Goal: Task Accomplishment & Management: Manage account settings

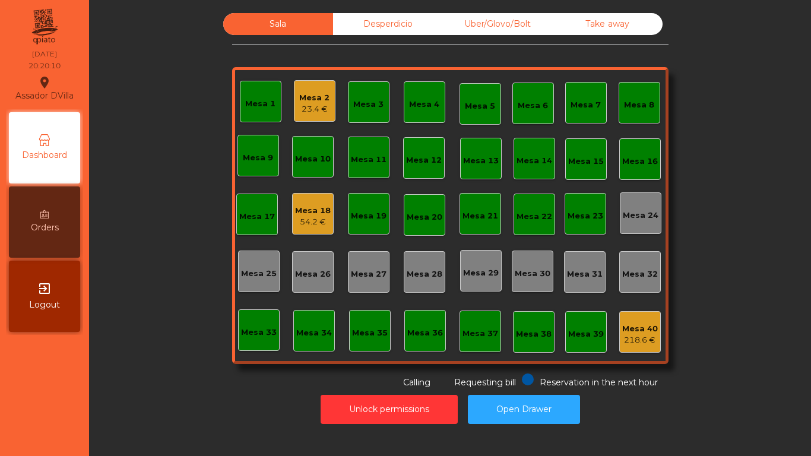
click at [185, 74] on div "Sala Desperdicio Uber/Glovo/Bolt Take away Mesa 1 Mesa 2 23.4 € Mesa 3 Mesa 4 M…" at bounding box center [450, 201] width 690 height 376
drag, startPoint x: 176, startPoint y: 57, endPoint x: 182, endPoint y: 74, distance: 18.2
click at [150, 50] on div "Sala Desperdicio Uber/Glovo/Bolt Take away Mesa 1 Mesa 2 23.4 € Mesa 3 Mesa 4 M…" at bounding box center [450, 201] width 690 height 376
click at [327, 83] on div "Mesa 2 23.4 €" at bounding box center [315, 101] width 42 height 42
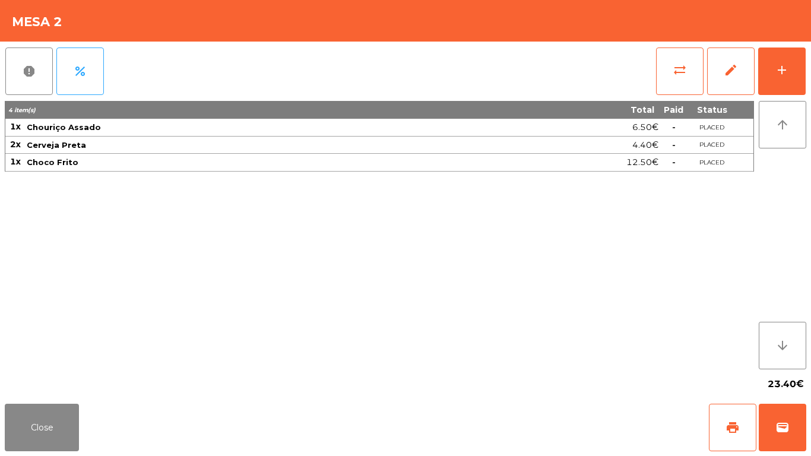
drag, startPoint x: 325, startPoint y: 91, endPoint x: 333, endPoint y: 103, distance: 14.7
click at [325, 92] on div "report percent sync_alt edit add" at bounding box center [406, 71] width 802 height 59
drag, startPoint x: 52, startPoint y: 431, endPoint x: 198, endPoint y: 166, distance: 302.5
click at [52, 431] on button "Close" at bounding box center [42, 428] width 74 height 48
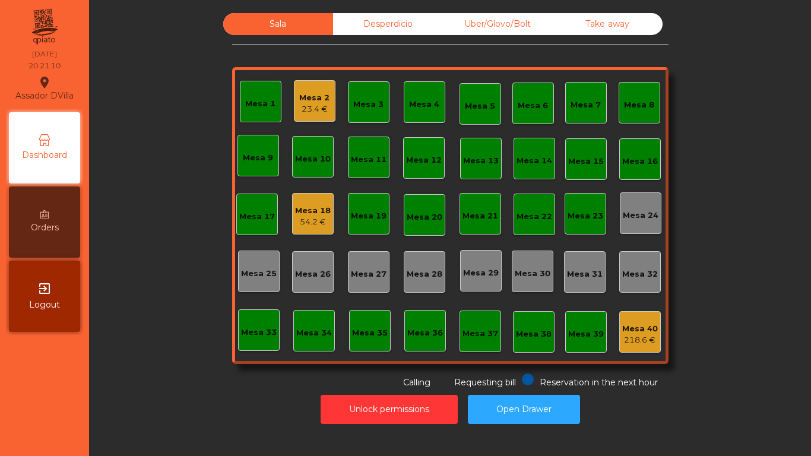
click at [307, 229] on div "Mesa 18 54.2 €" at bounding box center [313, 214] width 42 height 42
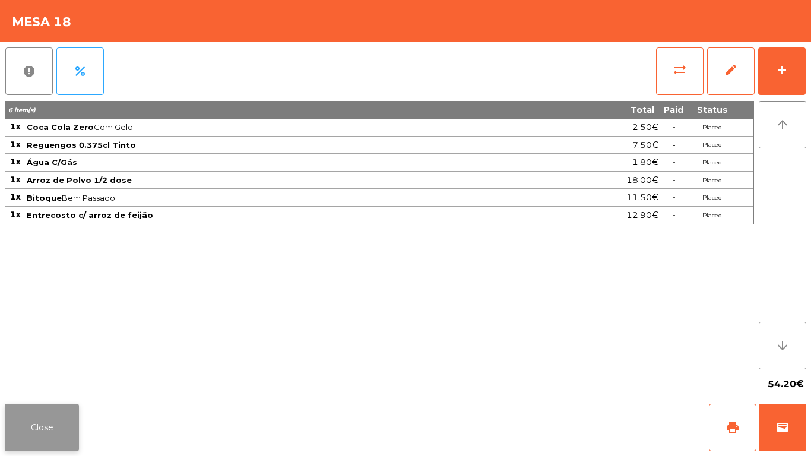
click at [29, 408] on button "Close" at bounding box center [42, 428] width 74 height 48
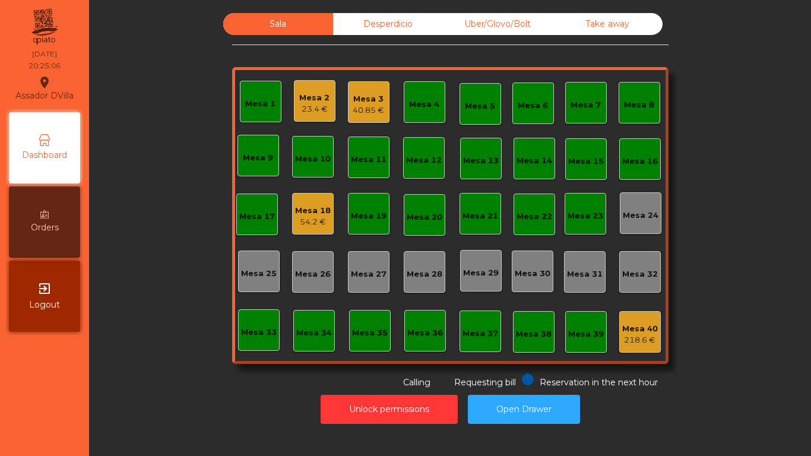
click at [377, 116] on div "Mesa 3 40.85 €" at bounding box center [369, 102] width 42 height 42
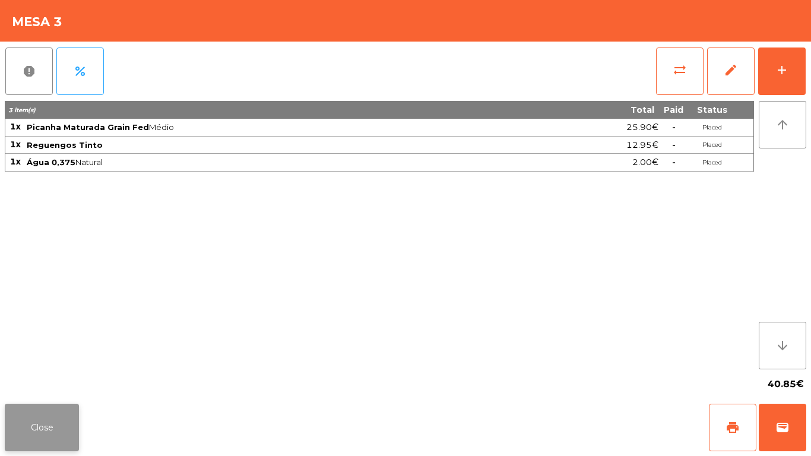
click at [46, 436] on button "Close" at bounding box center [42, 428] width 74 height 48
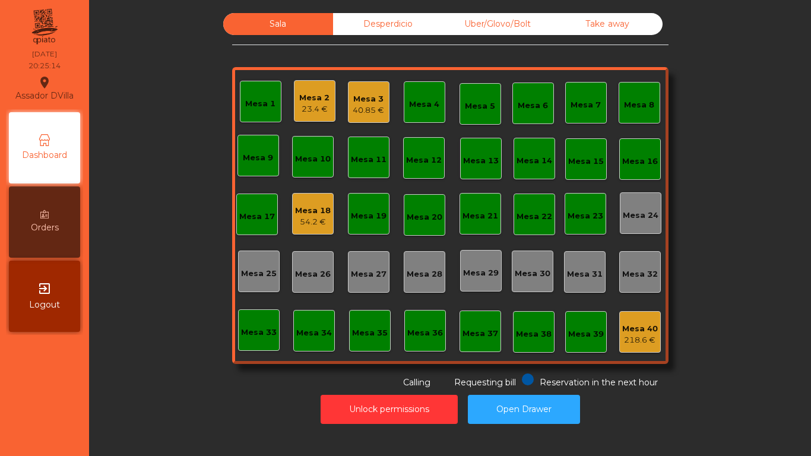
click at [384, 31] on div "Desperdicio" at bounding box center [388, 24] width 110 height 22
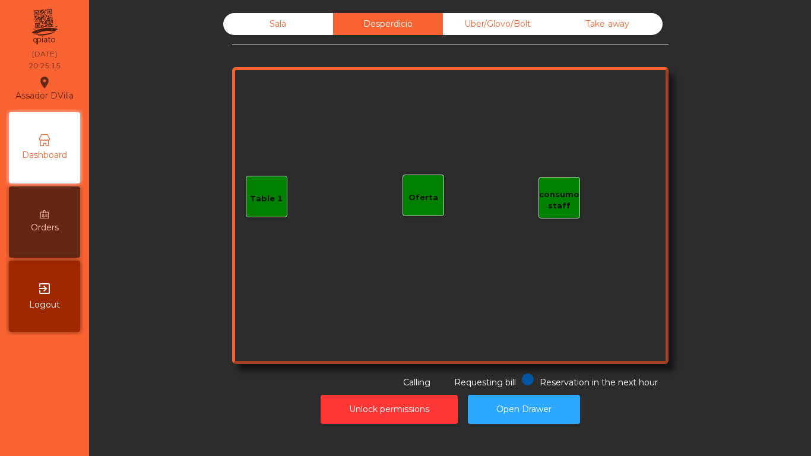
click at [512, 16] on div "Uber/Glovo/Bolt" at bounding box center [498, 24] width 110 height 22
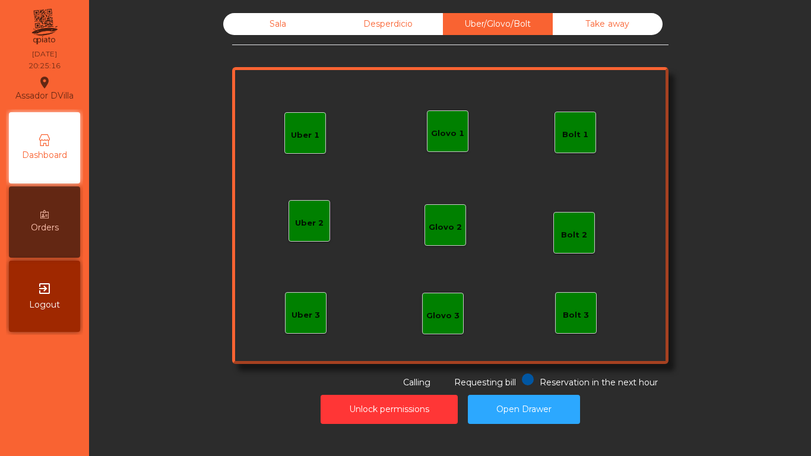
click at [543, 19] on div "Uber/Glovo/Bolt" at bounding box center [498, 24] width 110 height 22
click at [554, 21] on div "Take away" at bounding box center [608, 24] width 110 height 22
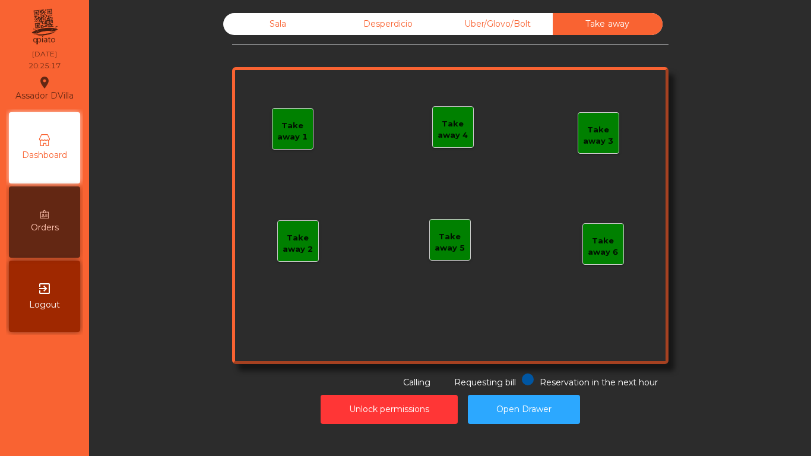
click at [315, 31] on div "Sala" at bounding box center [278, 24] width 110 height 22
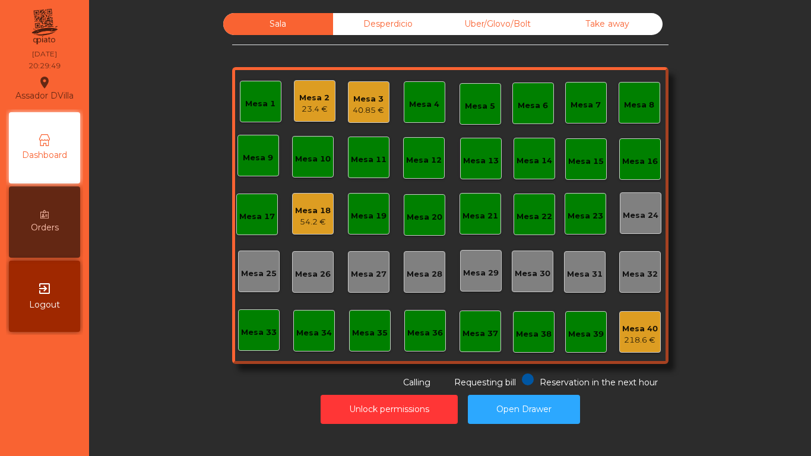
click at [299, 94] on div "Mesa 2" at bounding box center [314, 98] width 30 height 12
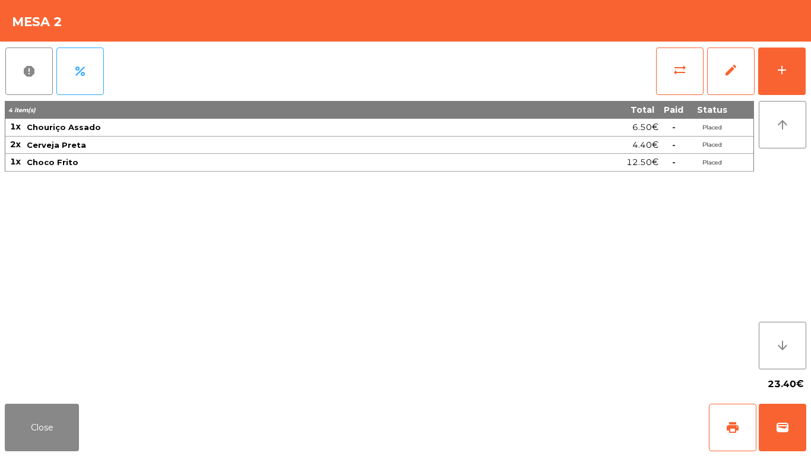
click at [501, 216] on div "4 item(s) Total Paid Status 1x Chouriço Assado 6.50€ - Placed 2x Cerveja Preta …" at bounding box center [380, 235] width 750 height 268
click at [50, 421] on button "Close" at bounding box center [42, 428] width 74 height 48
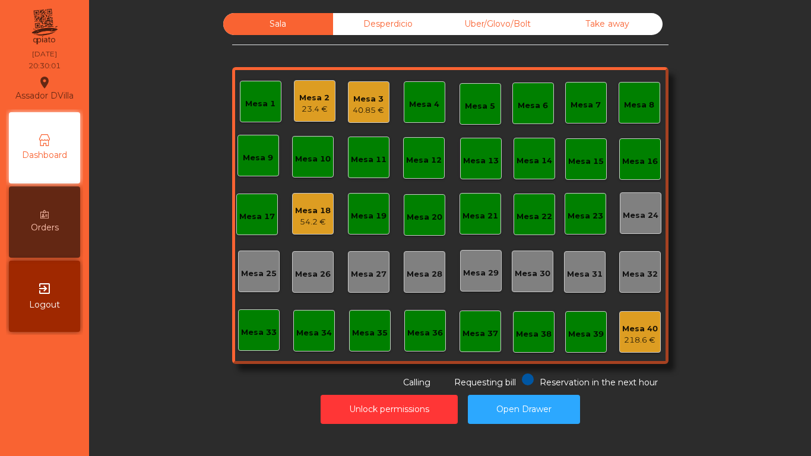
click at [361, 112] on div "40.85 €" at bounding box center [368, 111] width 31 height 12
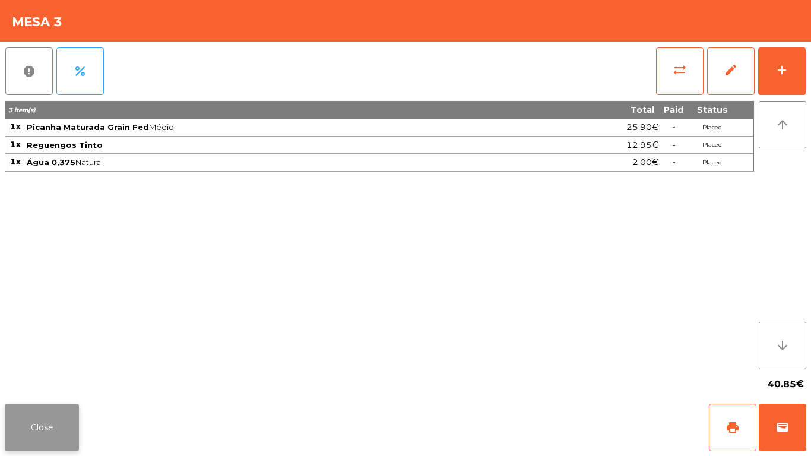
click at [21, 445] on button "Close" at bounding box center [42, 428] width 74 height 48
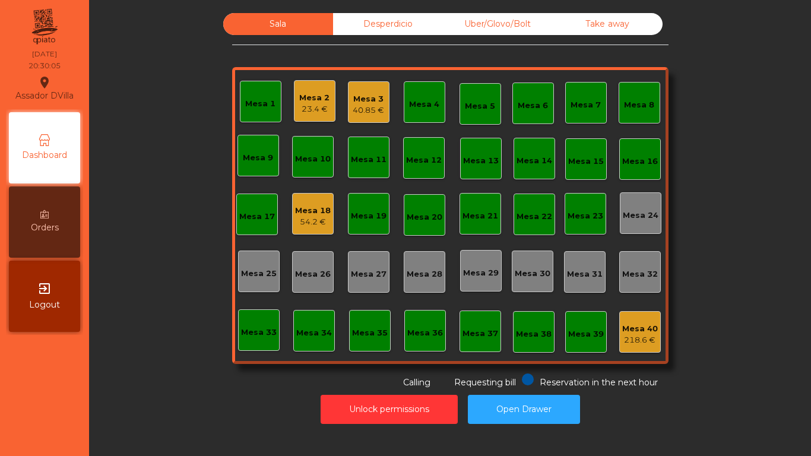
click at [305, 229] on div "Mesa 18 54.2 €" at bounding box center [313, 214] width 42 height 42
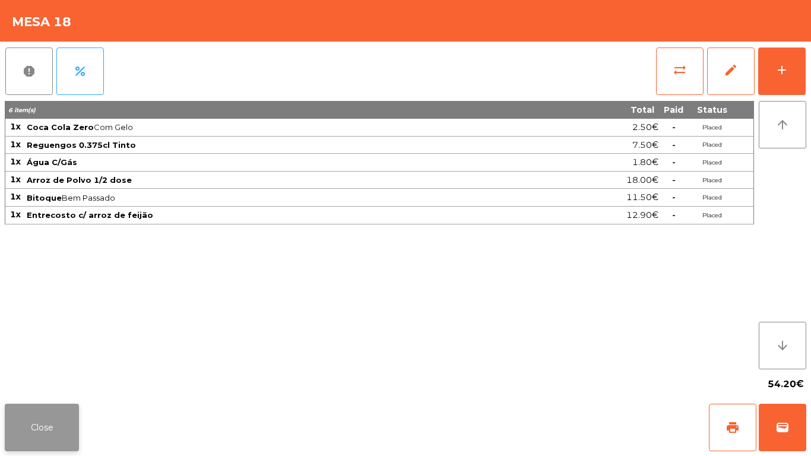
click at [48, 415] on button "Close" at bounding box center [42, 428] width 74 height 48
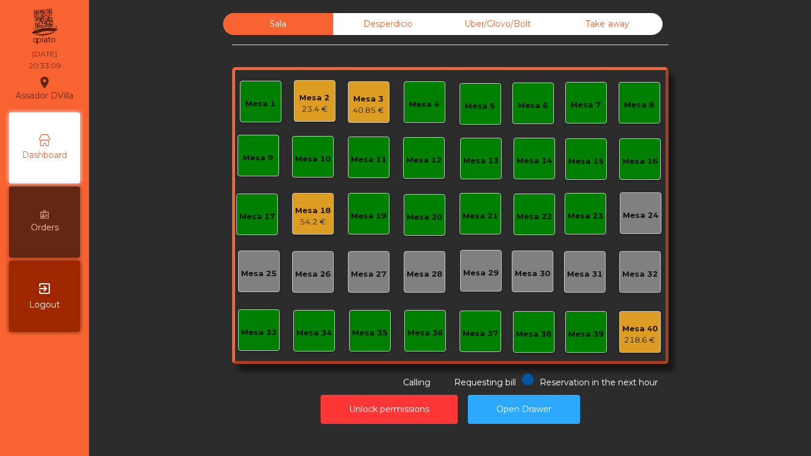
click at [367, 87] on div "Mesa 3 40.85 €" at bounding box center [369, 102] width 42 height 42
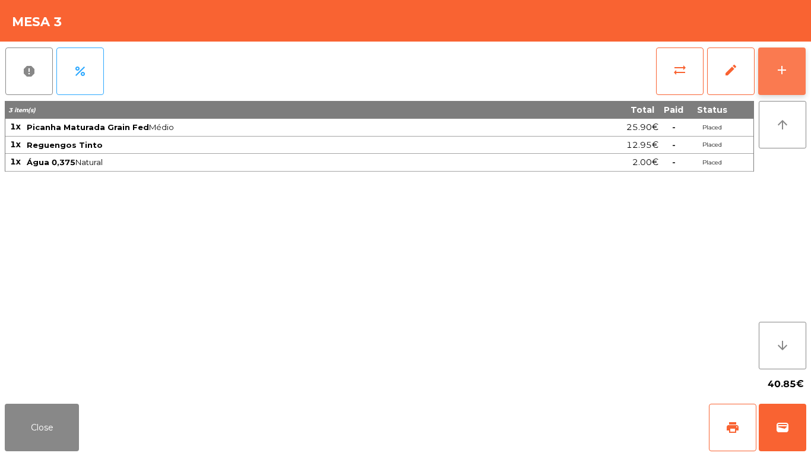
click at [791, 69] on button "add" at bounding box center [782, 72] width 48 height 48
click at [786, 71] on div "add" at bounding box center [782, 70] width 14 height 14
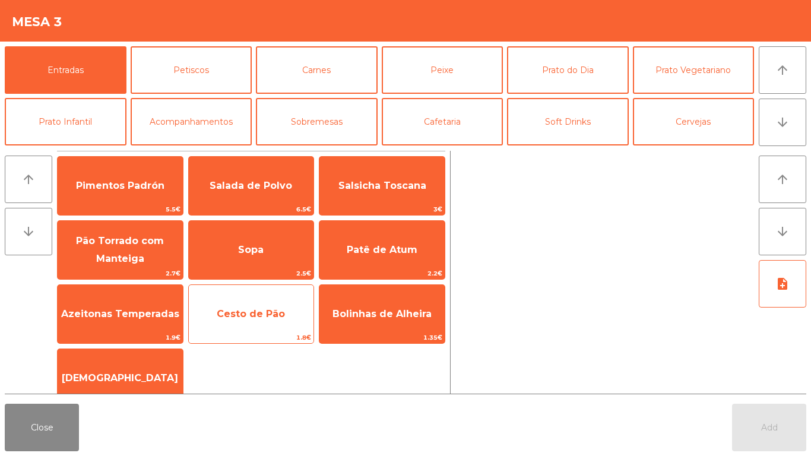
click at [257, 322] on span "Cesto de Pão" at bounding box center [251, 314] width 125 height 32
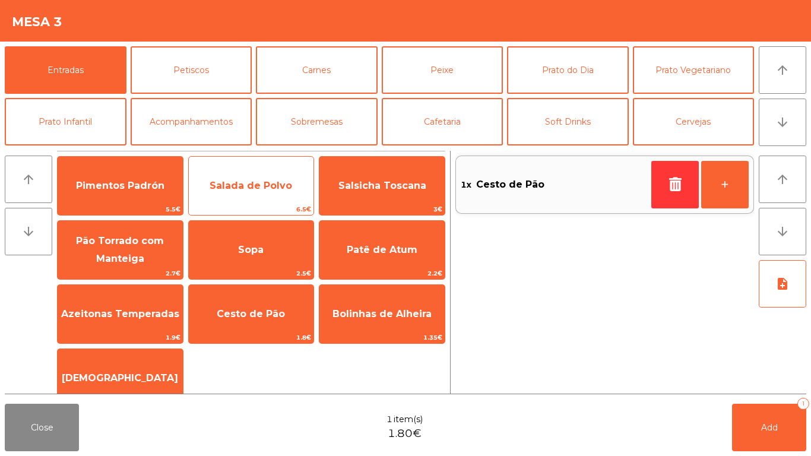
click at [237, 191] on span "Salada de Polvo" at bounding box center [251, 185] width 83 height 11
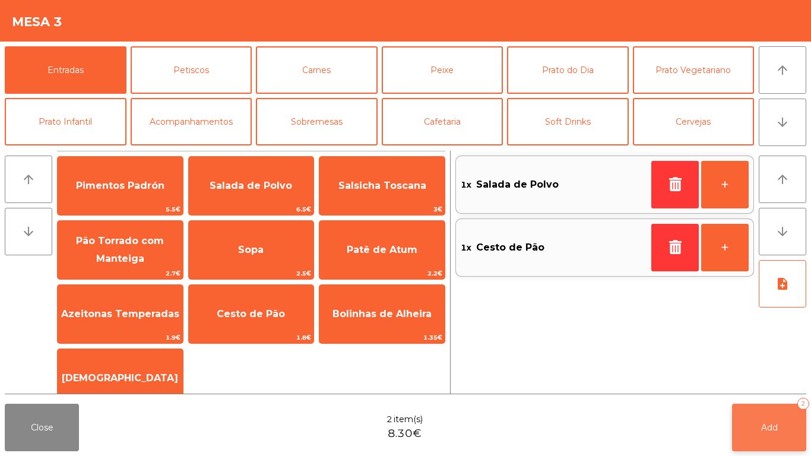
click at [788, 439] on button "Add 2" at bounding box center [769, 428] width 74 height 48
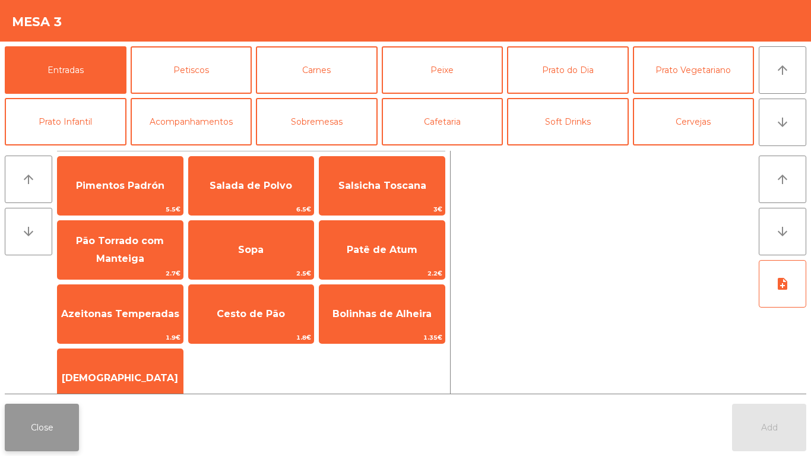
click at [27, 446] on button "Close" at bounding box center [42, 428] width 74 height 48
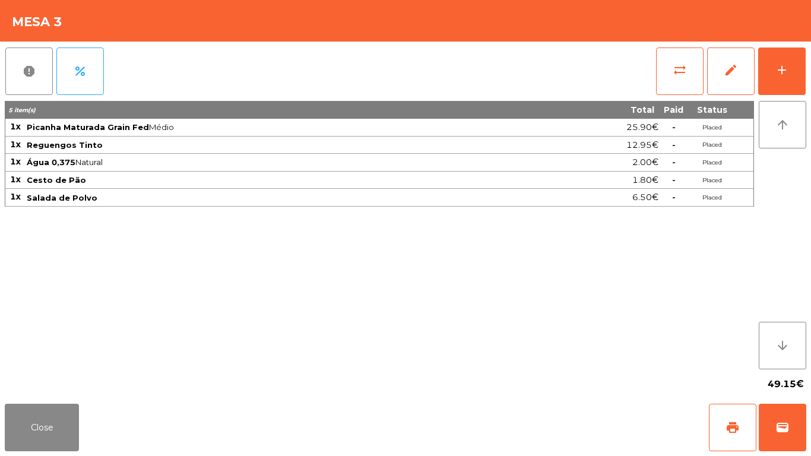
click at [87, 418] on div "Close print wallet" at bounding box center [405, 427] width 811 height 57
click at [68, 418] on button "Close" at bounding box center [42, 428] width 74 height 48
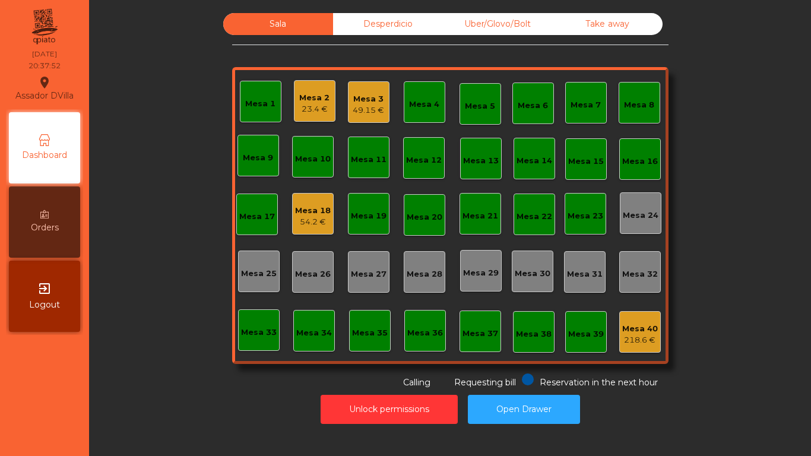
click at [292, 221] on div "Mesa 18 54.2 €" at bounding box center [313, 214] width 42 height 42
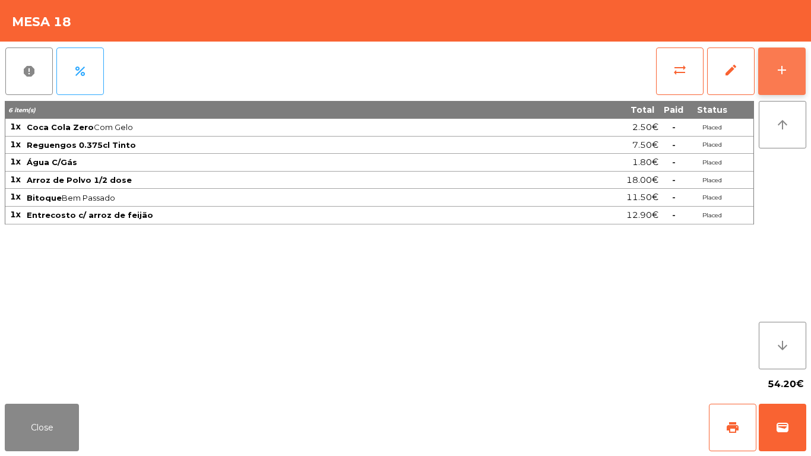
click at [798, 69] on button "add" at bounding box center [782, 72] width 48 height 48
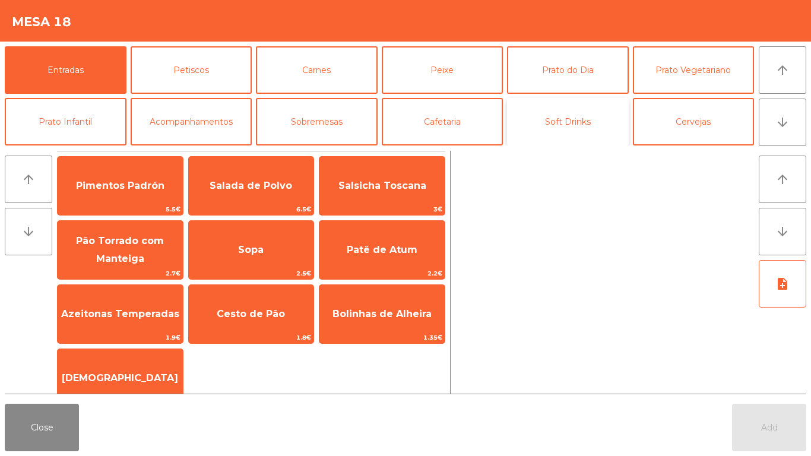
click at [530, 115] on button "Soft Drinks" at bounding box center [568, 122] width 122 height 48
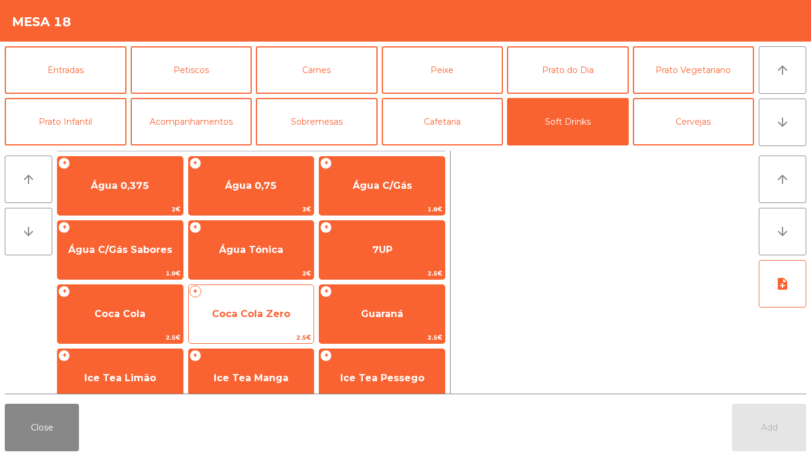
click at [254, 301] on span "Coca Cola Zero" at bounding box center [251, 314] width 125 height 32
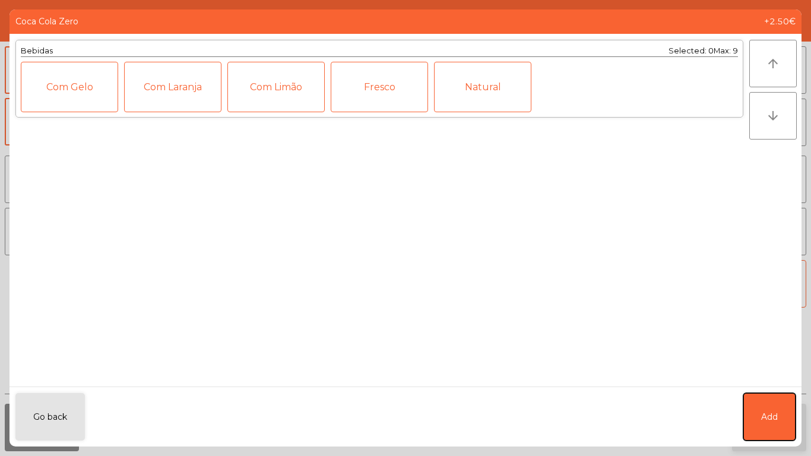
click at [774, 423] on button "Add" at bounding box center [770, 417] width 52 height 48
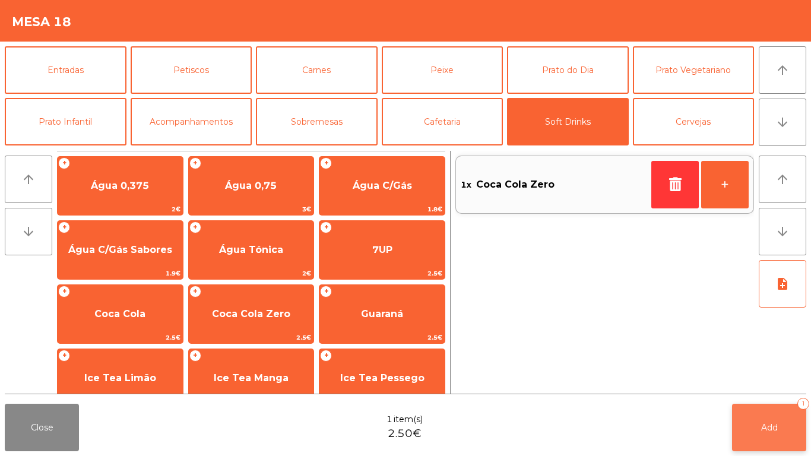
click at [774, 423] on span "Add" at bounding box center [769, 427] width 17 height 11
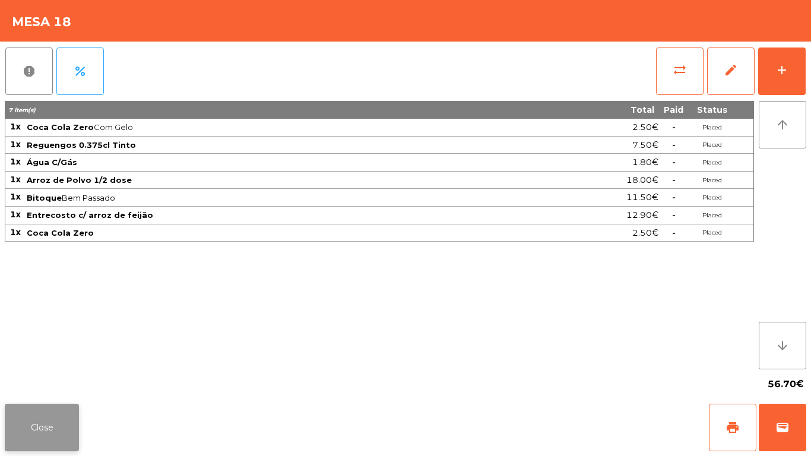
click at [53, 434] on button "Close" at bounding box center [42, 428] width 74 height 48
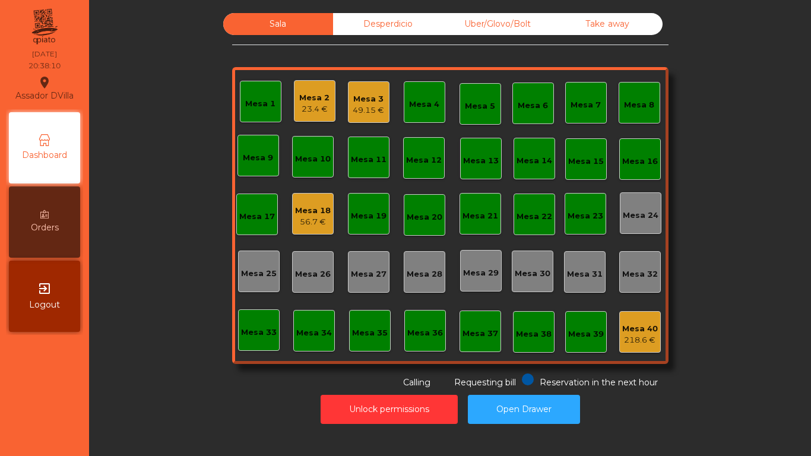
click at [303, 103] on div "Mesa 2" at bounding box center [314, 98] width 30 height 12
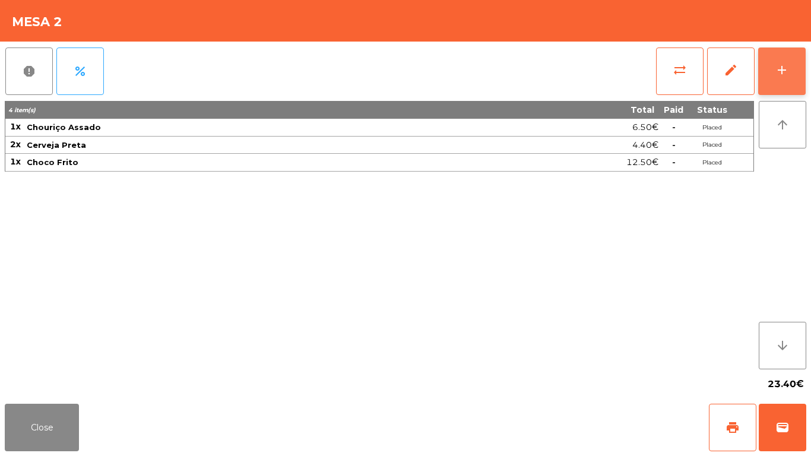
click at [797, 67] on button "add" at bounding box center [782, 72] width 48 height 48
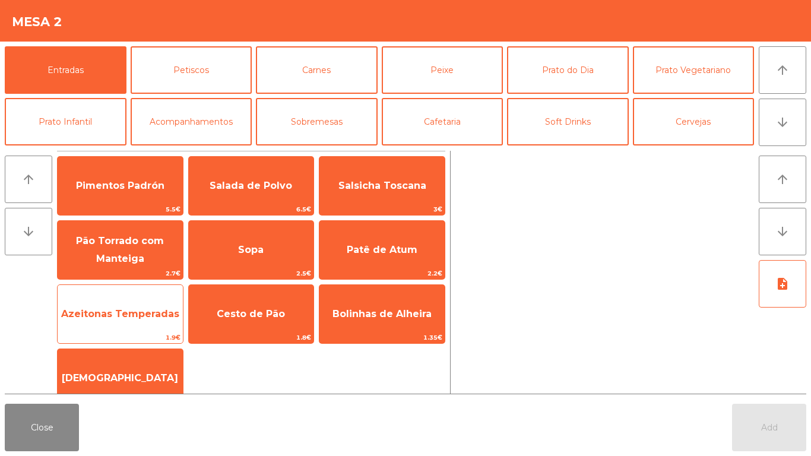
click at [114, 312] on span "Azeitonas Temperadas" at bounding box center [120, 313] width 118 height 11
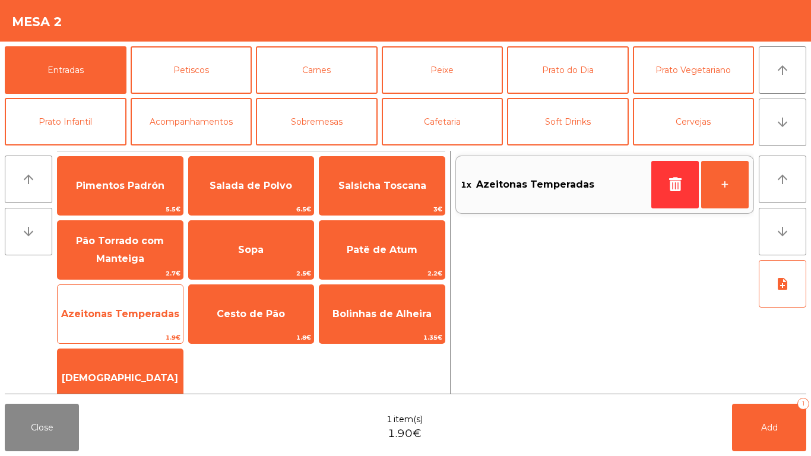
click at [116, 312] on span "Azeitonas Temperadas" at bounding box center [120, 313] width 118 height 11
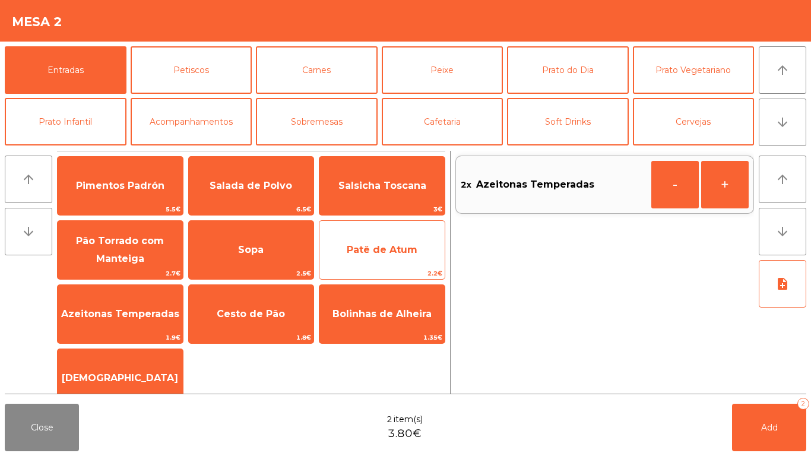
click at [382, 246] on span "Patê de Atum" at bounding box center [382, 249] width 71 height 11
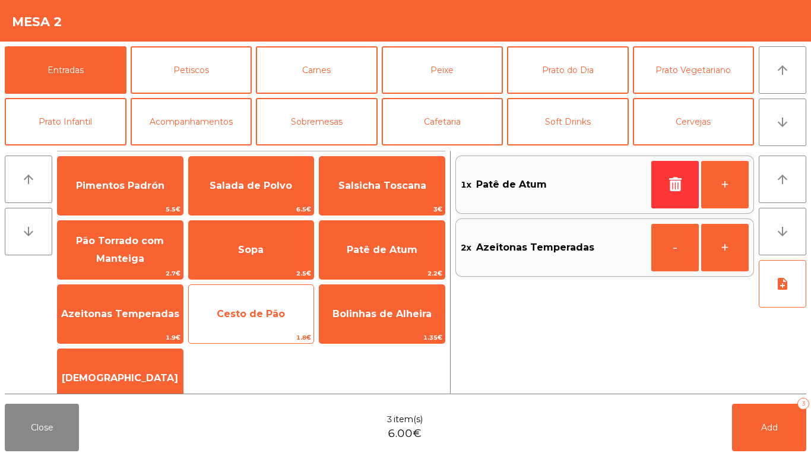
click at [242, 322] on span "Cesto de Pão" at bounding box center [251, 314] width 125 height 32
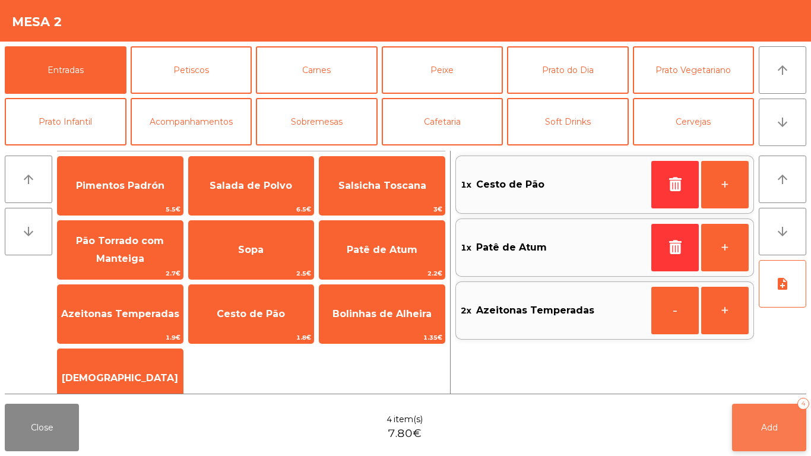
click at [771, 434] on button "Add 4" at bounding box center [769, 428] width 74 height 48
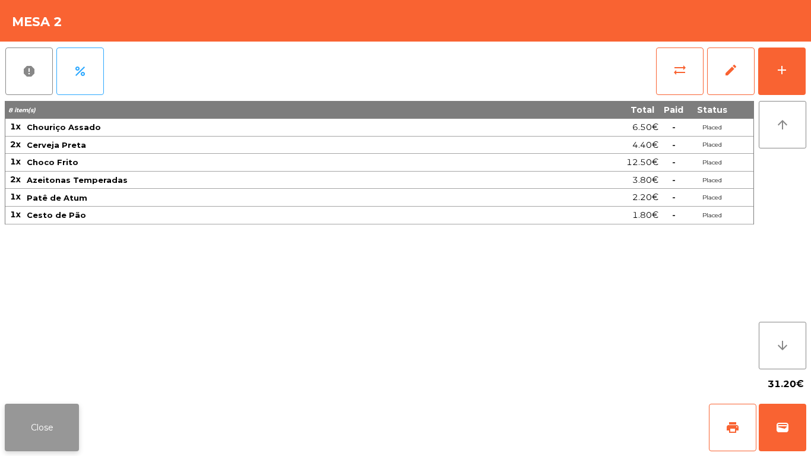
click at [10, 418] on button "Close" at bounding box center [42, 428] width 74 height 48
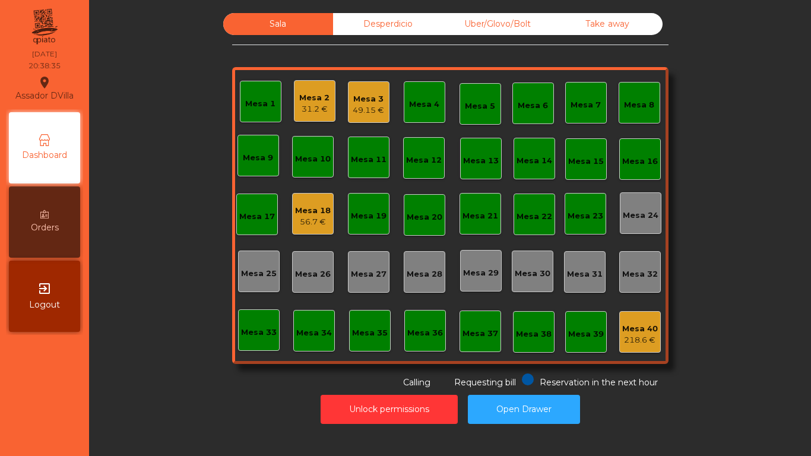
click at [295, 207] on div "Mesa 18" at bounding box center [313, 211] width 36 height 12
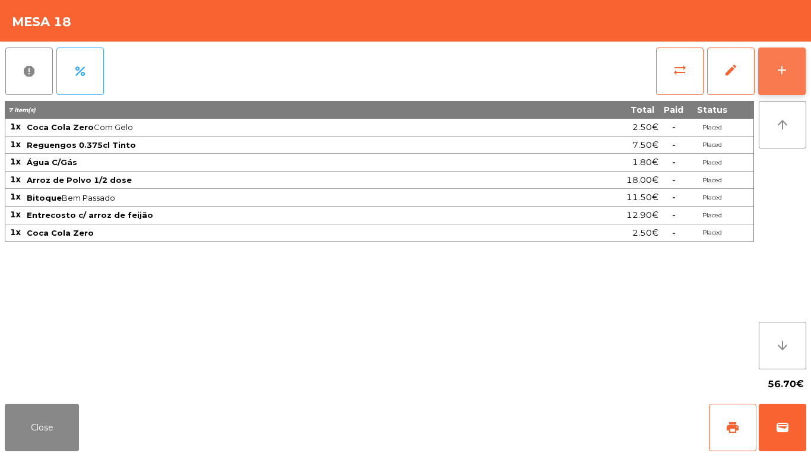
click at [789, 59] on button "add" at bounding box center [782, 72] width 48 height 48
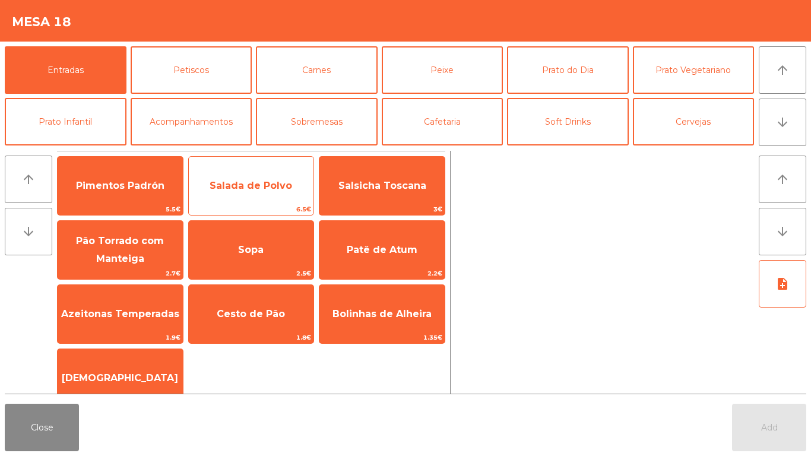
click at [230, 198] on span "Salada de Polvo" at bounding box center [251, 186] width 125 height 32
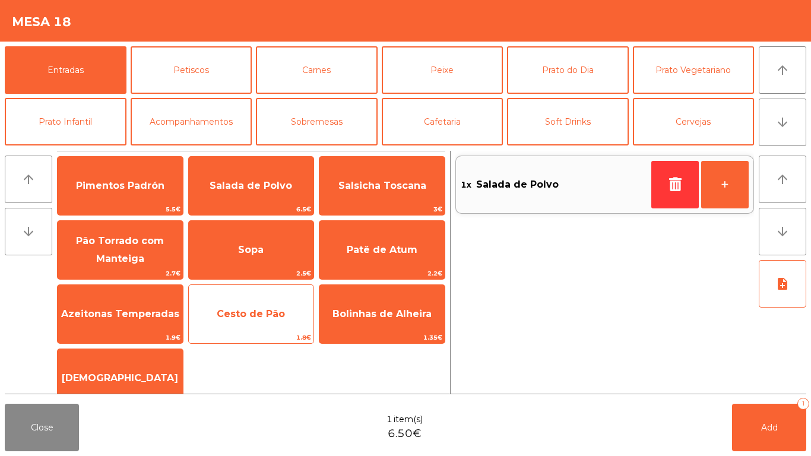
click at [247, 320] on span "Cesto de Pão" at bounding box center [251, 314] width 125 height 32
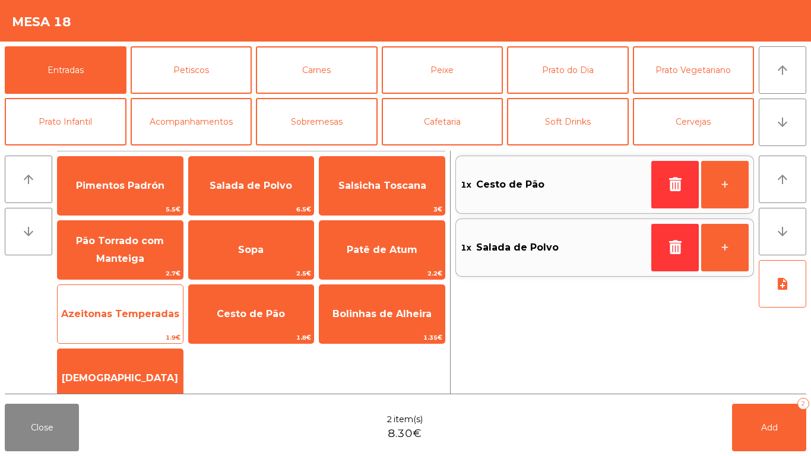
click at [103, 324] on span "Azeitonas Temperadas" at bounding box center [120, 314] width 125 height 32
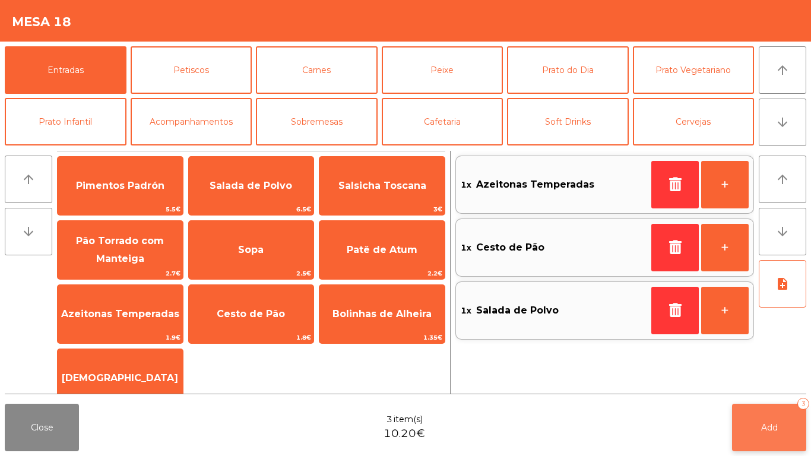
click at [768, 428] on span "Add" at bounding box center [769, 427] width 17 height 11
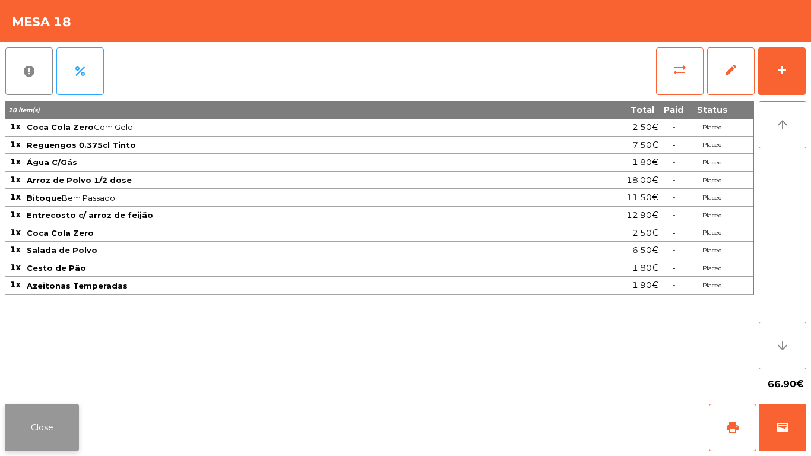
click at [18, 413] on button "Close" at bounding box center [42, 428] width 74 height 48
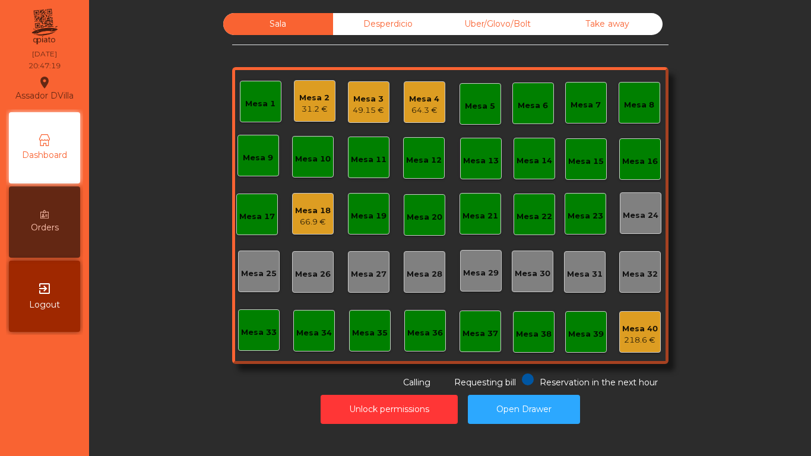
click at [422, 105] on div "64.3 €" at bounding box center [424, 111] width 30 height 12
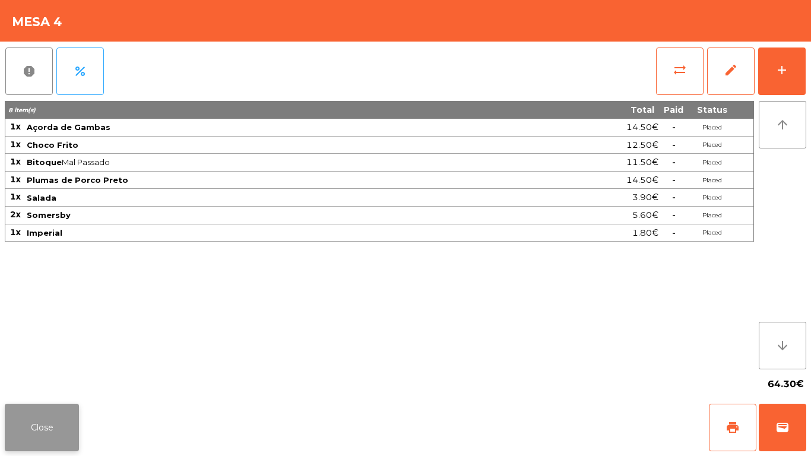
click at [17, 428] on button "Close" at bounding box center [42, 428] width 74 height 48
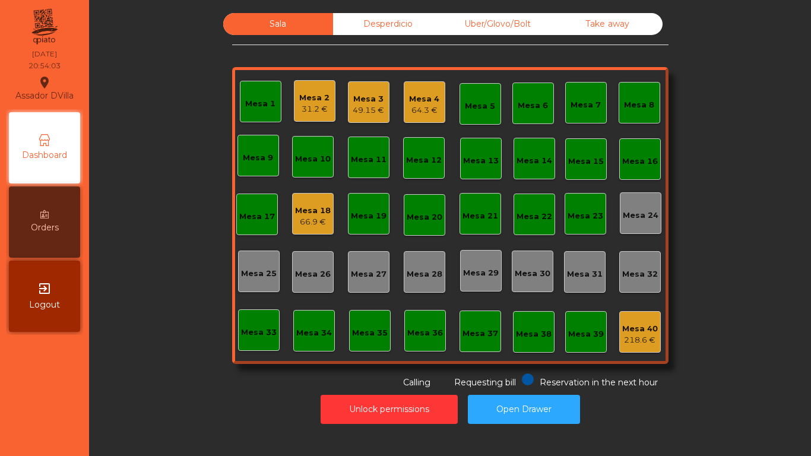
click at [637, 94] on div "Mesa 8" at bounding box center [640, 103] width 42 height 42
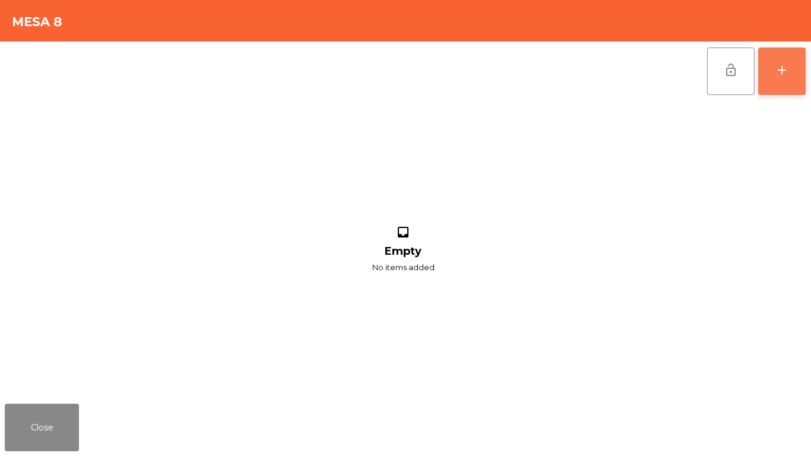
click at [784, 67] on div "add" at bounding box center [782, 70] width 14 height 14
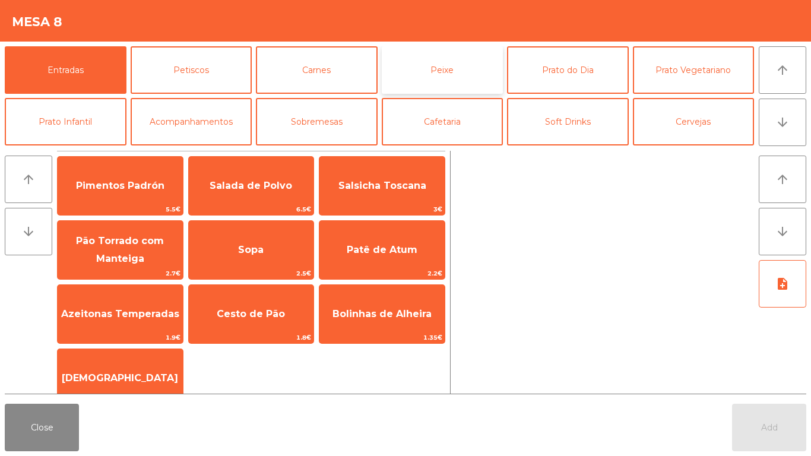
click at [390, 67] on button "Peixe" at bounding box center [443, 70] width 122 height 48
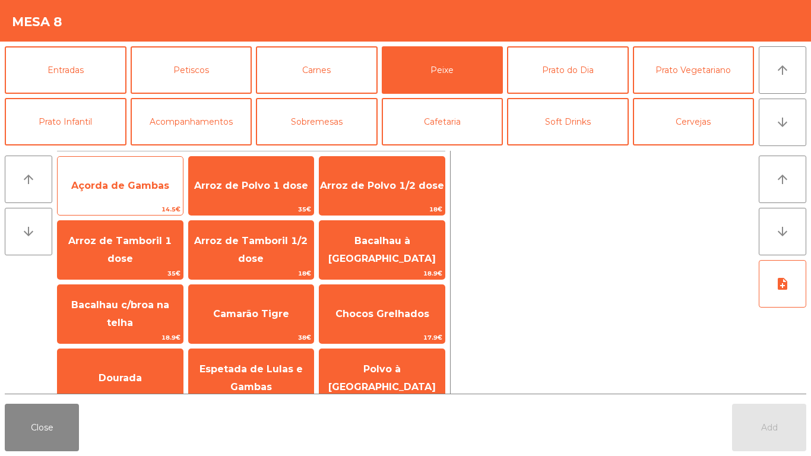
drag, startPoint x: 110, startPoint y: 190, endPoint x: 119, endPoint y: 198, distance: 11.8
click at [114, 193] on span "Açorda de Gambas" at bounding box center [120, 186] width 125 height 32
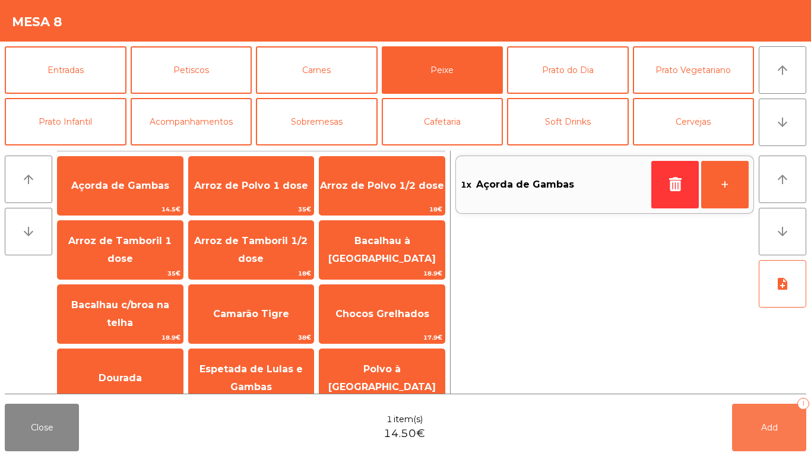
drag, startPoint x: 756, startPoint y: 424, endPoint x: 127, endPoint y: 382, distance: 630.3
click at [756, 423] on button "Add 1" at bounding box center [769, 428] width 74 height 48
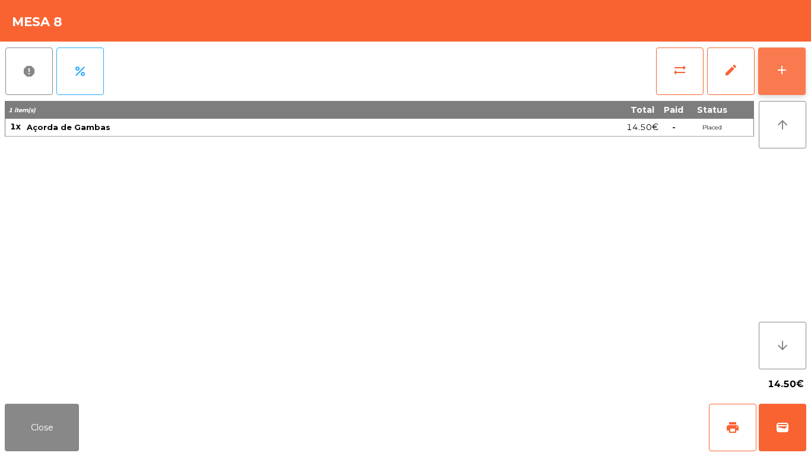
click at [784, 75] on div "add" at bounding box center [782, 70] width 14 height 14
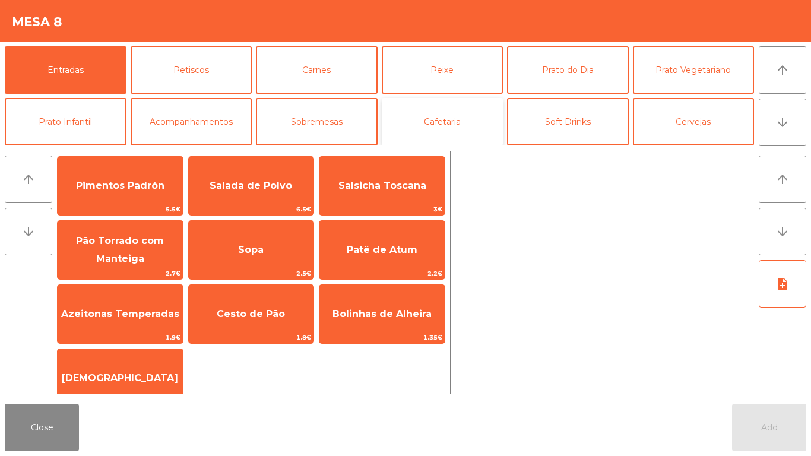
click at [481, 115] on button "Cafetaria" at bounding box center [443, 122] width 122 height 48
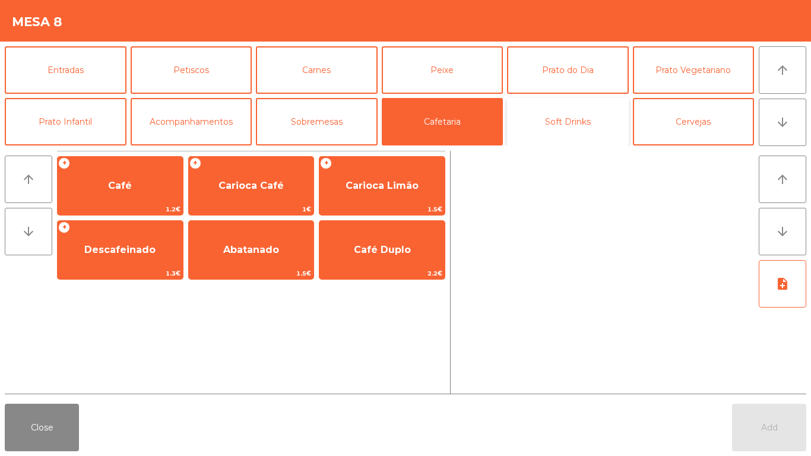
drag, startPoint x: 605, startPoint y: 114, endPoint x: 597, endPoint y: 116, distance: 8.1
click at [605, 114] on button "Soft Drinks" at bounding box center [568, 122] width 122 height 48
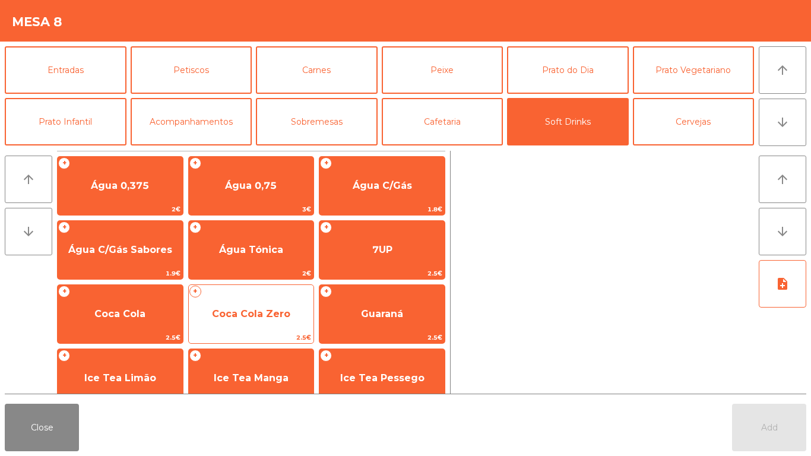
click at [263, 324] on span "Coca Cola Zero" at bounding box center [251, 314] width 125 height 32
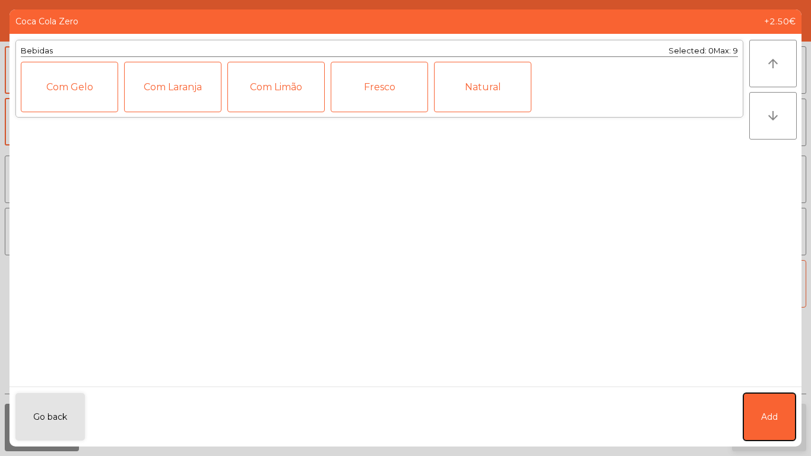
click at [760, 418] on button "Add" at bounding box center [770, 417] width 52 height 48
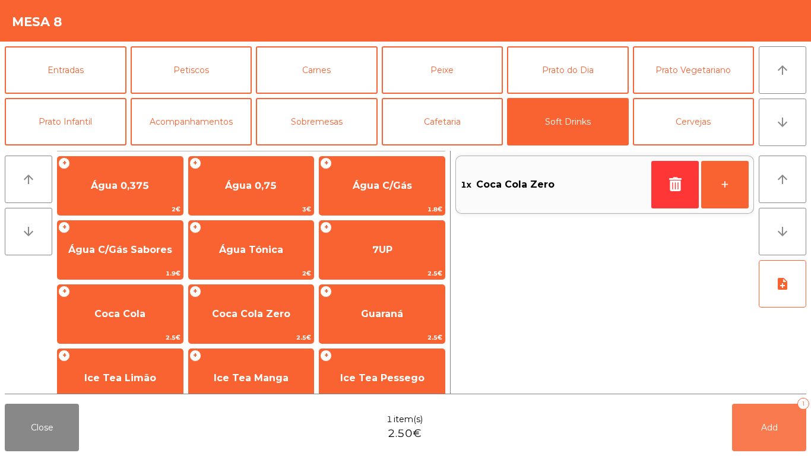
drag, startPoint x: 760, startPoint y: 427, endPoint x: 767, endPoint y: 428, distance: 6.6
click at [766, 428] on span "Add" at bounding box center [769, 427] width 17 height 11
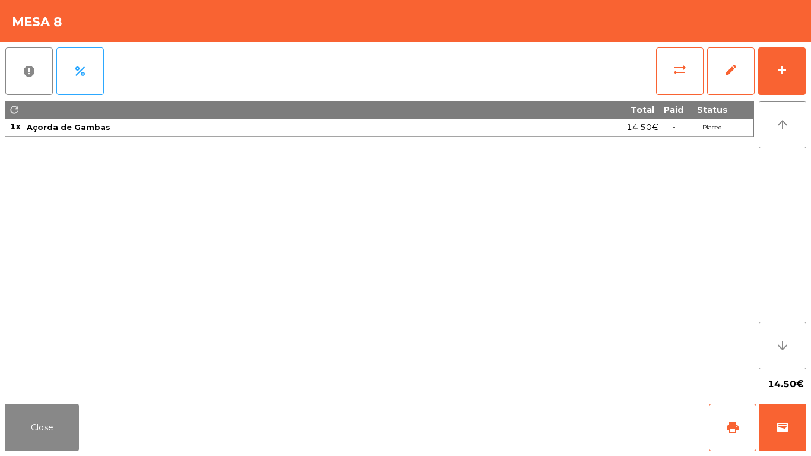
drag, startPoint x: 0, startPoint y: 445, endPoint x: 4, endPoint y: 435, distance: 10.7
click at [4, 435] on div "Close print wallet" at bounding box center [405, 427] width 811 height 57
click at [110, 432] on div "Close print wallet" at bounding box center [405, 427] width 811 height 57
click at [41, 440] on button "Close" at bounding box center [42, 428] width 74 height 48
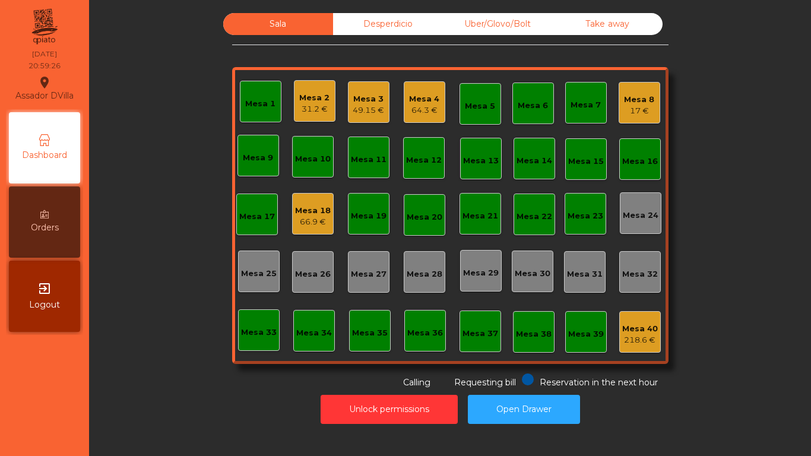
click at [658, 102] on div "Mesa 1 Mesa 2 31.2 € Mesa 3 49.15 € Mesa 4 64.3 € Mesa 5 Mesa 6 Mesa 7 Mesa 8 1…" at bounding box center [450, 215] width 437 height 297
click at [656, 102] on div "Mesa 1 Mesa 2 31.2 € Mesa 3 49.15 € Mesa 4 64.3 € Mesa 5 Mesa 6 Mesa 7 Mesa 8 1…" at bounding box center [450, 215] width 437 height 297
click at [650, 100] on div "Mesa 8 17 €" at bounding box center [640, 103] width 42 height 42
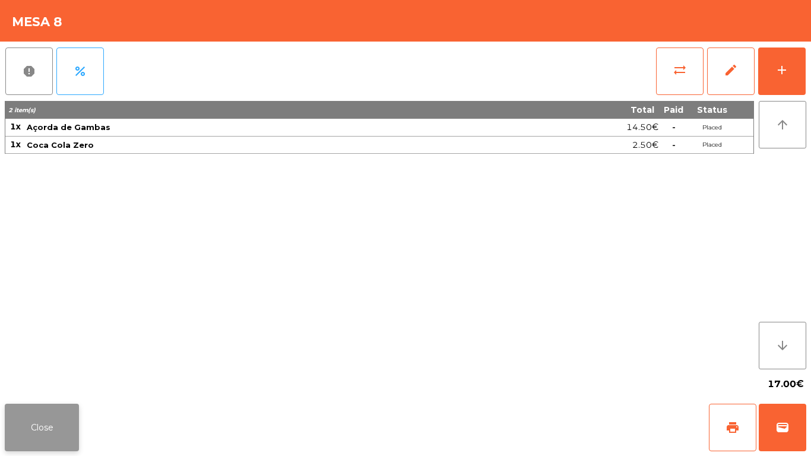
click at [29, 416] on button "Close" at bounding box center [42, 428] width 74 height 48
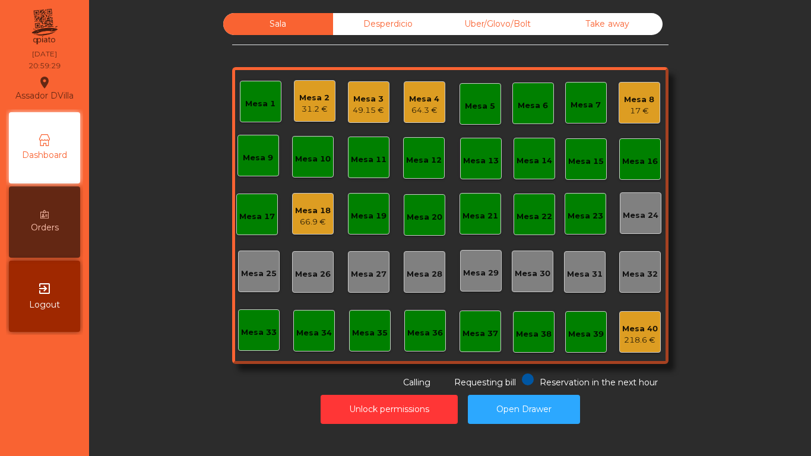
click at [309, 213] on div "Mesa 18" at bounding box center [313, 211] width 36 height 12
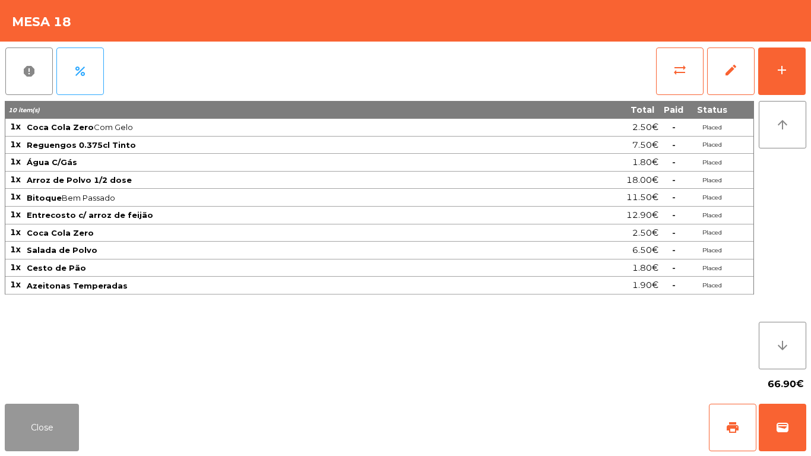
click at [26, 431] on button "Close" at bounding box center [42, 428] width 74 height 48
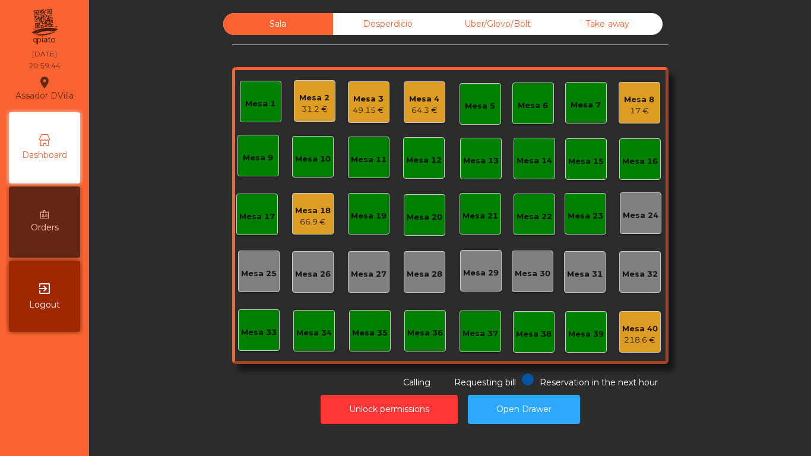
click at [299, 109] on div "31.2 €" at bounding box center [314, 109] width 30 height 12
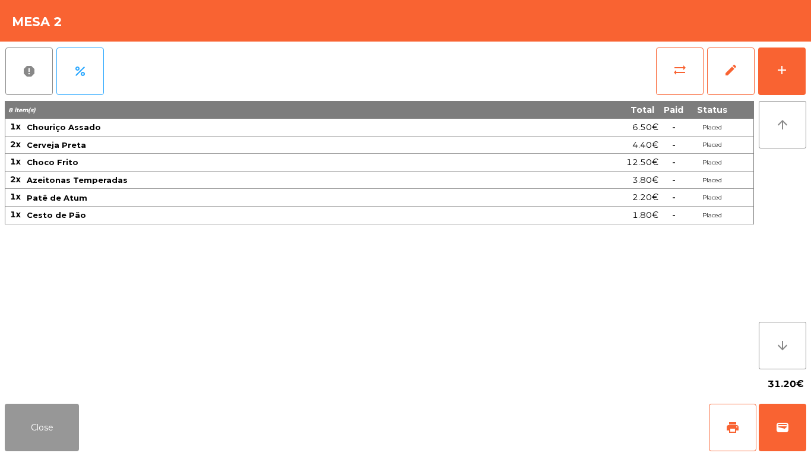
drag, startPoint x: 56, startPoint y: 422, endPoint x: 61, endPoint y: 416, distance: 8.0
click at [58, 419] on button "Close" at bounding box center [42, 428] width 74 height 48
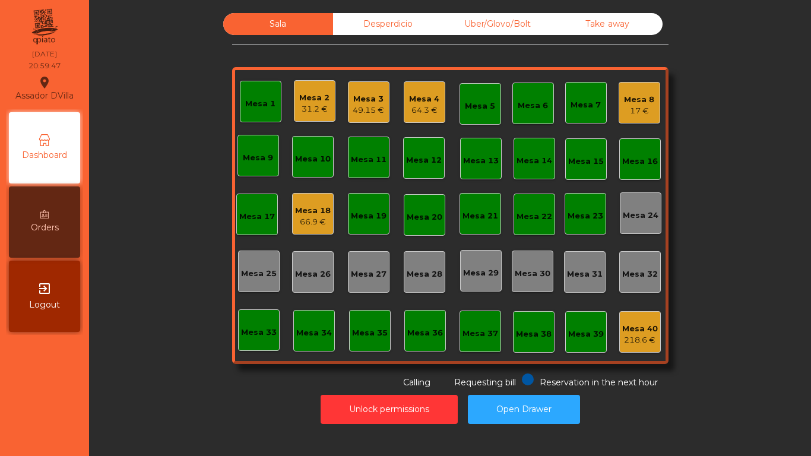
click at [389, 86] on div "Mesa 1 Mesa 2 31.2 € Mesa 3 49.15 € Mesa 4 64.3 € Mesa 5 Mesa 6 Mesa 7 Mesa 8 1…" at bounding box center [450, 215] width 437 height 297
click at [358, 115] on div "49.15 €" at bounding box center [368, 111] width 31 height 12
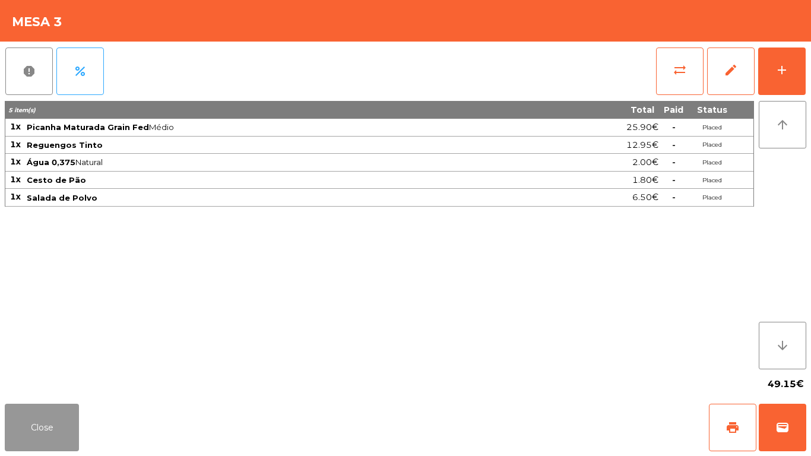
drag, startPoint x: 43, startPoint y: 415, endPoint x: 49, endPoint y: 413, distance: 7.0
click at [46, 413] on button "Close" at bounding box center [42, 428] width 74 height 48
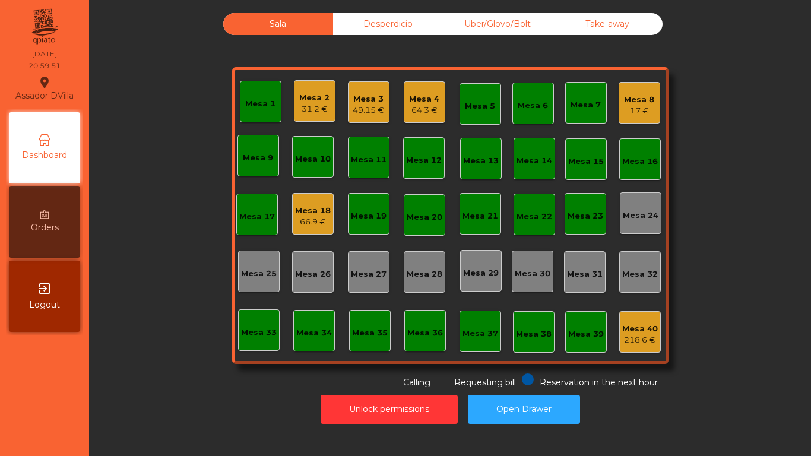
click at [434, 107] on div "64.3 €" at bounding box center [424, 111] width 30 height 12
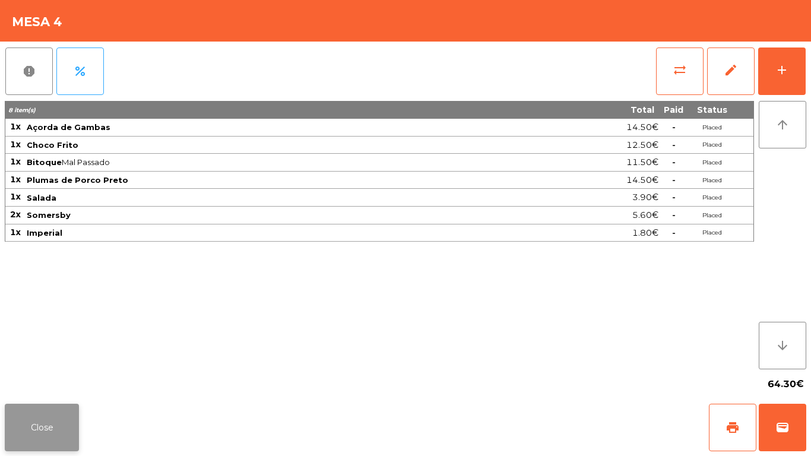
click at [53, 435] on button "Close" at bounding box center [42, 428] width 74 height 48
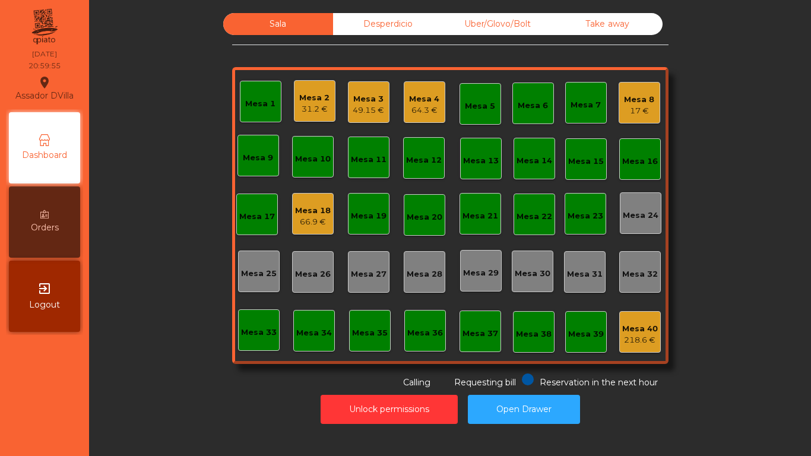
click at [654, 90] on div "Mesa 8 17 €" at bounding box center [640, 103] width 42 height 42
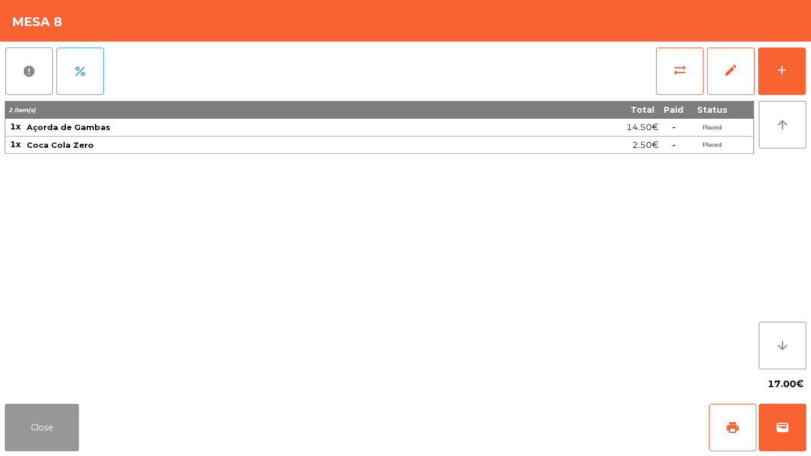
click at [33, 418] on button "Close" at bounding box center [42, 428] width 74 height 48
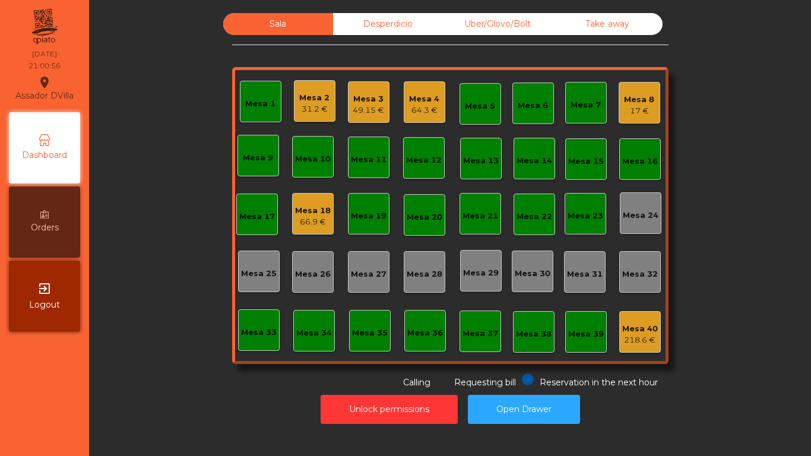
click at [505, 27] on div "Uber/Glovo/Bolt" at bounding box center [498, 24] width 110 height 22
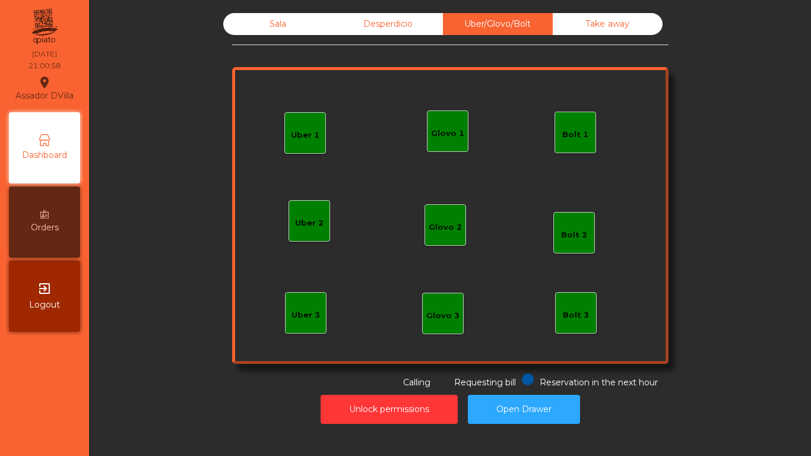
drag, startPoint x: 546, startPoint y: 129, endPoint x: 555, endPoint y: 129, distance: 8.9
click at [547, 129] on div "Uber 1 Uber 3 Bolt 2 Glovo 2 Uber 2 Glovo 1 Bolt 1 Bolt 3 Glovo 3" at bounding box center [450, 215] width 437 height 297
click at [556, 129] on div "Bolt 1" at bounding box center [576, 133] width 42 height 42
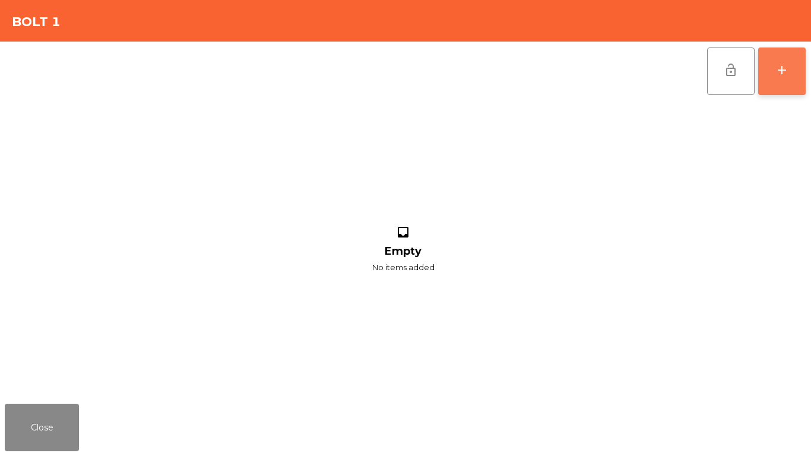
click at [759, 80] on button "add" at bounding box center [782, 72] width 48 height 48
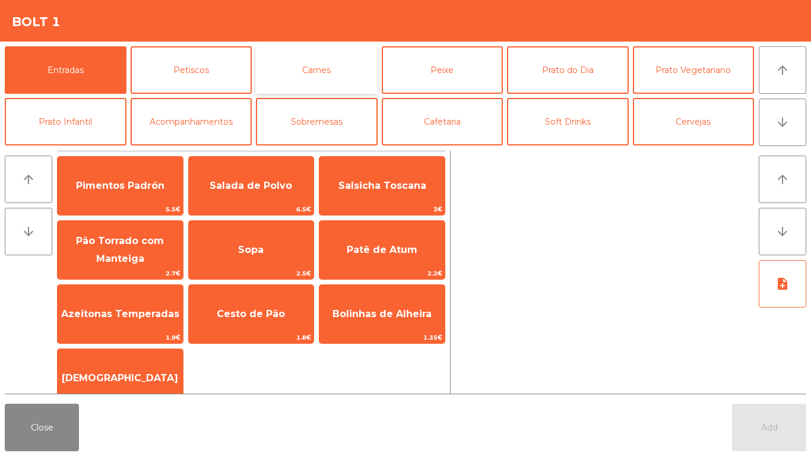
click at [333, 81] on button "Carnes" at bounding box center [317, 70] width 122 height 48
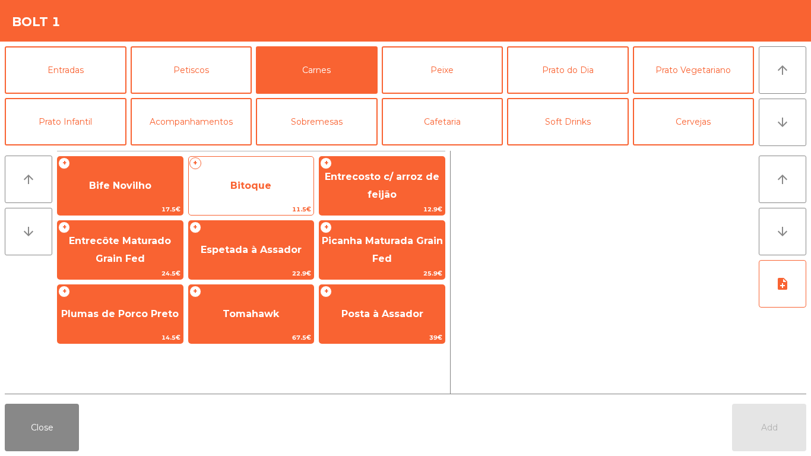
click at [263, 200] on span "Bitoque" at bounding box center [251, 186] width 125 height 32
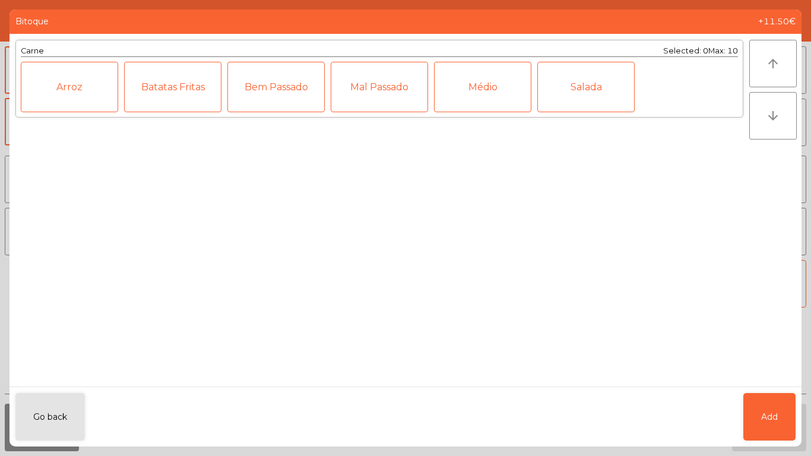
click at [470, 106] on div "Médio" at bounding box center [482, 87] width 97 height 50
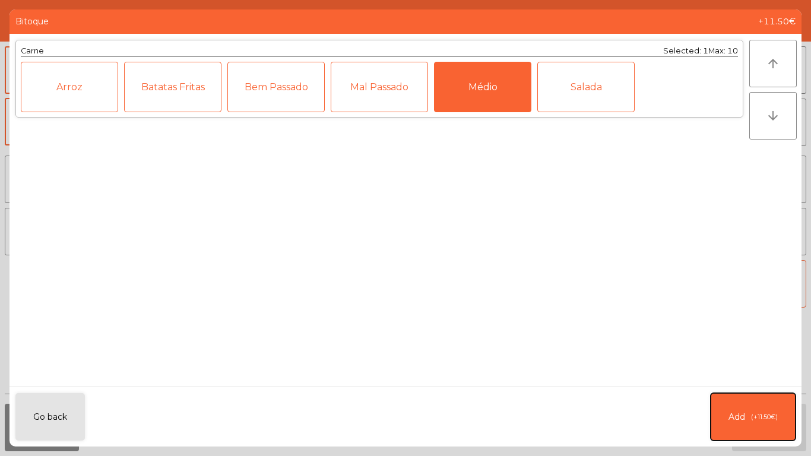
click at [773, 415] on span "(+11.50€)" at bounding box center [764, 417] width 27 height 10
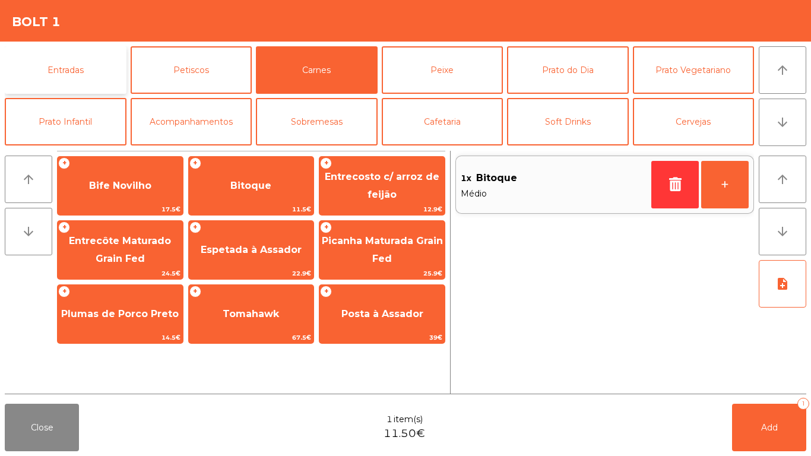
drag, startPoint x: 91, startPoint y: 86, endPoint x: 97, endPoint y: 91, distance: 8.0
click at [91, 86] on button "Entradas" at bounding box center [66, 70] width 122 height 48
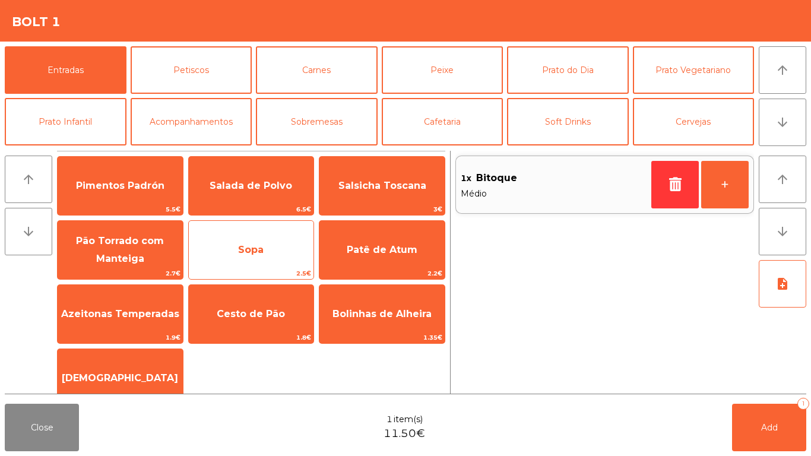
click at [243, 243] on span "Sopa" at bounding box center [251, 250] width 125 height 32
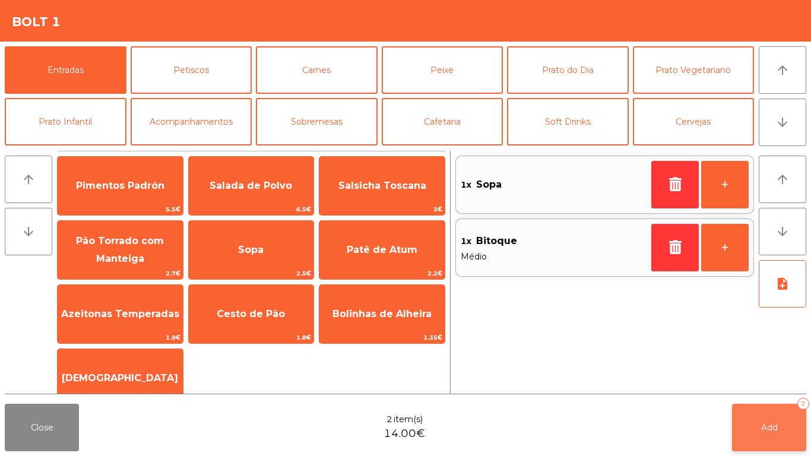
click at [780, 431] on button "Add 2" at bounding box center [769, 428] width 74 height 48
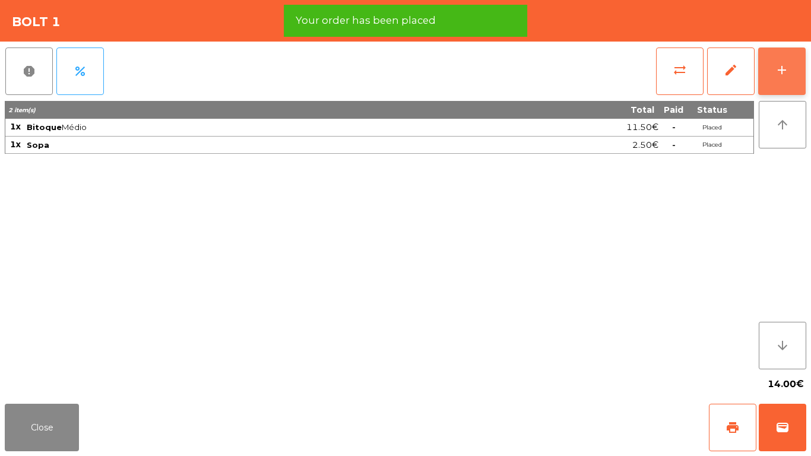
click at [793, 71] on button "add" at bounding box center [782, 72] width 48 height 48
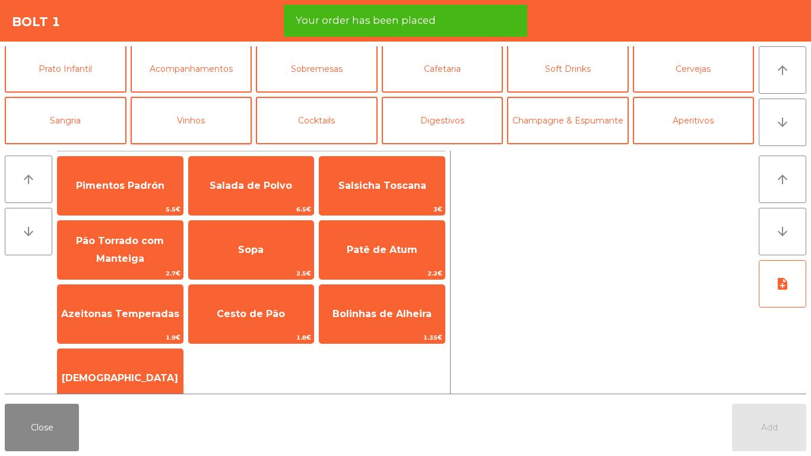
scroll to position [103, 0]
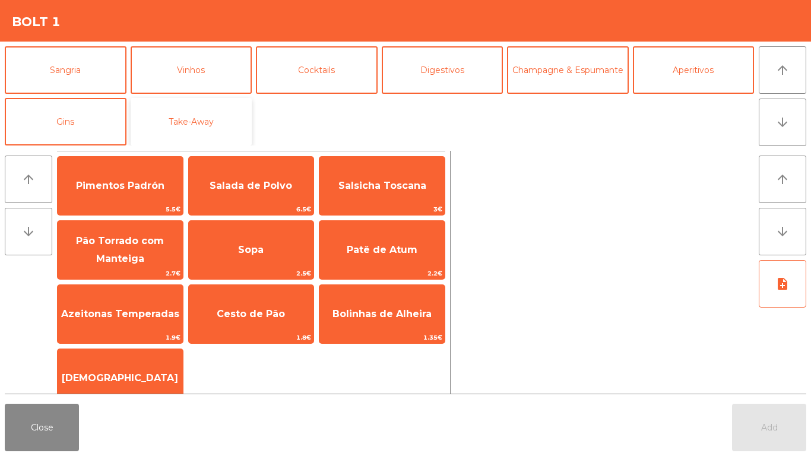
drag, startPoint x: 198, startPoint y: 99, endPoint x: 204, endPoint y: 108, distance: 10.7
click at [201, 99] on button "Take-Away" at bounding box center [192, 122] width 122 height 48
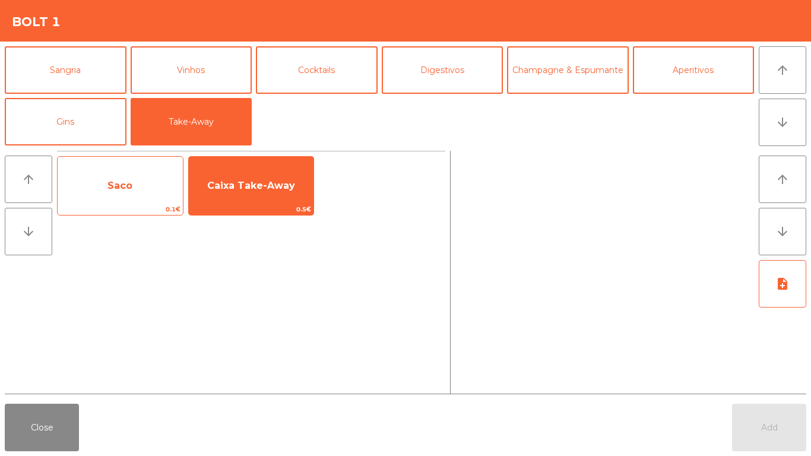
click at [127, 186] on span "Saco" at bounding box center [119, 185] width 25 height 11
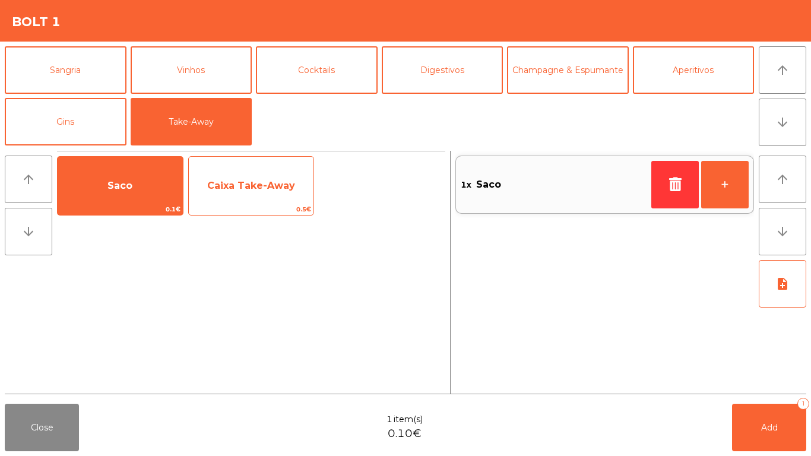
click at [241, 191] on span "Caixa Take-Away" at bounding box center [251, 186] width 125 height 32
drag, startPoint x: 241, startPoint y: 191, endPoint x: 255, endPoint y: 197, distance: 14.7
click at [242, 191] on span "Caixa Take-Away" at bounding box center [251, 186] width 125 height 32
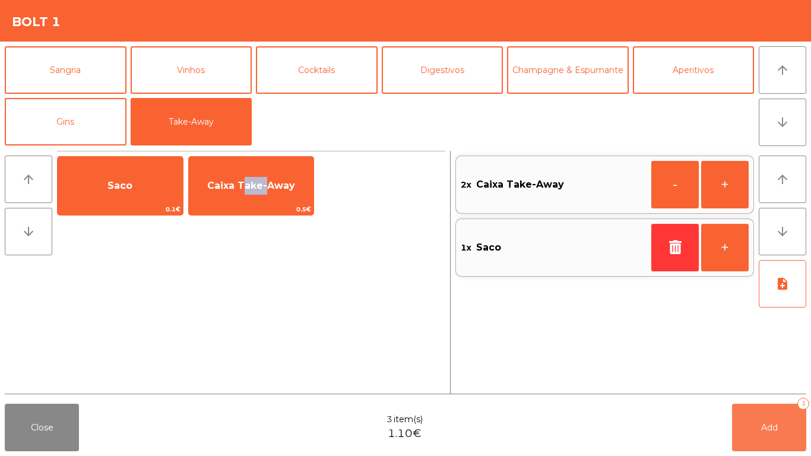
drag, startPoint x: 801, startPoint y: 436, endPoint x: 793, endPoint y: 434, distance: 7.3
click at [796, 435] on button "Add 3" at bounding box center [769, 428] width 74 height 48
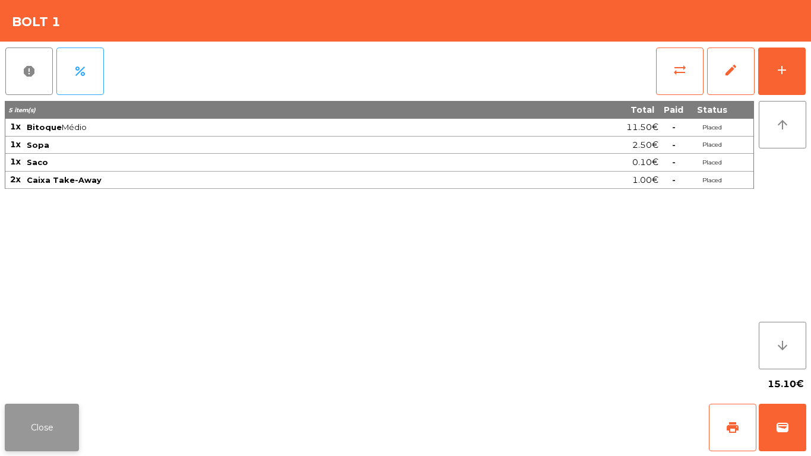
click at [67, 425] on button "Close" at bounding box center [42, 428] width 74 height 48
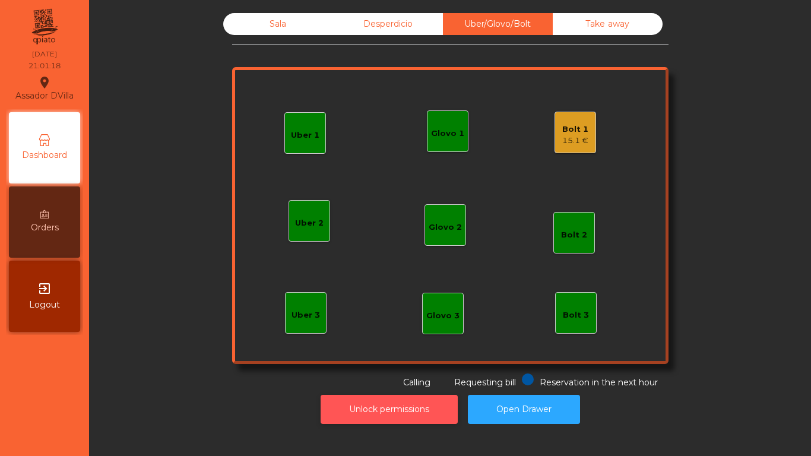
click at [426, 407] on button "Unlock permissions" at bounding box center [389, 409] width 137 height 29
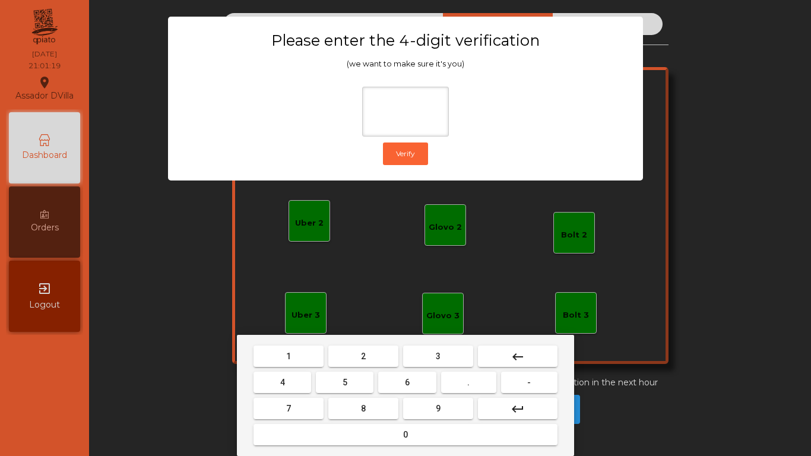
click at [362, 354] on span "2" at bounding box center [363, 357] width 5 height 10
click at [296, 377] on button "4" at bounding box center [283, 382] width 58 height 21
click at [431, 384] on button "6" at bounding box center [407, 382] width 58 height 21
click at [436, 410] on span "9" at bounding box center [438, 409] width 5 height 10
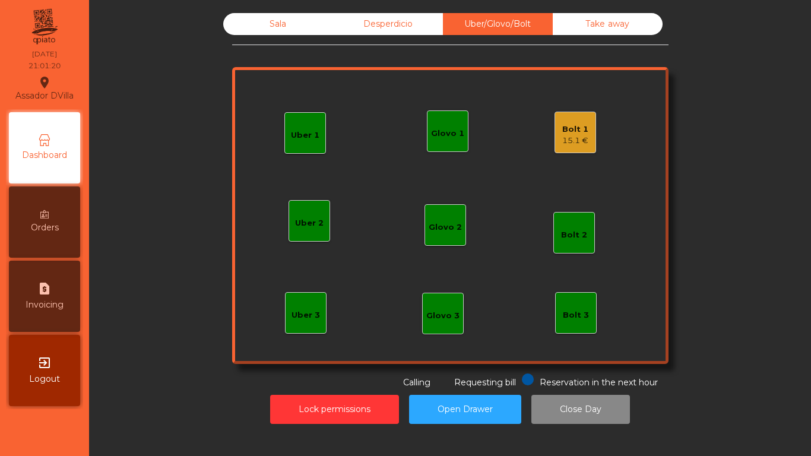
click at [570, 124] on div "Bolt 1" at bounding box center [575, 130] width 26 height 12
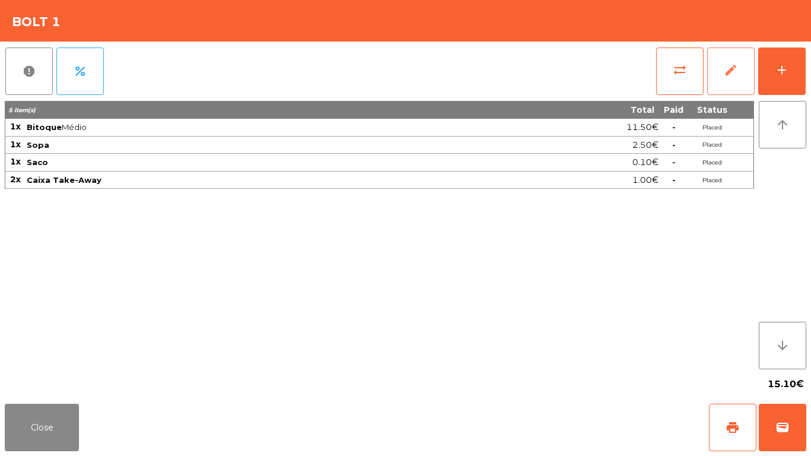
click at [715, 75] on button "edit" at bounding box center [731, 72] width 48 height 48
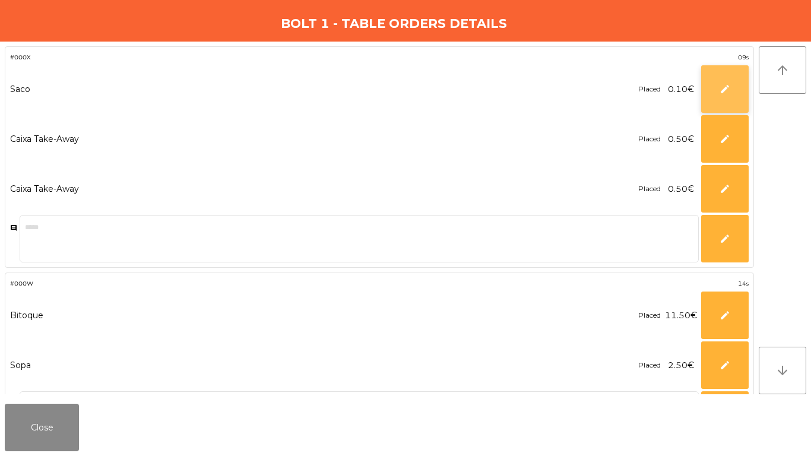
click at [704, 91] on button "edit" at bounding box center [725, 89] width 48 height 48
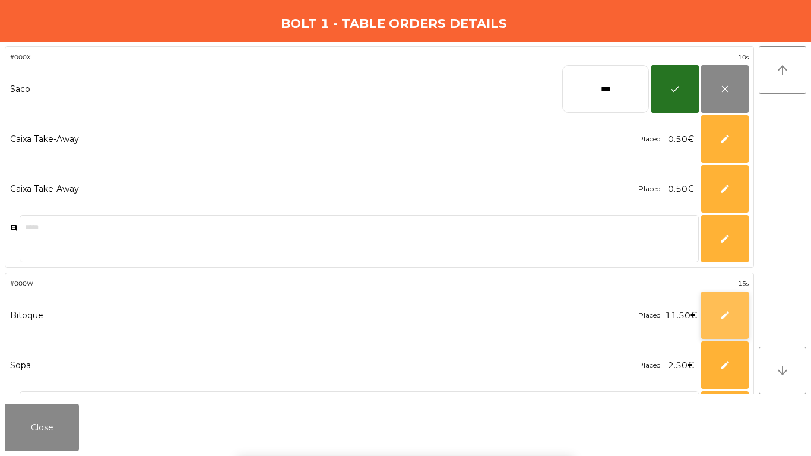
click at [729, 314] on span "edit" at bounding box center [725, 315] width 11 height 11
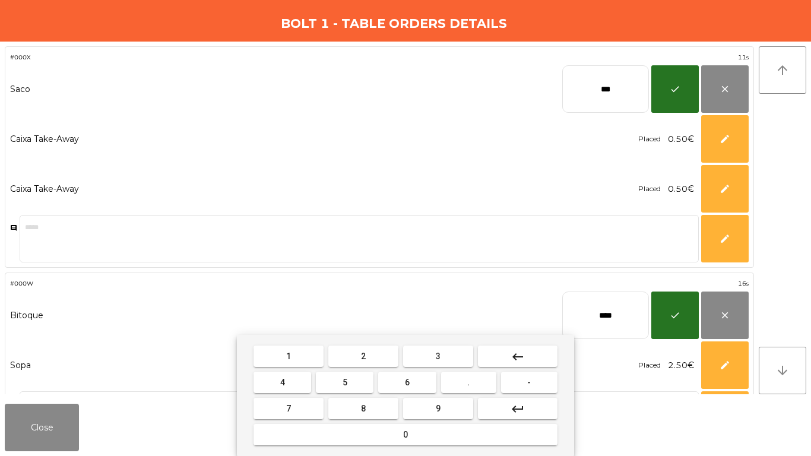
click at [606, 308] on input "****" at bounding box center [605, 316] width 87 height 48
type input "*****"
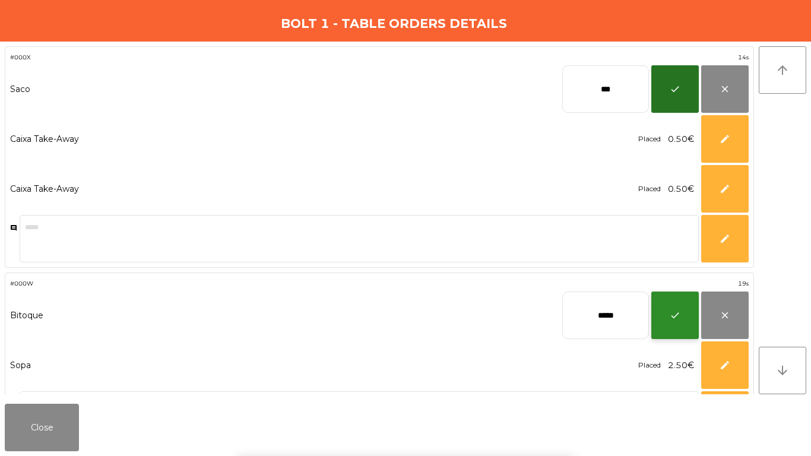
click at [688, 321] on button "check" at bounding box center [676, 316] width 48 height 48
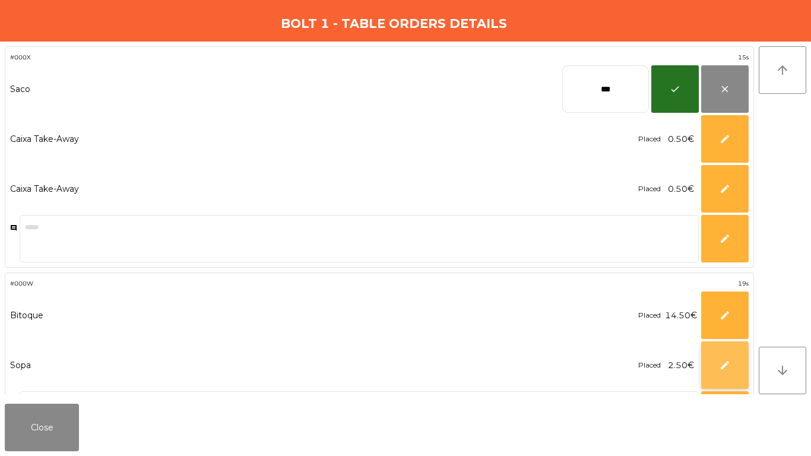
click at [722, 377] on button "edit" at bounding box center [725, 365] width 48 height 48
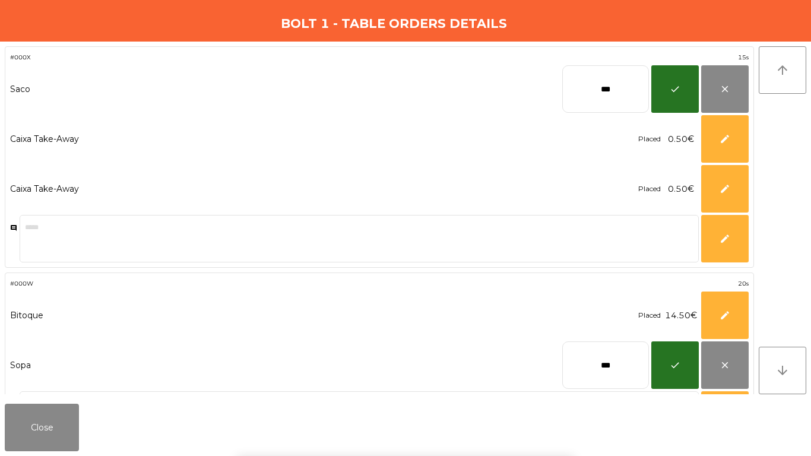
click at [622, 358] on div "1 2 3 keyboard_backspace 4 5 6 . - 7 8 9 keyboard_return 0" at bounding box center [405, 395] width 811 height 121
click at [622, 359] on body "Assador DVilla location_on [DATE] 21:01:29 Dashboard Orders request_page Invoic…" at bounding box center [405, 228] width 811 height 456
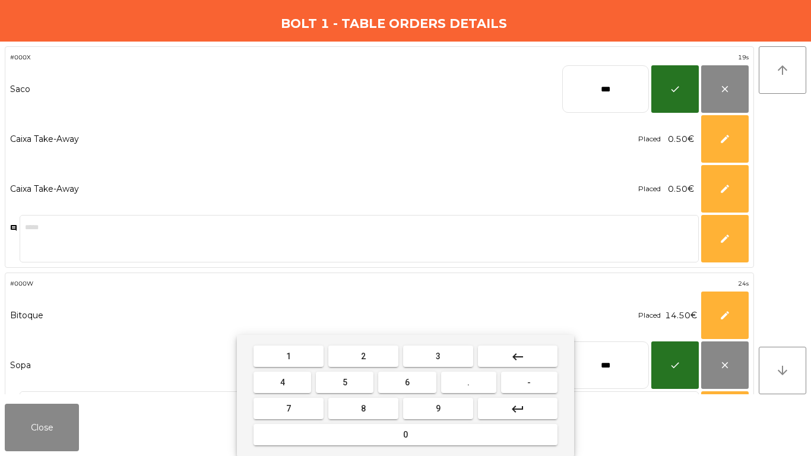
type input "***"
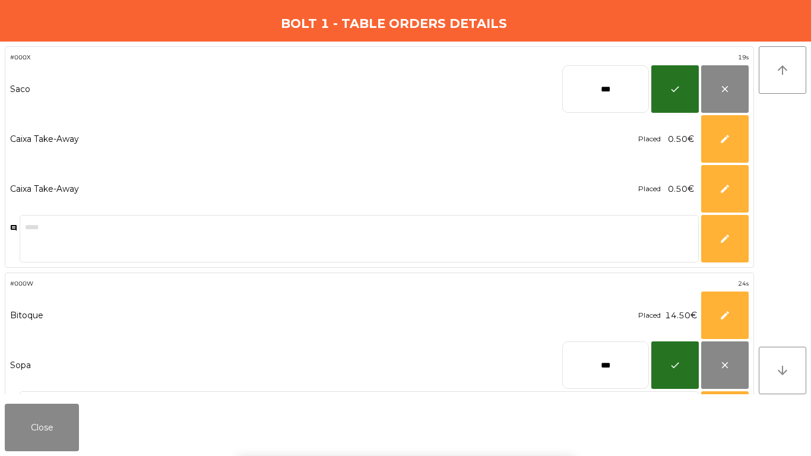
click at [663, 365] on div "1 2 3 keyboard_backspace 4 5 6 . - 7 8 9 keyboard_return 0" at bounding box center [405, 395] width 811 height 121
click at [685, 364] on button "check" at bounding box center [676, 365] width 48 height 48
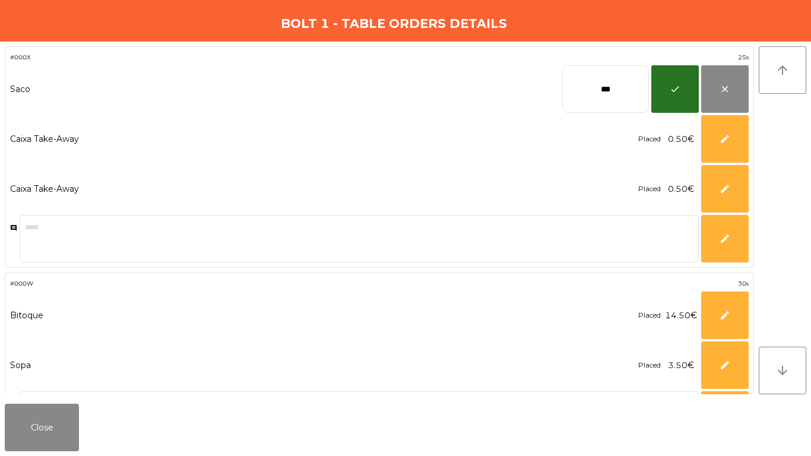
click at [40, 456] on div "Close" at bounding box center [405, 427] width 811 height 57
click at [24, 428] on button "Close" at bounding box center [42, 428] width 74 height 48
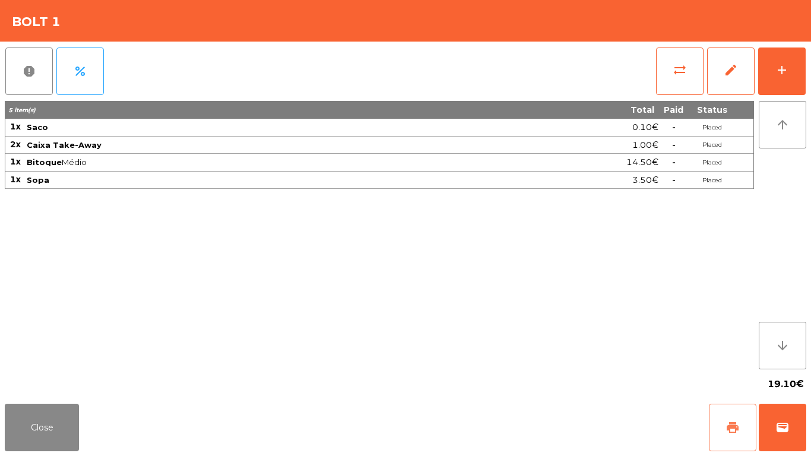
click at [730, 433] on span "print" at bounding box center [733, 427] width 14 height 14
click at [790, 433] on button "wallet" at bounding box center [783, 428] width 48 height 48
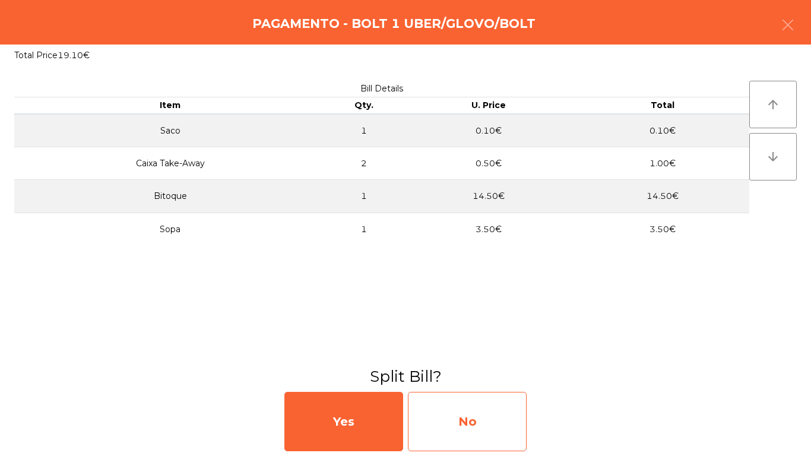
click at [461, 415] on div "No" at bounding box center [467, 421] width 119 height 59
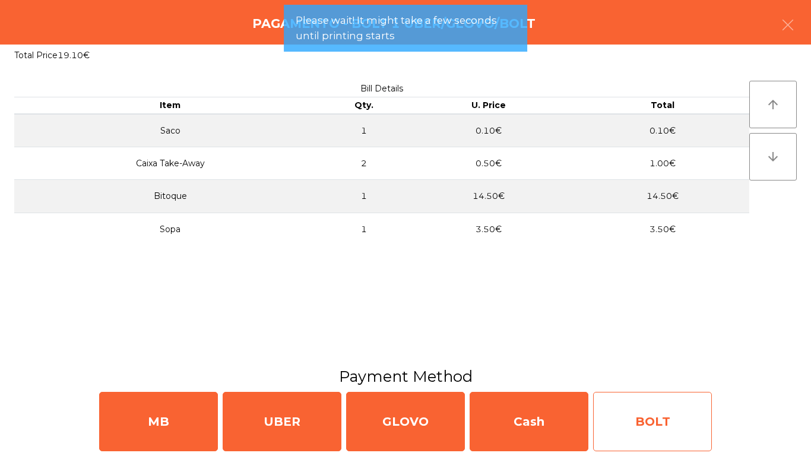
click at [637, 413] on div "BOLT" at bounding box center [652, 421] width 119 height 59
select select "**"
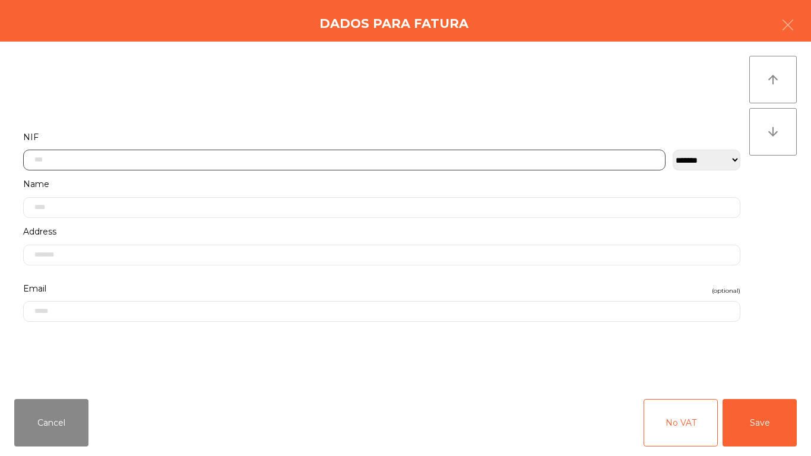
click at [343, 153] on input "text" at bounding box center [344, 160] width 643 height 21
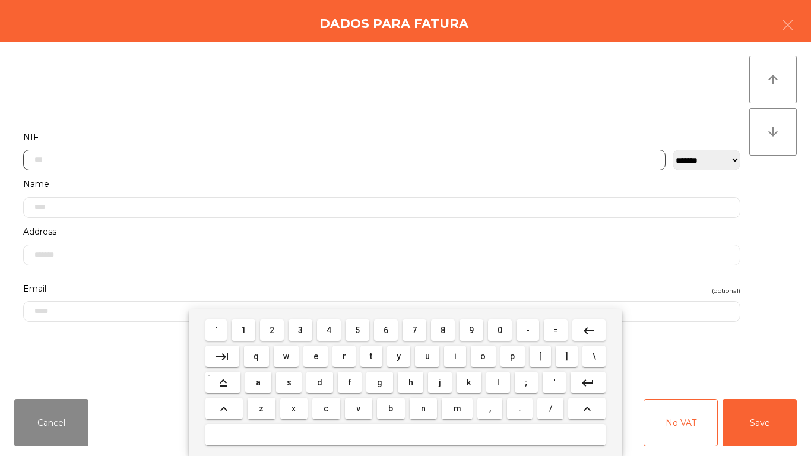
scroll to position [72, 0]
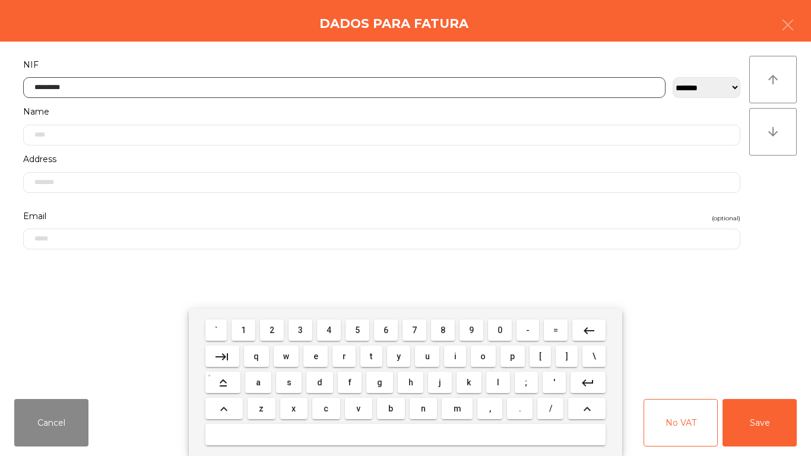
type input "*********"
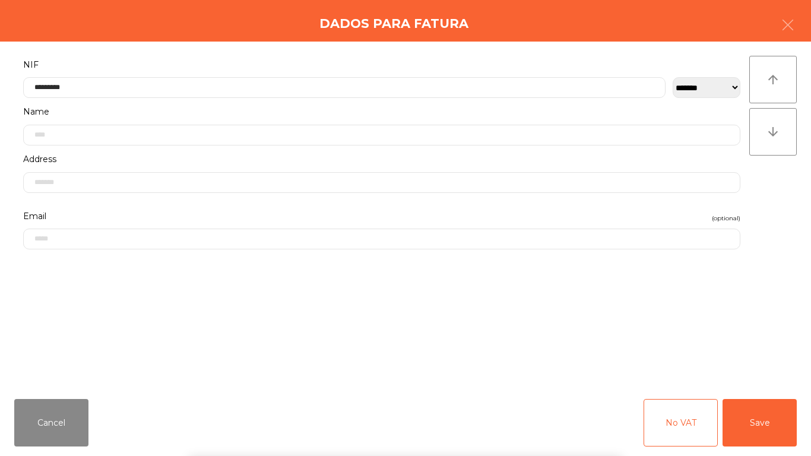
click at [746, 422] on div "` 1 2 3 4 5 6 7 8 9 0 - = keyboard_backspace keyboard_tab q w e r t y u i o p […" at bounding box center [405, 382] width 811 height 147
click at [758, 430] on button "Save" at bounding box center [760, 423] width 74 height 48
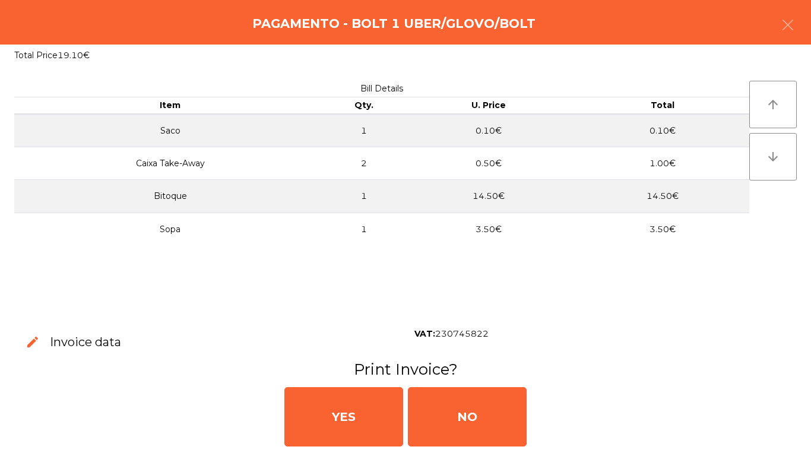
click at [278, 395] on div "YES NO" at bounding box center [406, 415] width 802 height 71
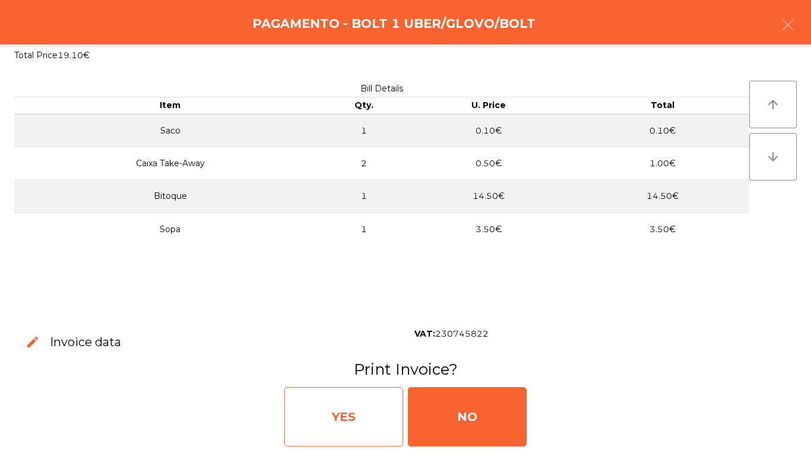
click at [315, 399] on div "YES" at bounding box center [343, 416] width 119 height 59
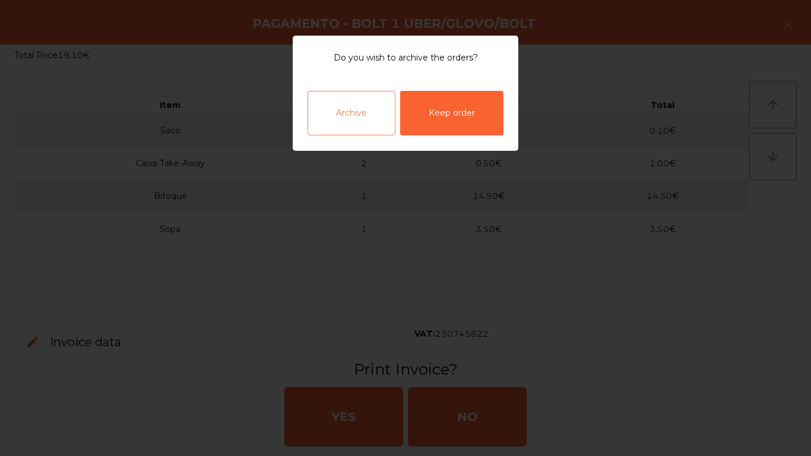
click at [339, 96] on div "Archive" at bounding box center [352, 113] width 88 height 45
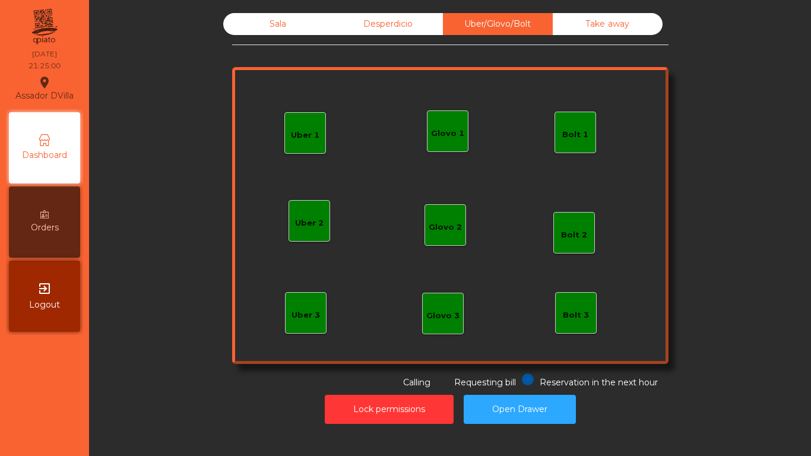
click at [252, 21] on div "Sala" at bounding box center [278, 24] width 110 height 22
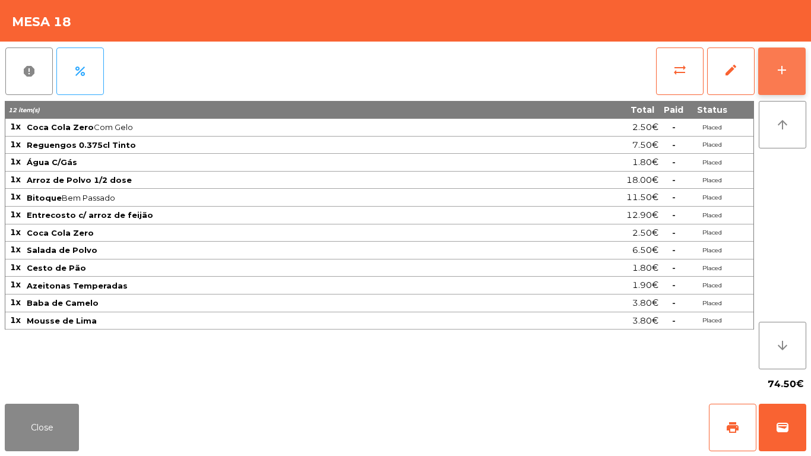
click at [786, 68] on div "add" at bounding box center [782, 70] width 14 height 14
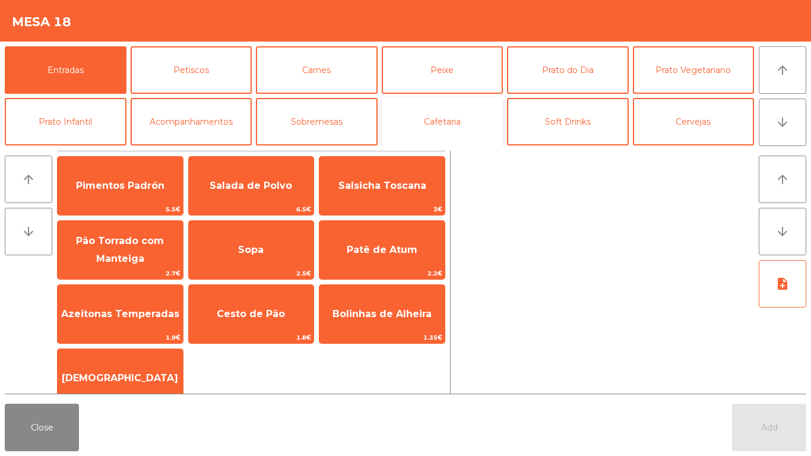
click at [455, 137] on button "Cafetaria" at bounding box center [443, 122] width 122 height 48
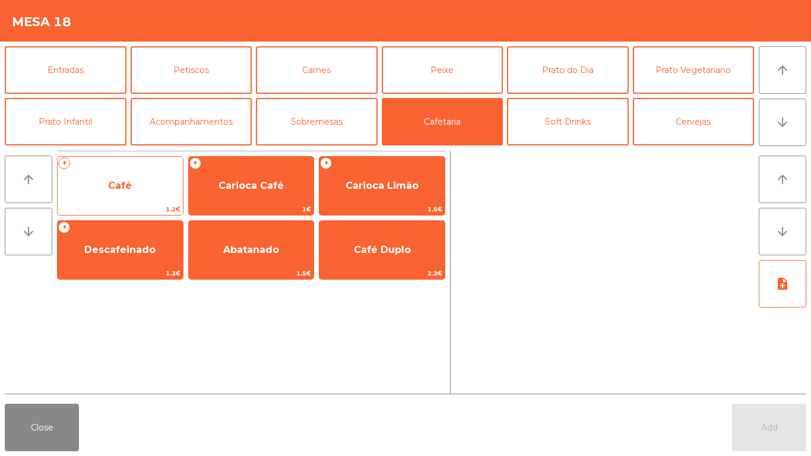
click at [106, 179] on span "Café" at bounding box center [120, 186] width 125 height 32
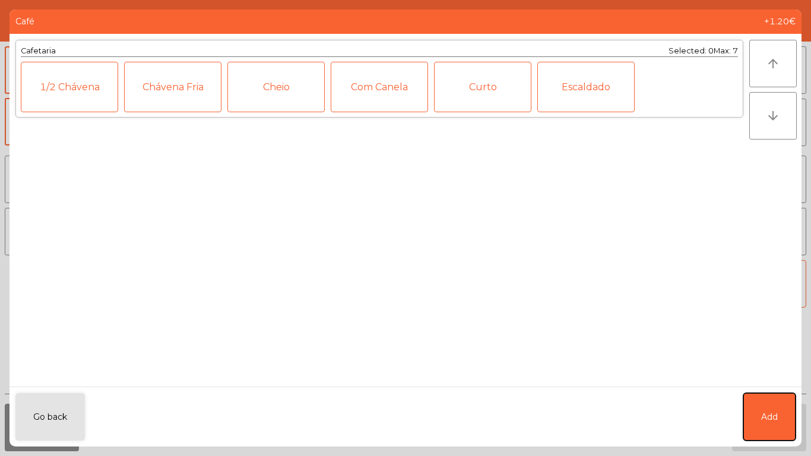
click at [783, 423] on button "Add" at bounding box center [770, 417] width 52 height 48
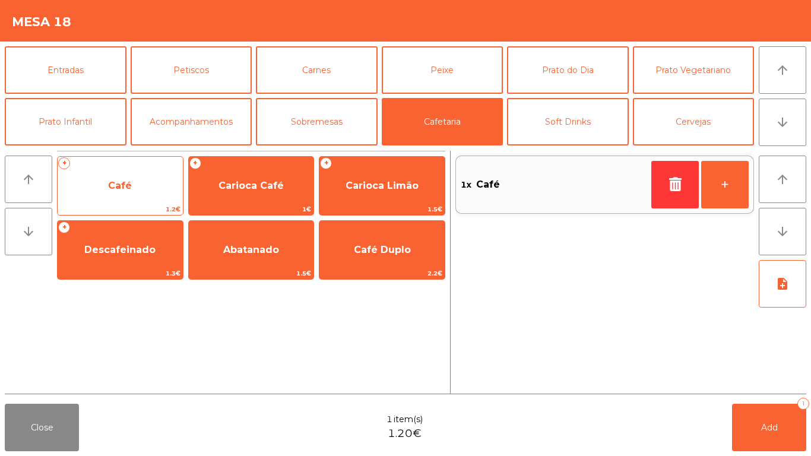
click at [125, 185] on span "Café" at bounding box center [120, 185] width 24 height 11
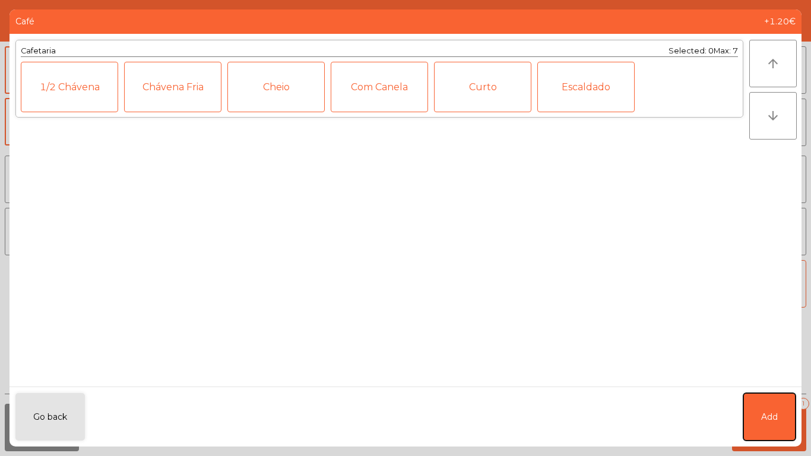
click at [766, 428] on button "Add" at bounding box center [770, 417] width 52 height 48
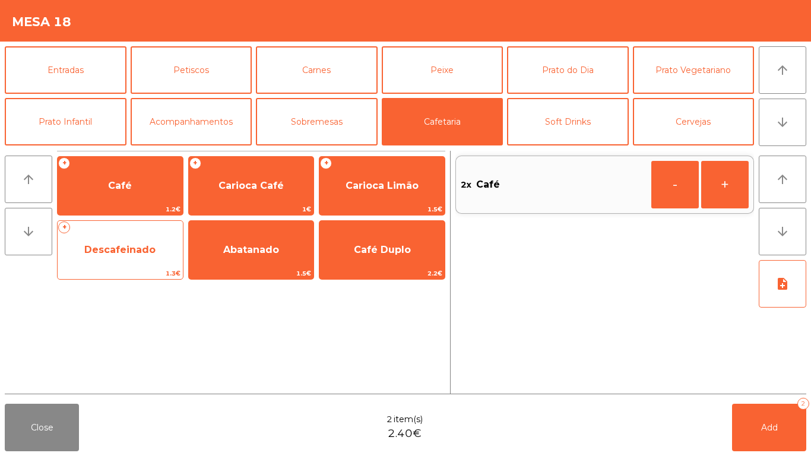
click at [122, 237] on span "Descafeinado" at bounding box center [120, 250] width 125 height 32
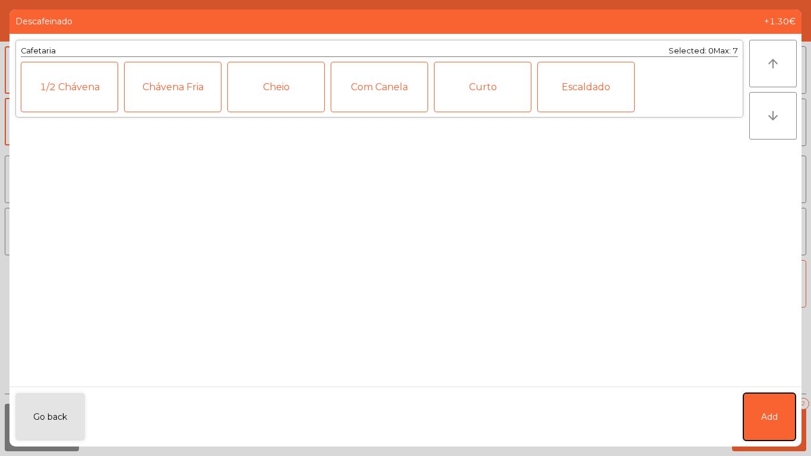
click at [779, 415] on button "Add" at bounding box center [770, 417] width 52 height 48
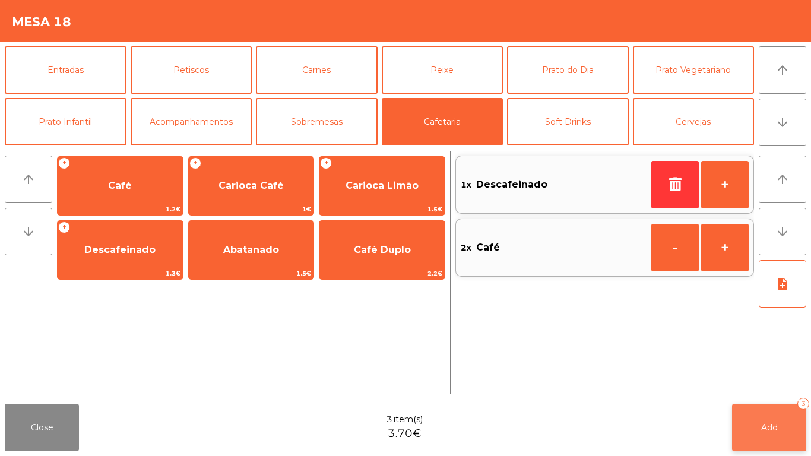
click at [763, 432] on span "Add" at bounding box center [769, 427] width 17 height 11
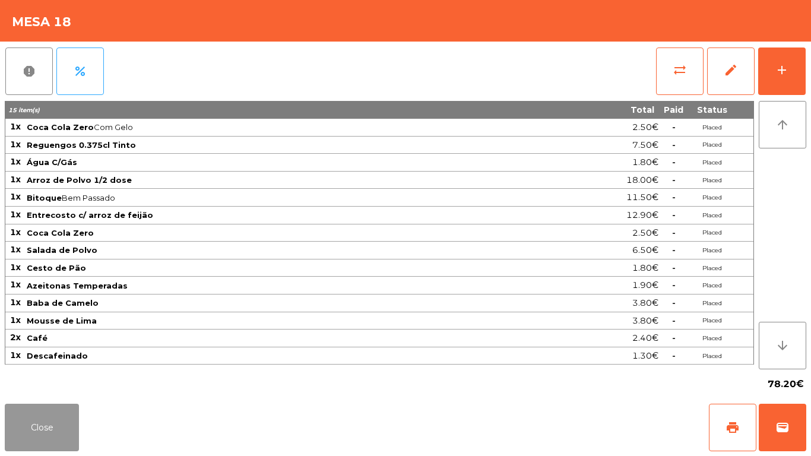
drag, startPoint x: 23, startPoint y: 446, endPoint x: 76, endPoint y: 375, distance: 88.7
click at [24, 445] on button "Close" at bounding box center [42, 428] width 74 height 48
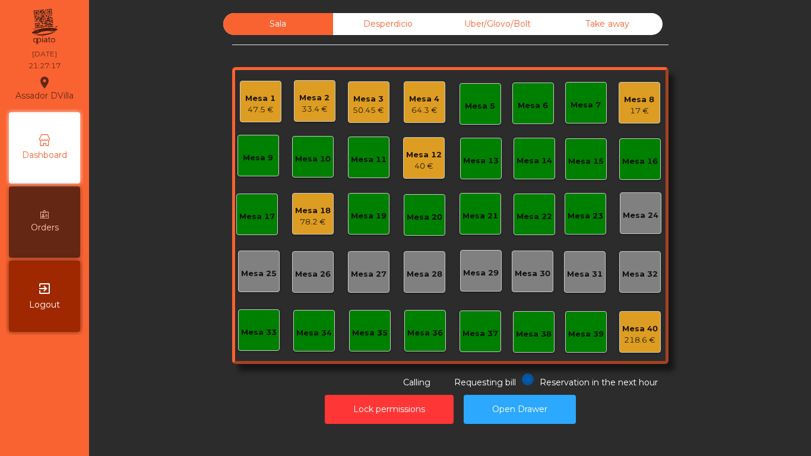
click at [267, 99] on div "Mesa 1" at bounding box center [260, 99] width 30 height 12
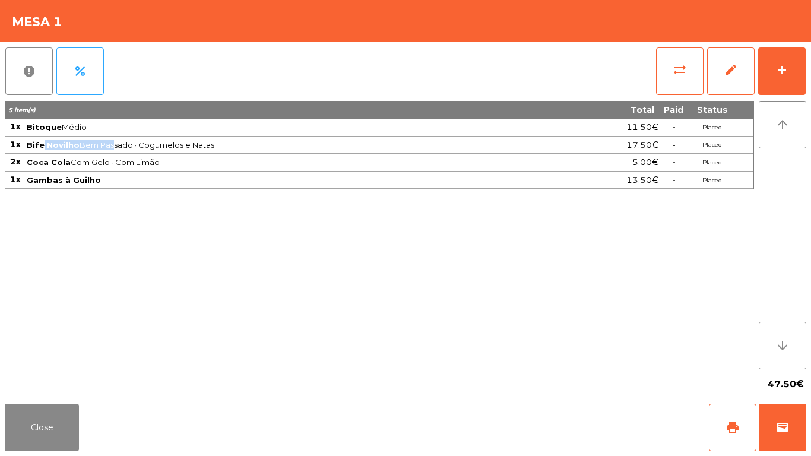
drag, startPoint x: 43, startPoint y: 141, endPoint x: 109, endPoint y: 148, distance: 66.3
click at [109, 148] on span "Bife Novilho Bem Passado · Cogumelos e Natas" at bounding box center [295, 145] width 537 height 10
drag, startPoint x: 83, startPoint y: 449, endPoint x: 78, endPoint y: 442, distance: 8.3
click at [83, 447] on div "Close print wallet" at bounding box center [405, 427] width 811 height 57
click at [74, 441] on button "Close" at bounding box center [42, 428] width 74 height 48
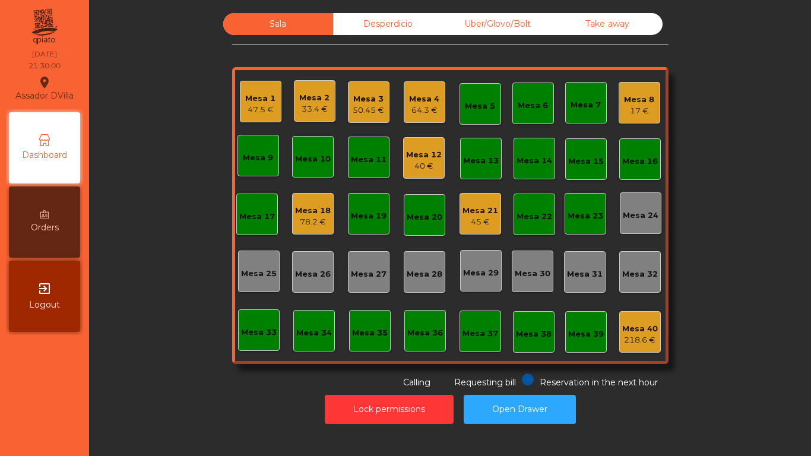
click at [489, 224] on div "45 €" at bounding box center [481, 222] width 36 height 12
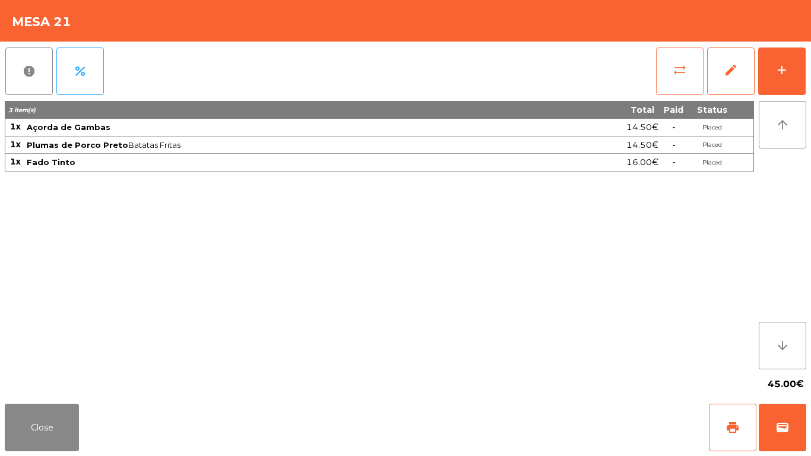
click at [686, 68] on span "sync_alt" at bounding box center [680, 70] width 14 height 14
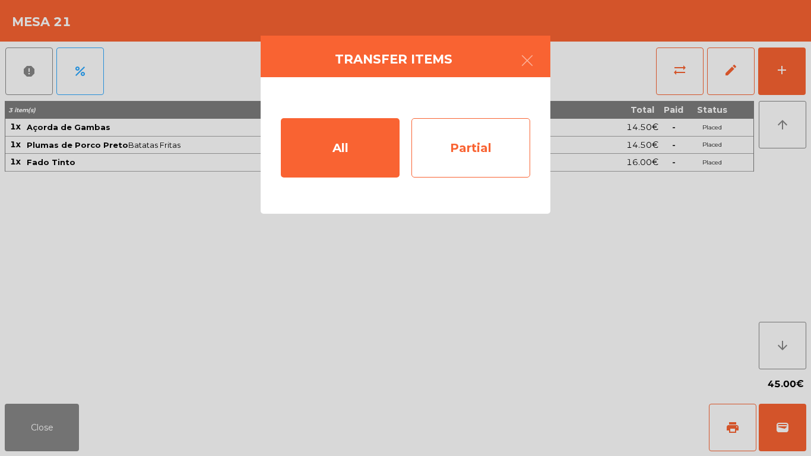
click at [515, 162] on div "Partial" at bounding box center [471, 147] width 119 height 59
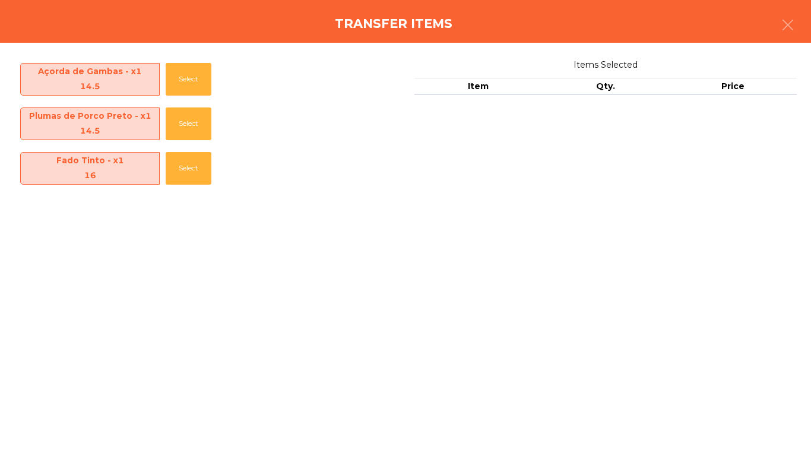
click at [157, 168] on span "Fado Tinto - x1 16" at bounding box center [90, 168] width 138 height 31
click at [170, 173] on button "Select" at bounding box center [189, 168] width 46 height 33
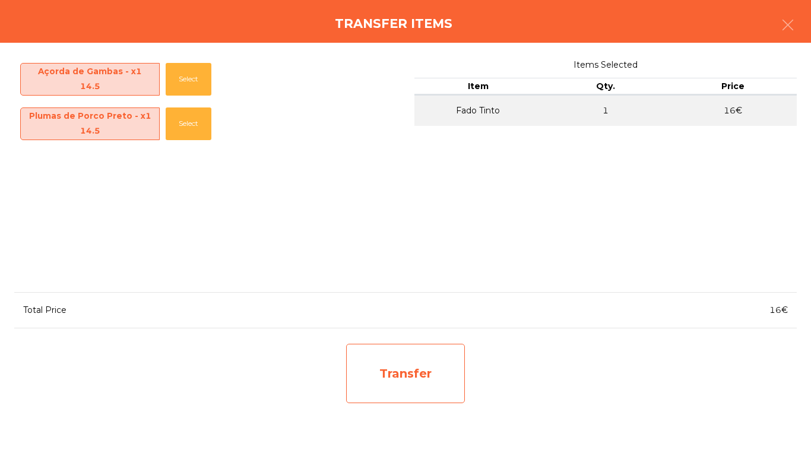
click at [408, 385] on div "Transfer" at bounding box center [405, 373] width 119 height 59
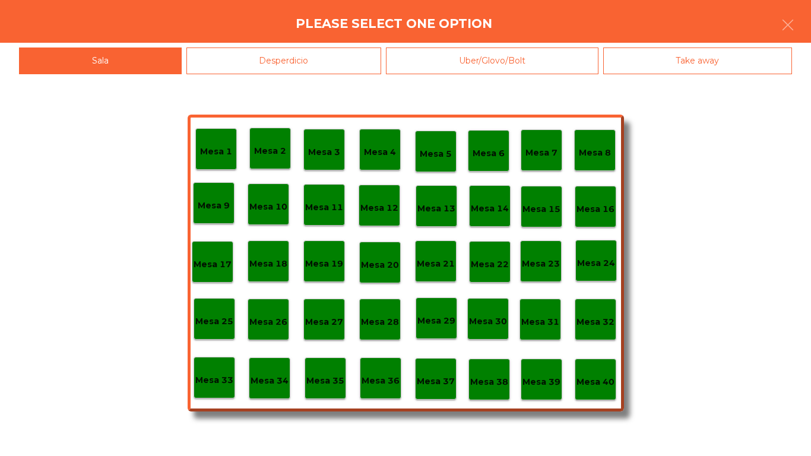
click at [311, 65] on div "Desperdicio" at bounding box center [283, 61] width 195 height 27
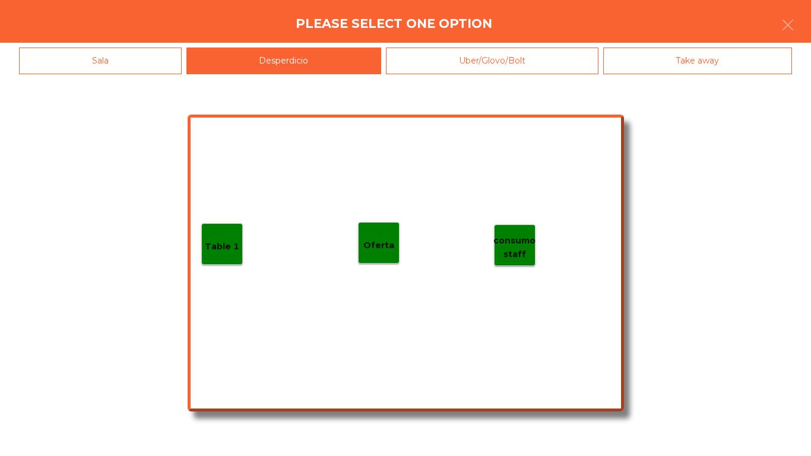
click at [229, 243] on p "Table 1" at bounding box center [222, 247] width 34 height 14
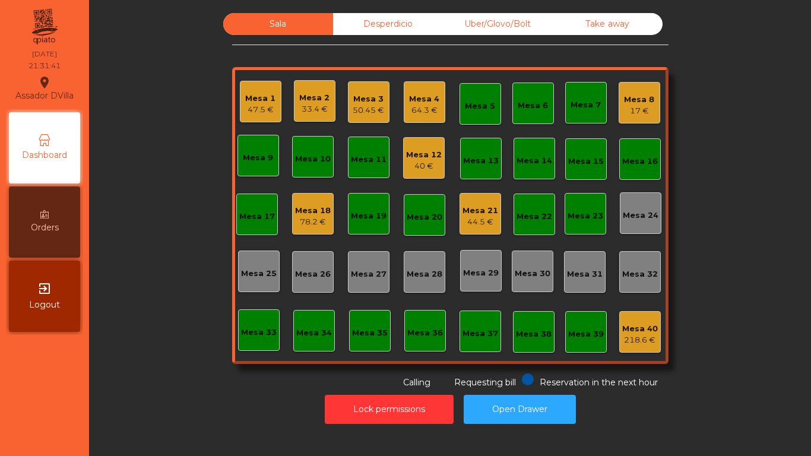
click at [476, 203] on div "Mesa 21 44.5 €" at bounding box center [481, 214] width 36 height 28
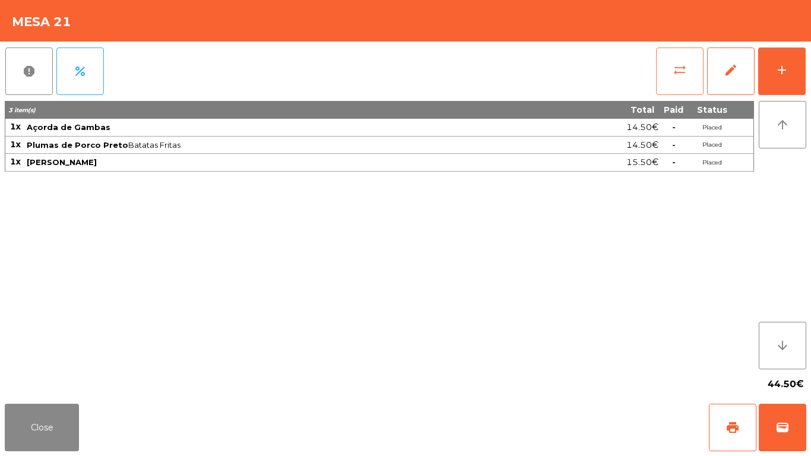
click at [673, 80] on button "sync_alt" at bounding box center [680, 72] width 48 height 48
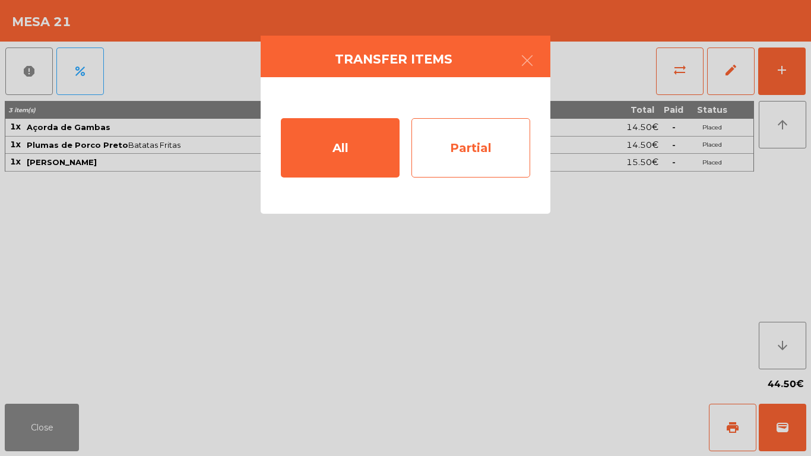
click at [495, 141] on div "Partial" at bounding box center [471, 147] width 119 height 59
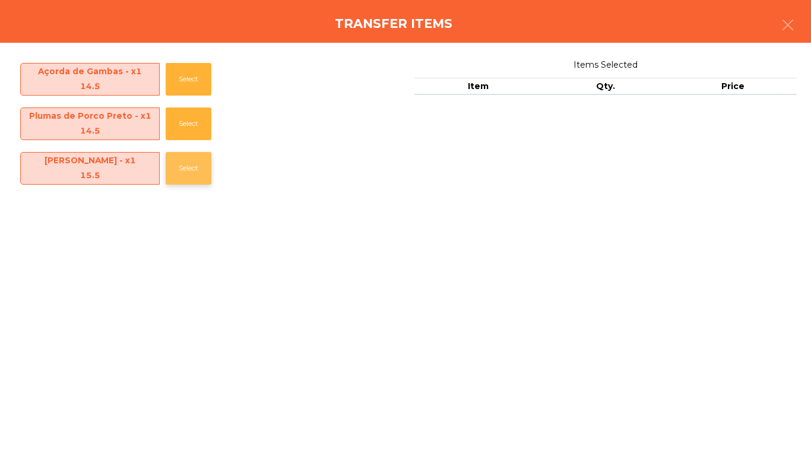
click at [192, 181] on button "Select" at bounding box center [189, 168] width 46 height 33
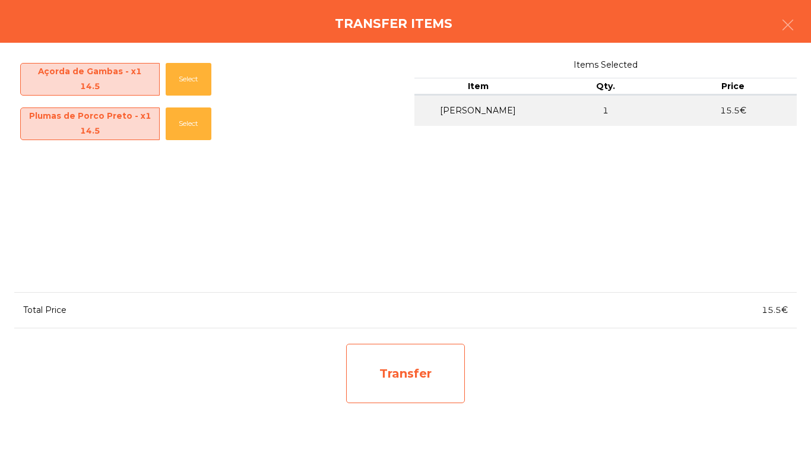
drag, startPoint x: 371, startPoint y: 365, endPoint x: 372, endPoint y: 359, distance: 6.1
click at [372, 359] on div "Transfer" at bounding box center [405, 373] width 119 height 59
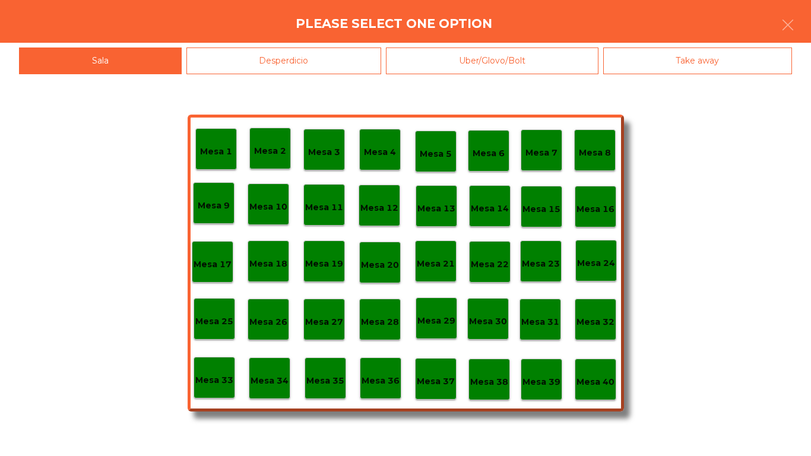
click at [331, 62] on div "Desperdicio" at bounding box center [283, 61] width 195 height 27
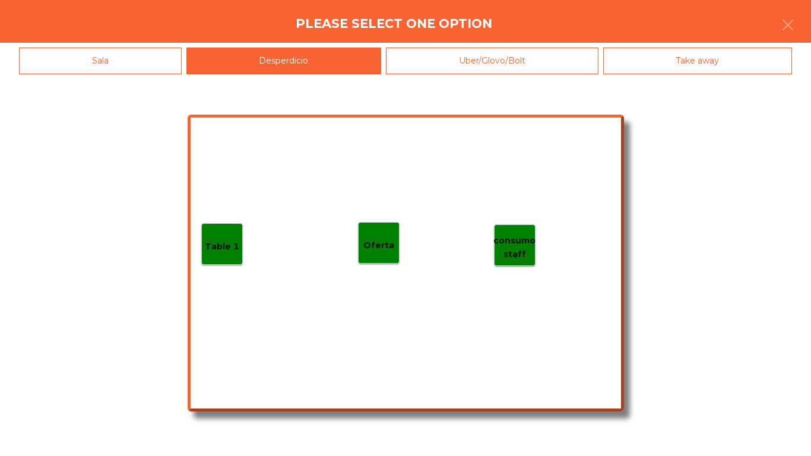
click at [220, 235] on div "Table 1" at bounding box center [222, 244] width 34 height 18
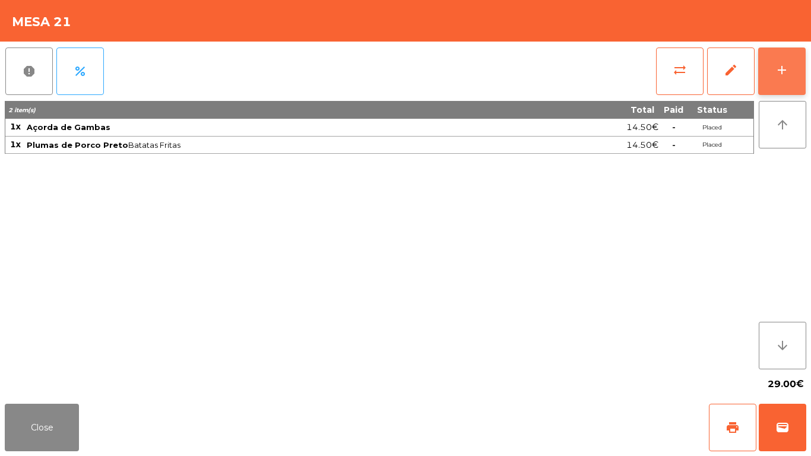
click at [775, 73] on button "add" at bounding box center [782, 72] width 48 height 48
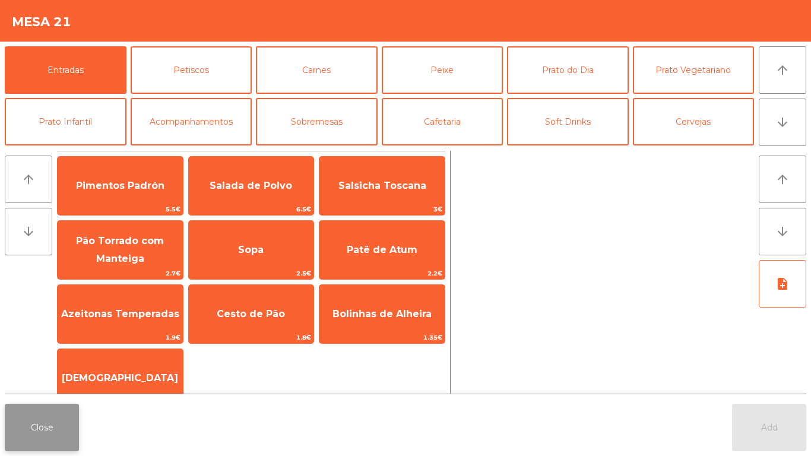
click at [27, 425] on button "Close" at bounding box center [42, 428] width 74 height 48
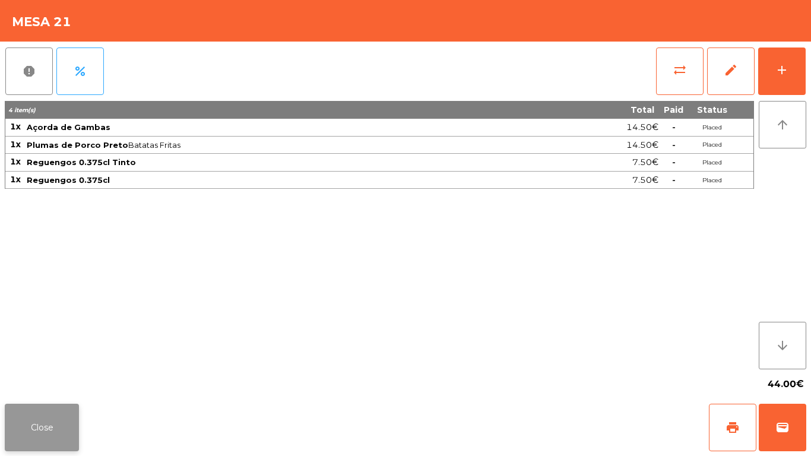
click at [50, 416] on button "Close" at bounding box center [42, 428] width 74 height 48
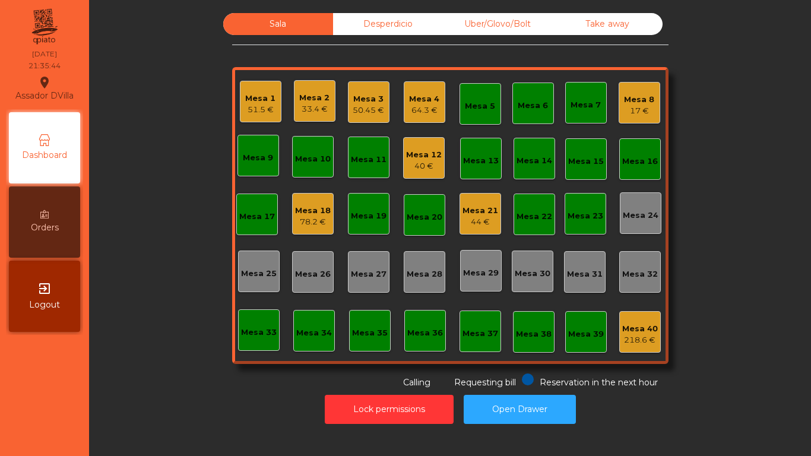
click at [421, 116] on div "Mesa 4 64.3 €" at bounding box center [425, 102] width 42 height 42
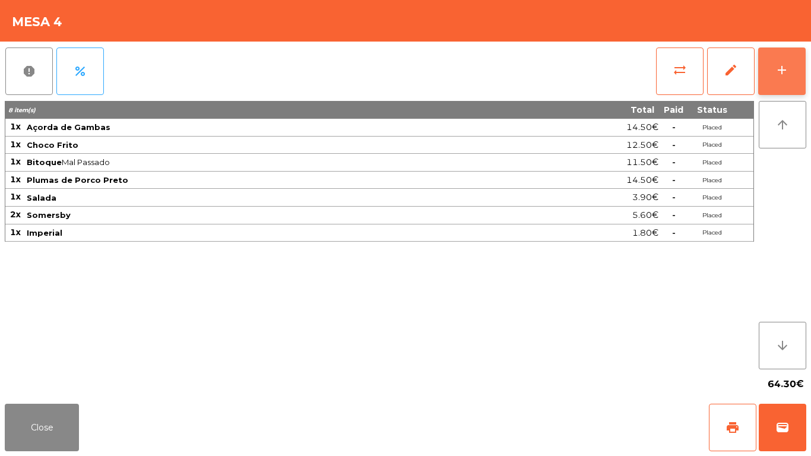
click at [796, 72] on button "add" at bounding box center [782, 72] width 48 height 48
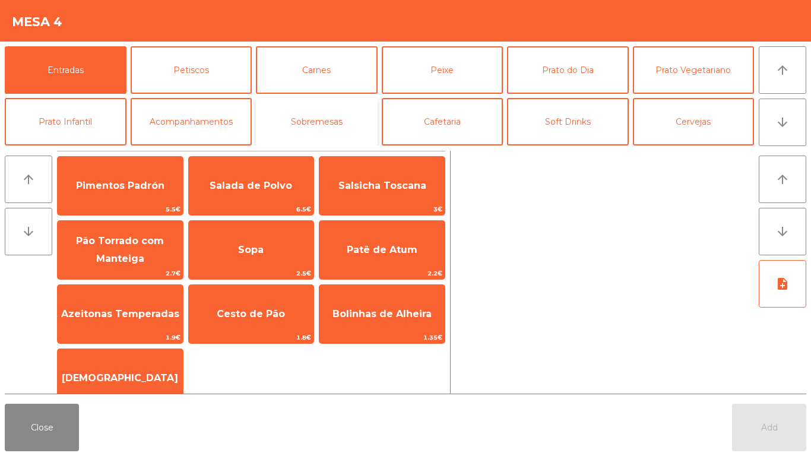
click at [334, 129] on button "Sobremesas" at bounding box center [317, 122] width 122 height 48
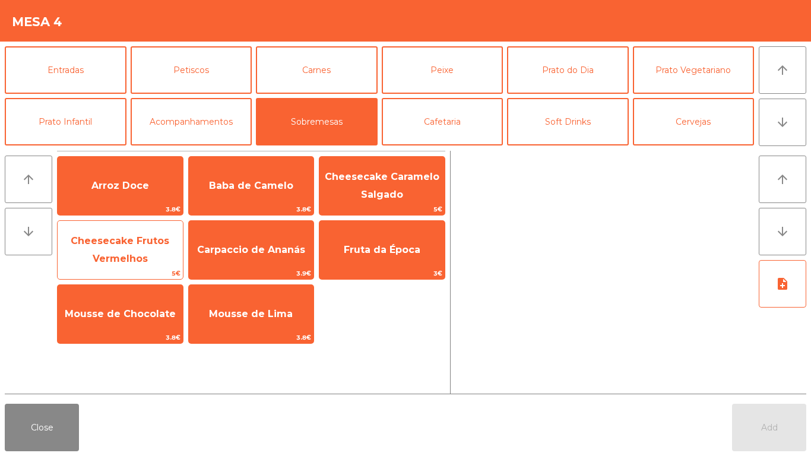
click at [156, 242] on span "Cheesecake Frutos Vermelhos" at bounding box center [120, 249] width 99 height 29
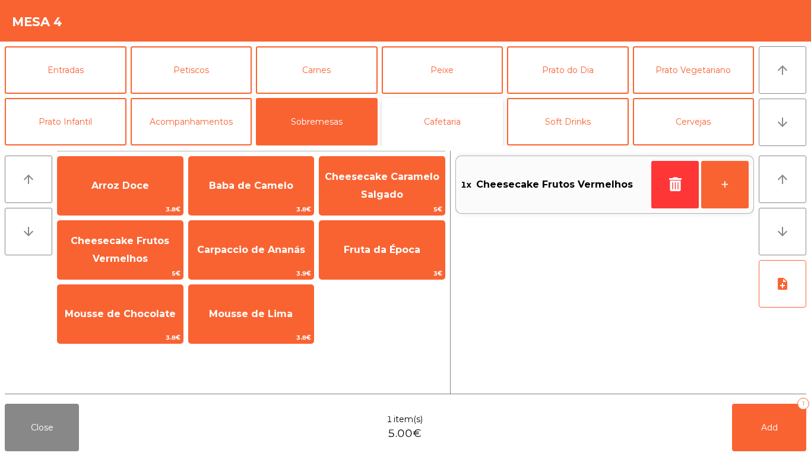
click at [461, 106] on button "Cafetaria" at bounding box center [443, 122] width 122 height 48
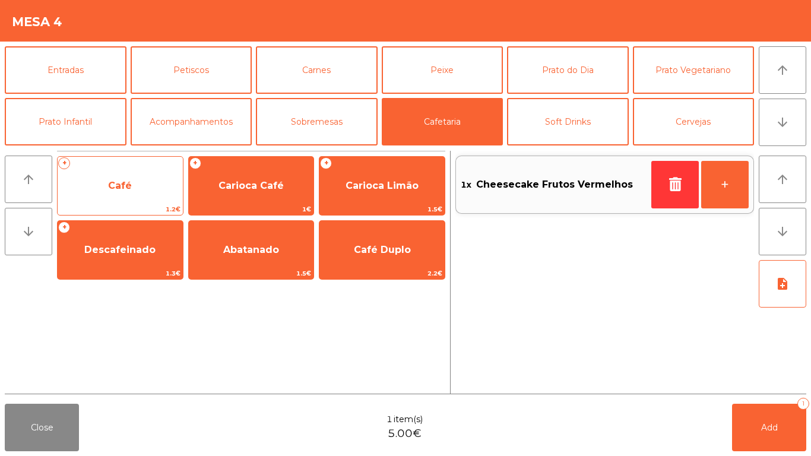
click at [171, 189] on span "Café" at bounding box center [120, 186] width 125 height 32
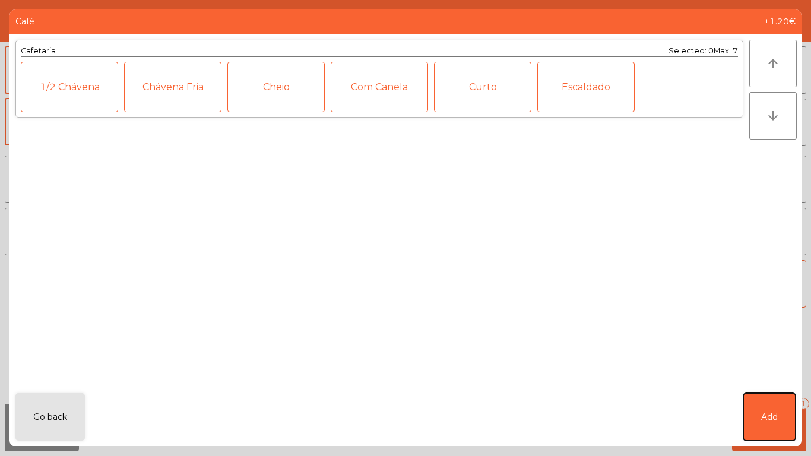
click at [767, 426] on button "Add" at bounding box center [770, 417] width 52 height 48
click at [769, 426] on span "Add" at bounding box center [769, 427] width 17 height 11
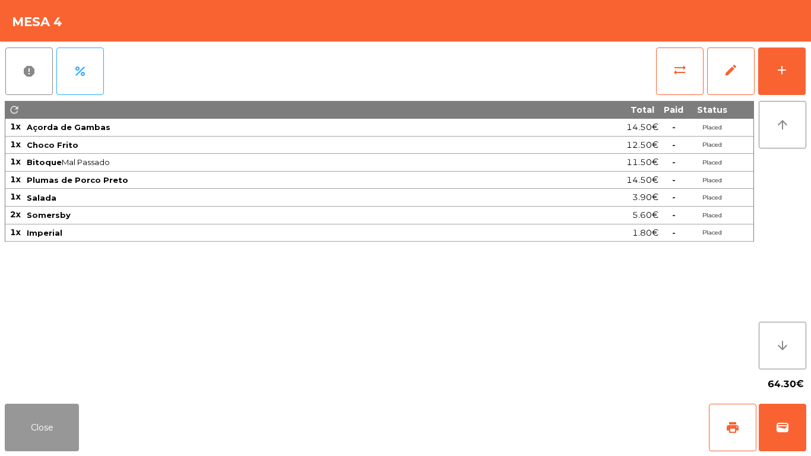
click at [62, 437] on button "Close" at bounding box center [42, 428] width 74 height 48
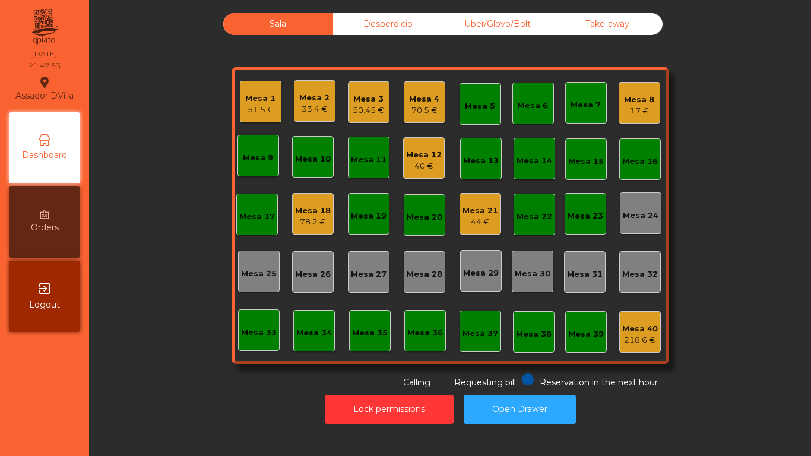
click at [483, 212] on div "Mesa 21" at bounding box center [481, 211] width 36 height 12
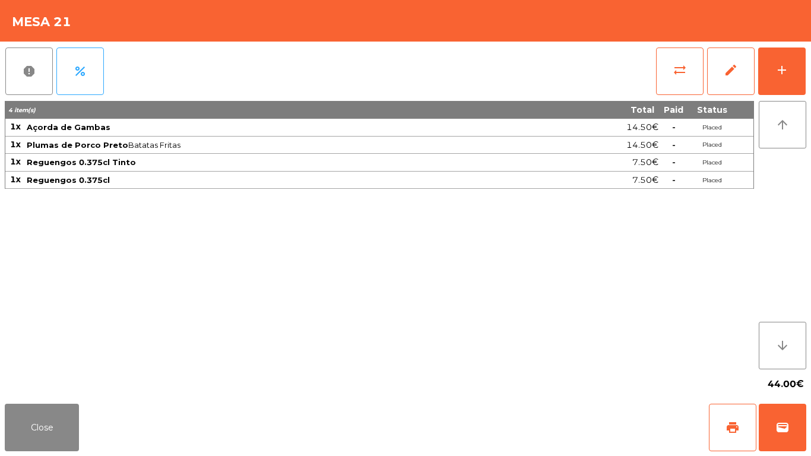
click at [811, 64] on div "report percent sync_alt edit add 4 item(s) Total Paid Status 1x Açorda de Gamba…" at bounding box center [405, 221] width 811 height 358
click at [792, 73] on button "add" at bounding box center [782, 72] width 48 height 48
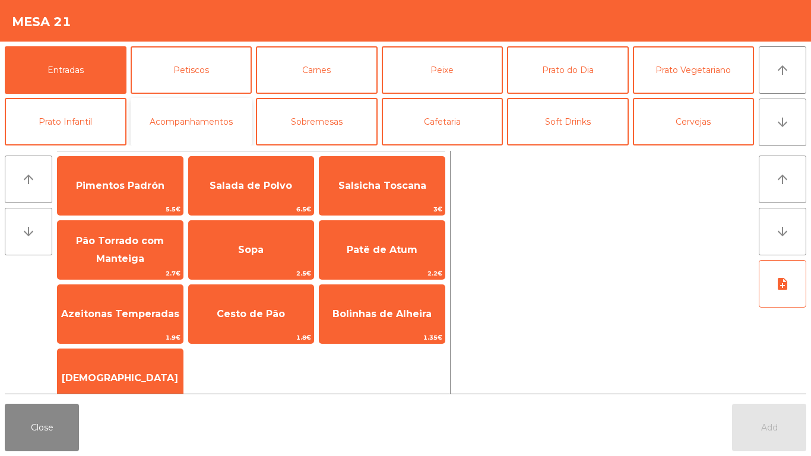
click at [207, 125] on button "Acompanhamentos" at bounding box center [192, 122] width 122 height 48
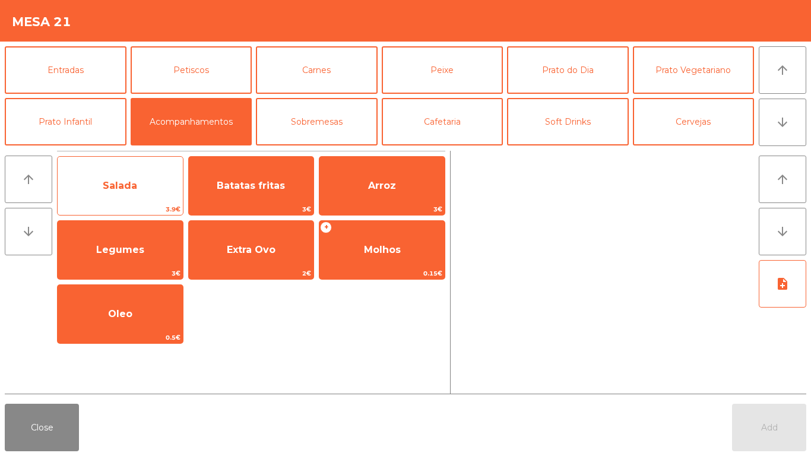
click at [138, 183] on span "Salada" at bounding box center [120, 186] width 125 height 32
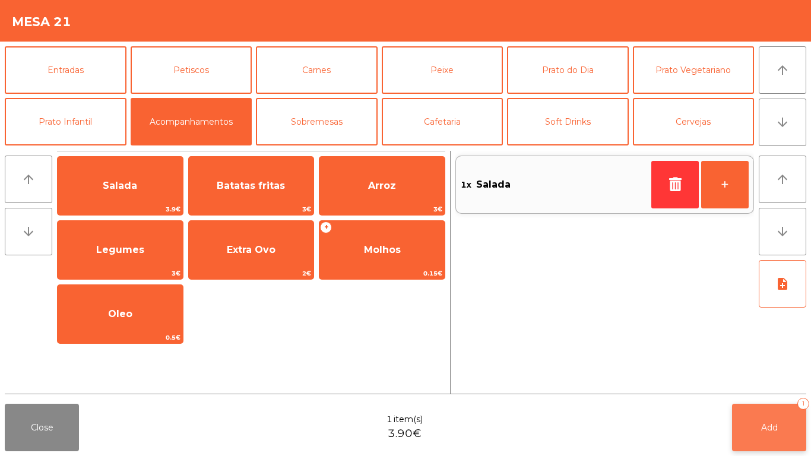
click at [779, 424] on button "Add 1" at bounding box center [769, 428] width 74 height 48
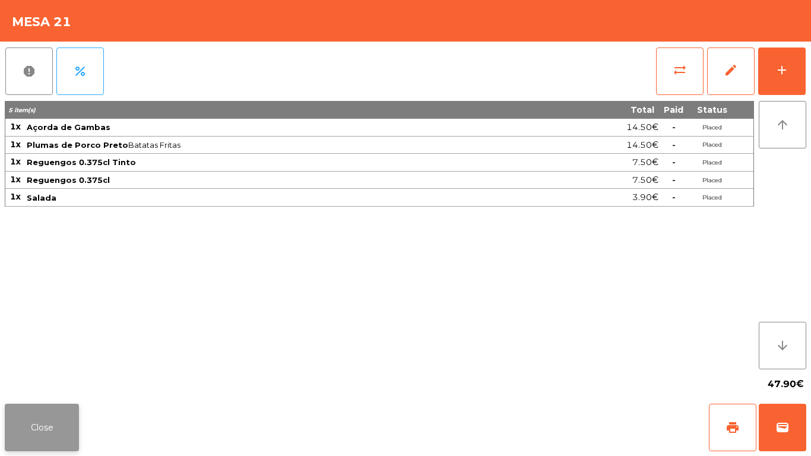
click at [57, 429] on button "Close" at bounding box center [42, 428] width 74 height 48
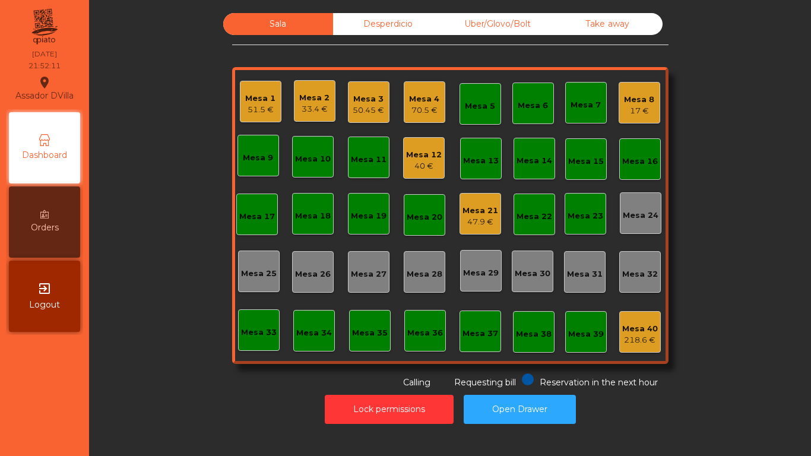
click at [413, 166] on div "40 €" at bounding box center [424, 166] width 36 height 12
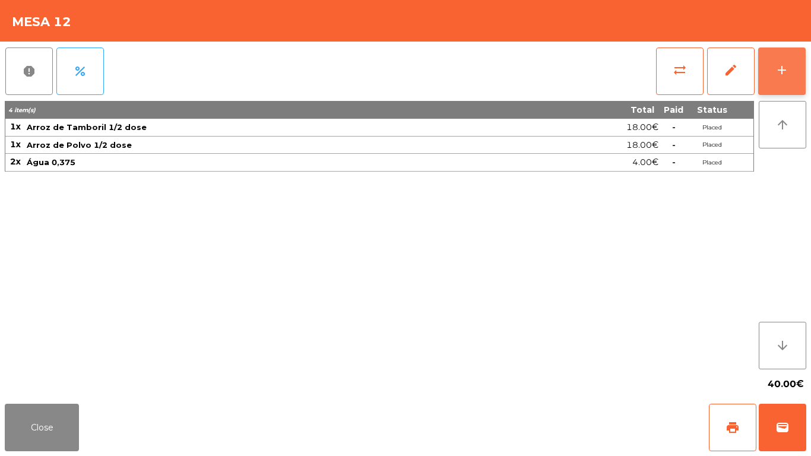
click at [777, 91] on button "add" at bounding box center [782, 72] width 48 height 48
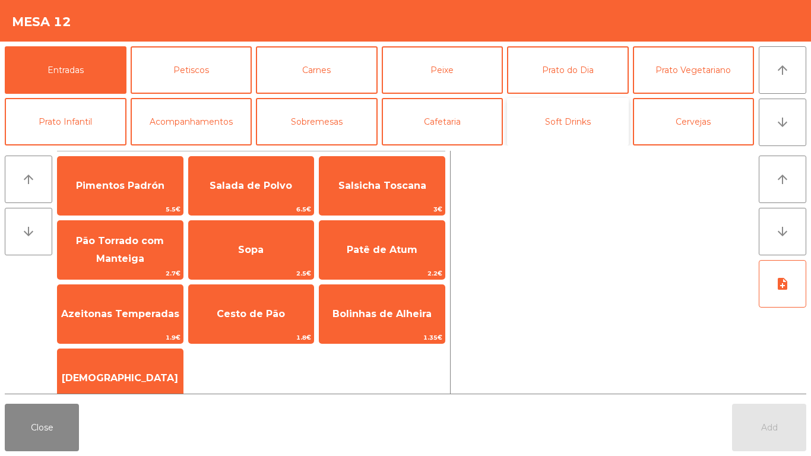
click at [535, 121] on button "Soft Drinks" at bounding box center [568, 122] width 122 height 48
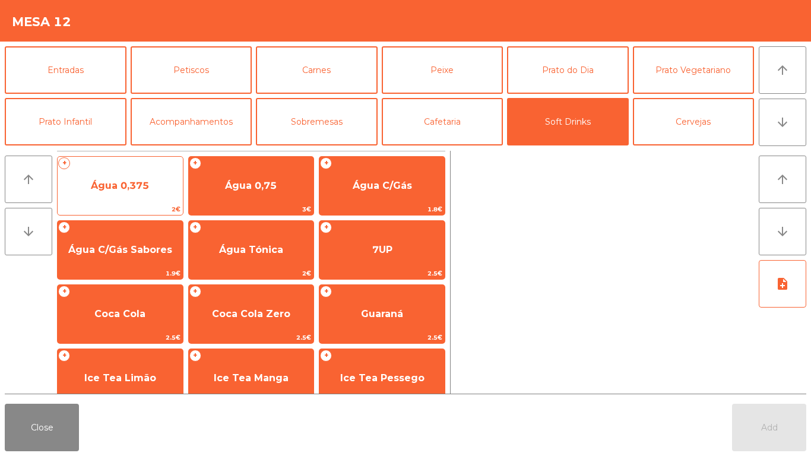
click at [160, 209] on span "2€" at bounding box center [120, 209] width 125 height 11
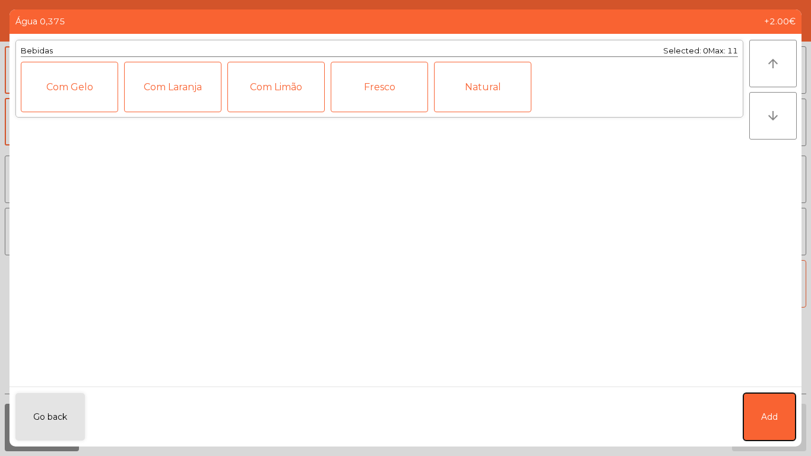
drag, startPoint x: 772, startPoint y: 431, endPoint x: 759, endPoint y: 334, distance: 97.1
click at [772, 419] on button "Add" at bounding box center [770, 417] width 52 height 48
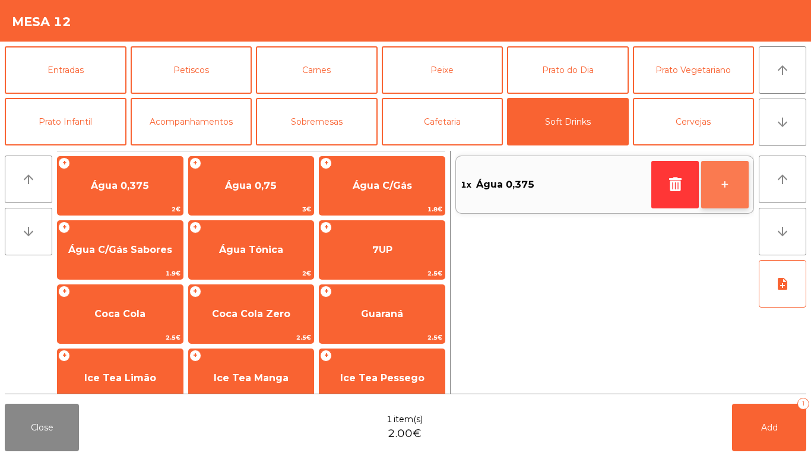
click at [736, 188] on button "+" at bounding box center [725, 185] width 48 height 48
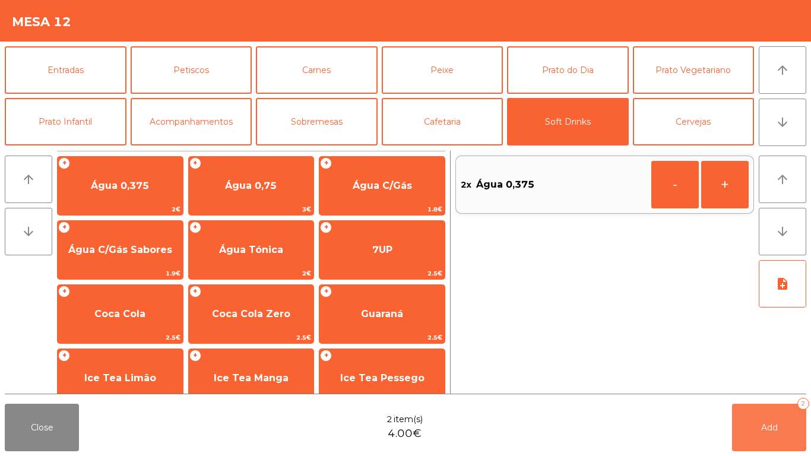
drag, startPoint x: 757, startPoint y: 434, endPoint x: 603, endPoint y: 423, distance: 154.8
click at [757, 432] on button "Add 2" at bounding box center [769, 428] width 74 height 48
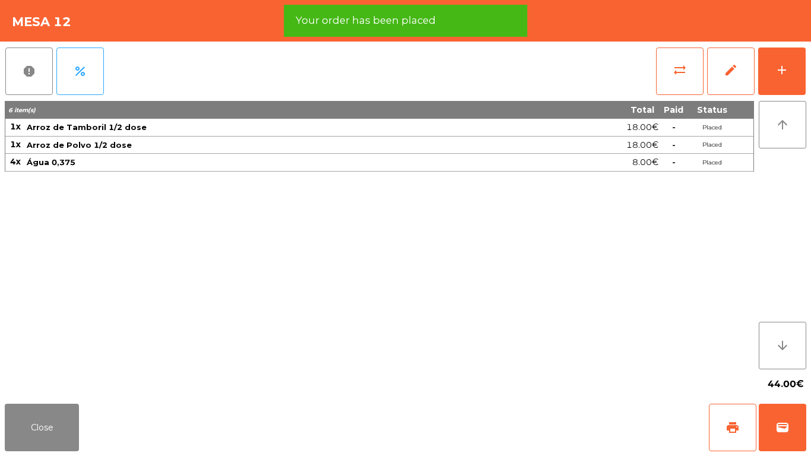
click at [0, 435] on div "Close print wallet" at bounding box center [405, 427] width 811 height 57
drag, startPoint x: 65, startPoint y: 421, endPoint x: 273, endPoint y: 299, distance: 240.7
click at [66, 419] on button "Close" at bounding box center [42, 428] width 74 height 48
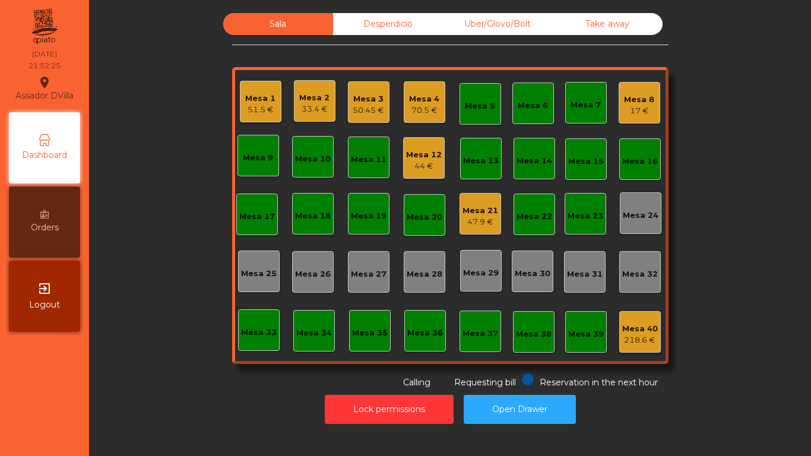
click at [650, 96] on div "Mesa 8 17 €" at bounding box center [640, 103] width 42 height 42
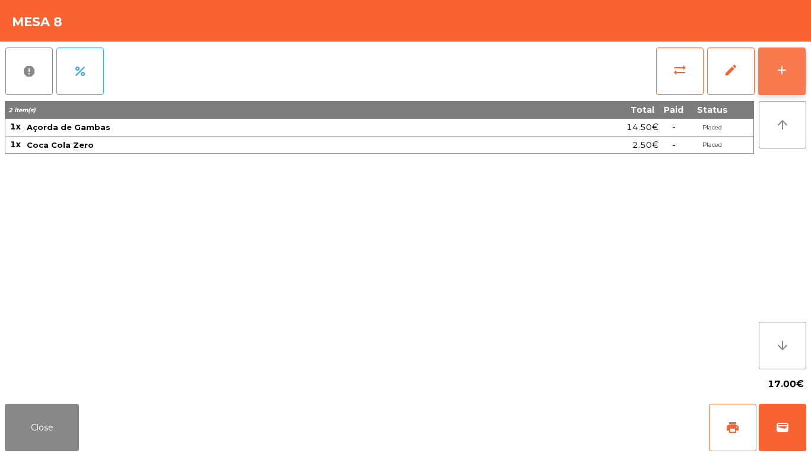
click at [788, 71] on div "add" at bounding box center [782, 70] width 14 height 14
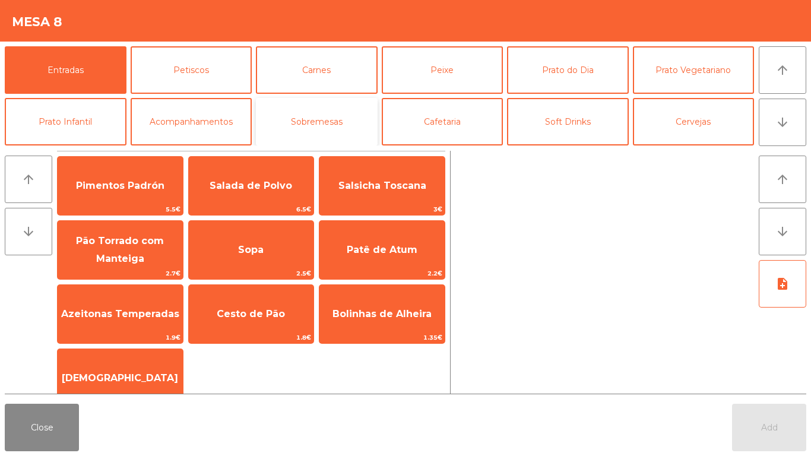
click at [364, 124] on button "Sobremesas" at bounding box center [317, 122] width 122 height 48
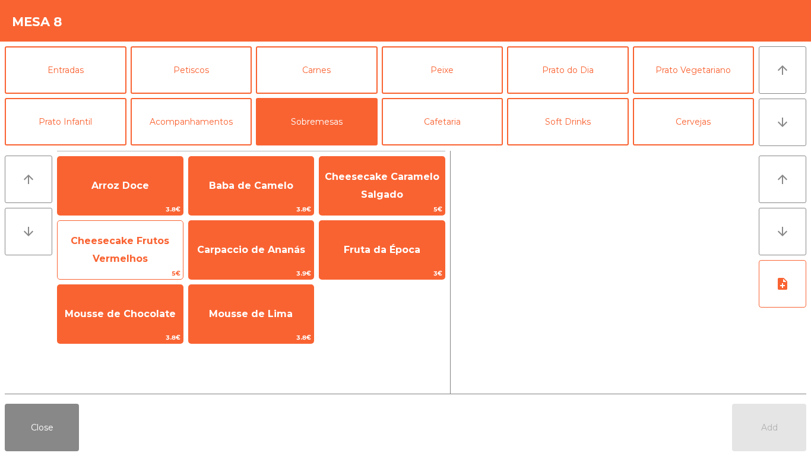
click at [144, 267] on span "Cheesecake Frutos Vermelhos" at bounding box center [120, 250] width 125 height 50
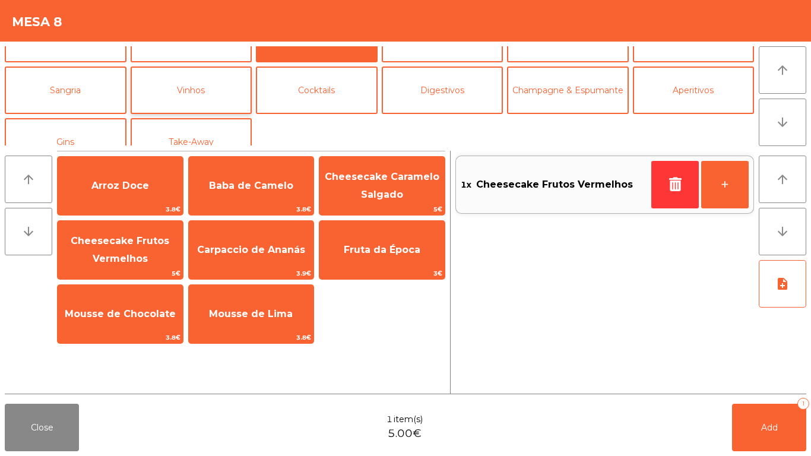
scroll to position [103, 0]
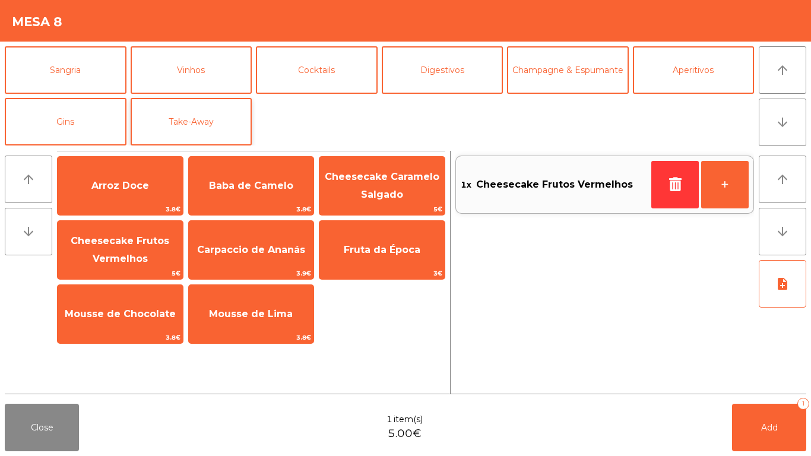
drag, startPoint x: 186, startPoint y: 97, endPoint x: 201, endPoint y: 124, distance: 30.4
click at [186, 97] on div "Entradas Petiscos Carnes Peixe [GEOGRAPHIC_DATA] do Dia Prato Vegetariano Prato…" at bounding box center [380, 95] width 750 height 99
click at [207, 121] on button "Take-Away" at bounding box center [192, 122] width 122 height 48
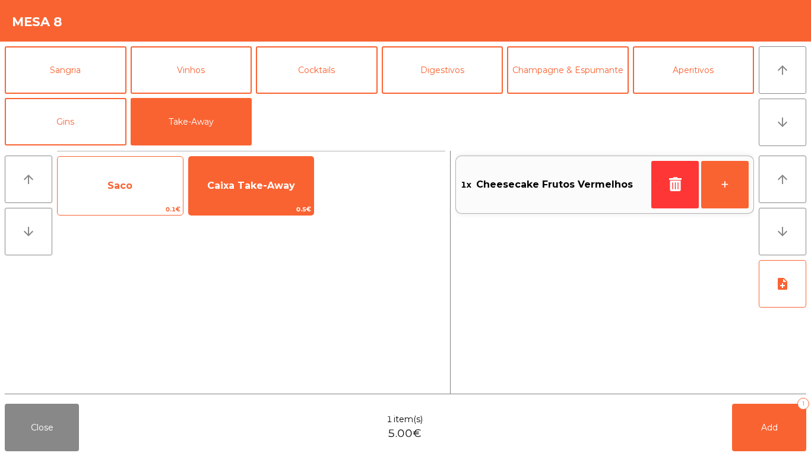
drag, startPoint x: 208, startPoint y: 193, endPoint x: 140, endPoint y: 195, distance: 67.7
click at [190, 194] on span "Caixa Take-Away" at bounding box center [251, 186] width 125 height 32
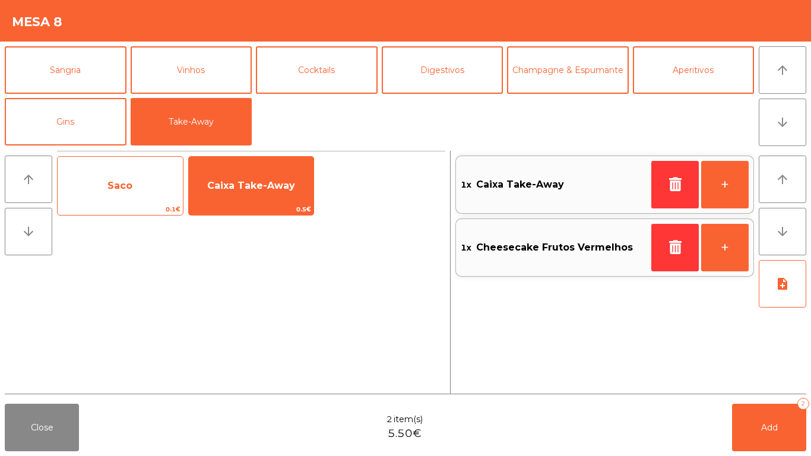
click at [140, 198] on span "Saco" at bounding box center [120, 186] width 125 height 32
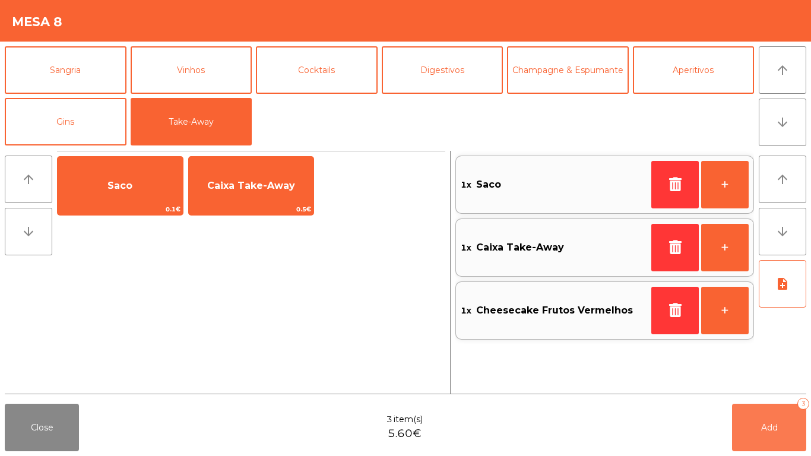
click at [789, 440] on button "Add 3" at bounding box center [769, 428] width 74 height 48
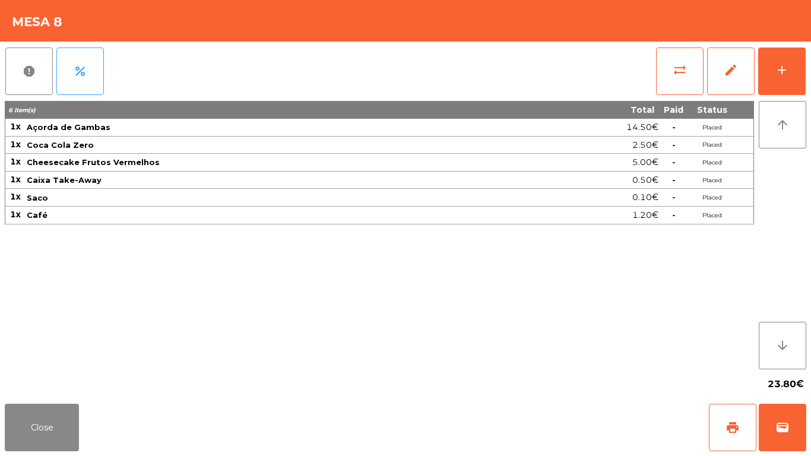
drag, startPoint x: 787, startPoint y: 154, endPoint x: 796, endPoint y: 165, distance: 13.9
click at [796, 165] on div "arrow_upward arrow_downward" at bounding box center [780, 235] width 52 height 268
click at [27, 411] on button "Close" at bounding box center [42, 428] width 74 height 48
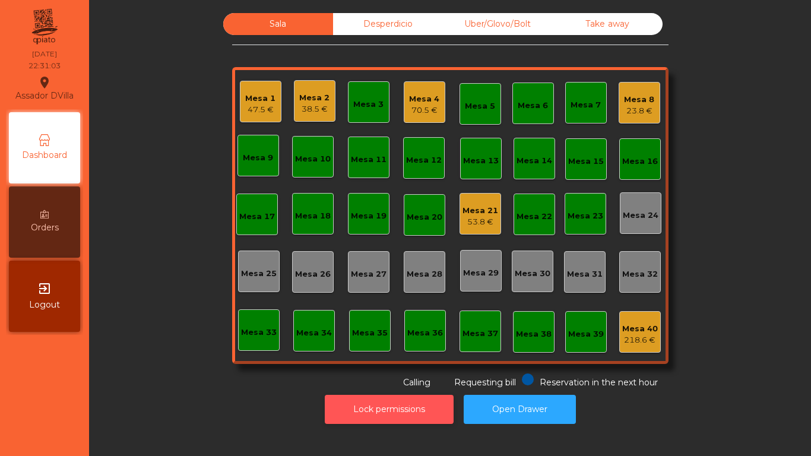
click at [374, 406] on button "Lock permissions" at bounding box center [389, 409] width 129 height 29
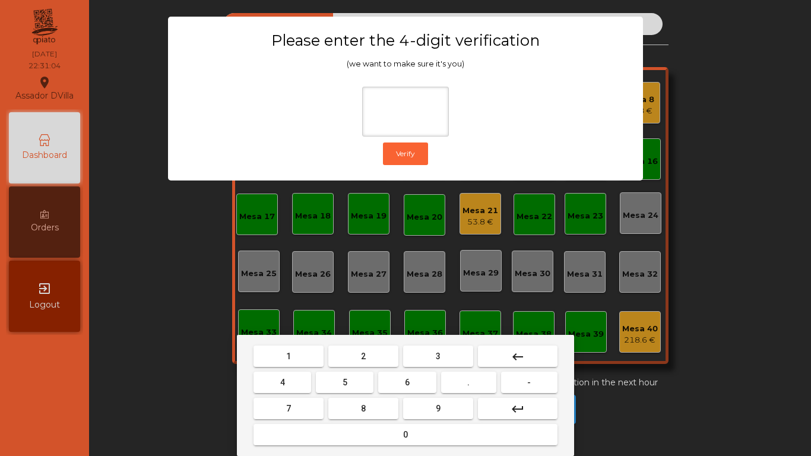
click at [373, 359] on button "2" at bounding box center [363, 356] width 70 height 21
click at [305, 379] on button "4" at bounding box center [283, 382] width 58 height 21
drag, startPoint x: 415, startPoint y: 378, endPoint x: 438, endPoint y: 418, distance: 46.3
click at [419, 384] on button "6" at bounding box center [407, 382] width 58 height 21
drag, startPoint x: 439, startPoint y: 418, endPoint x: 435, endPoint y: 409, distance: 9.8
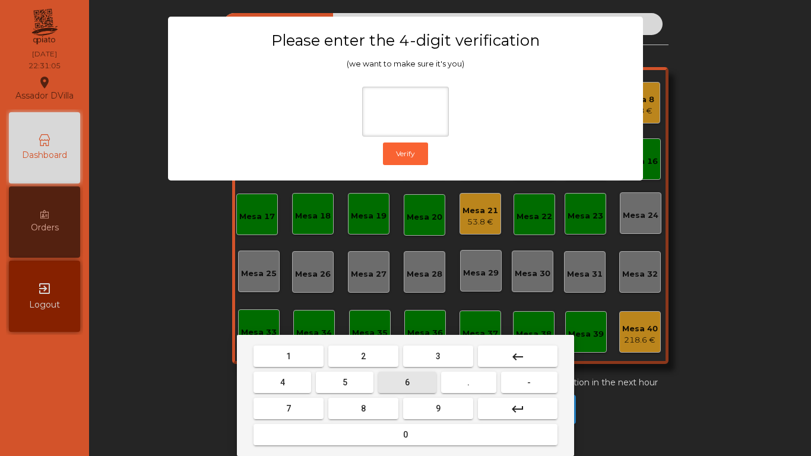
click at [440, 416] on button "9" at bounding box center [438, 408] width 70 height 21
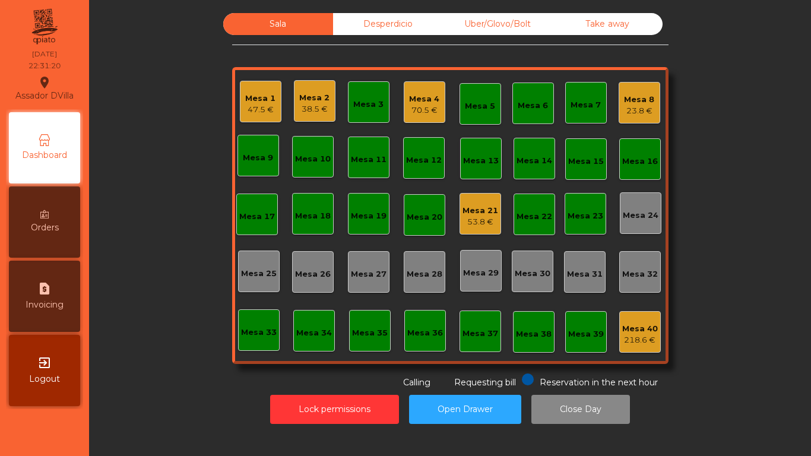
click at [20, 309] on div "request_page Invoicing" at bounding box center [44, 296] width 71 height 71
select select "*"
select select "****"
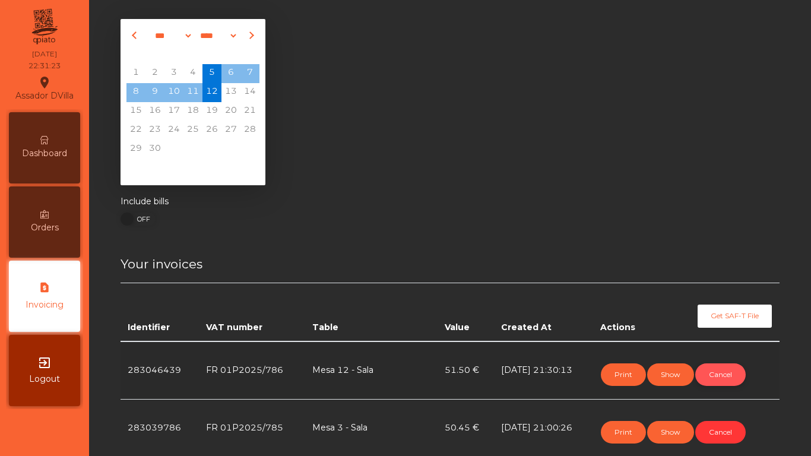
click at [720, 371] on button "Cancel" at bounding box center [720, 374] width 50 height 23
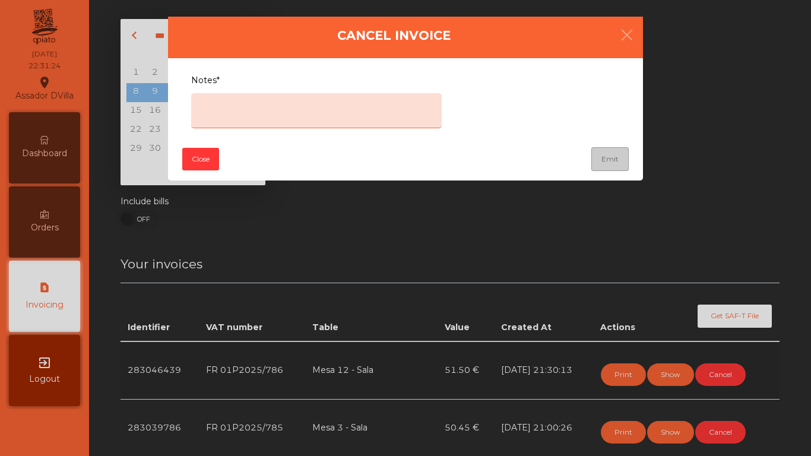
click at [233, 106] on textarea "Notes*" at bounding box center [316, 110] width 251 height 35
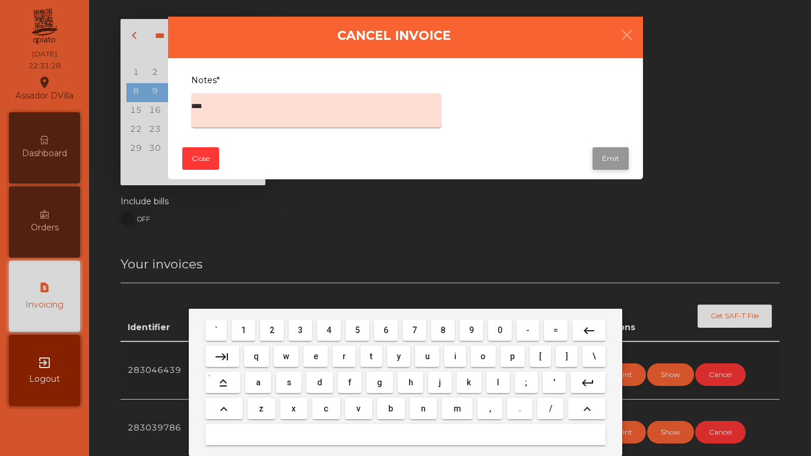
type textarea "****"
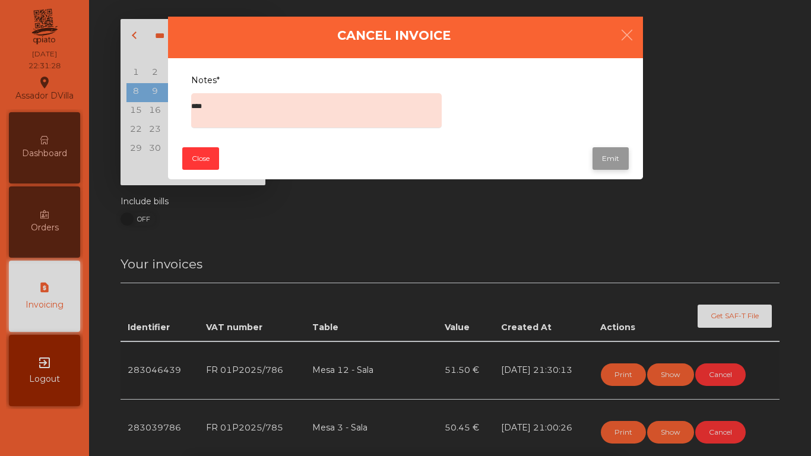
click at [615, 165] on button "Emit" at bounding box center [611, 158] width 36 height 23
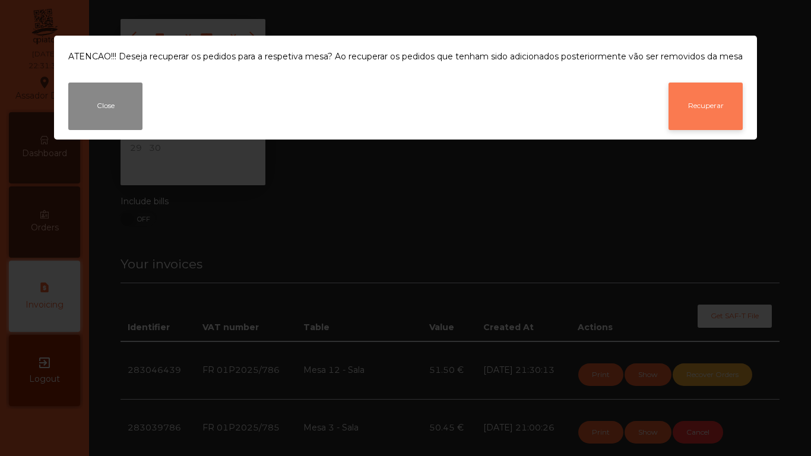
click at [724, 103] on button "Recuperar" at bounding box center [706, 107] width 74 height 48
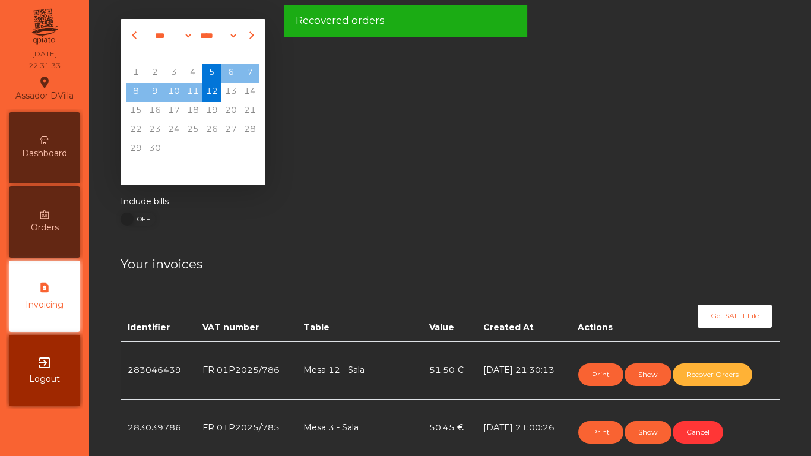
click at [28, 125] on div "Dashboard" at bounding box center [44, 147] width 71 height 71
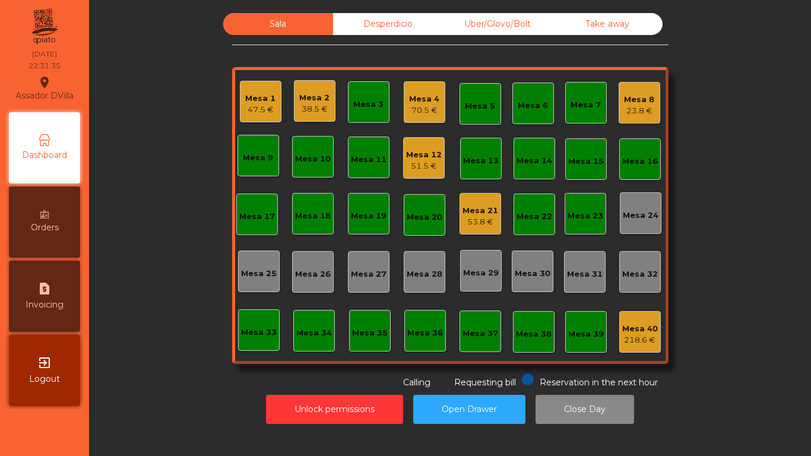
click at [732, 80] on div "Sala Desperdicio Uber/Glovo/Bolt Take away Mesa 1 47.5 € Mesa 2 38.5 € Mesa 3 M…" at bounding box center [450, 201] width 690 height 376
click at [418, 155] on div "Mesa 12" at bounding box center [424, 155] width 36 height 12
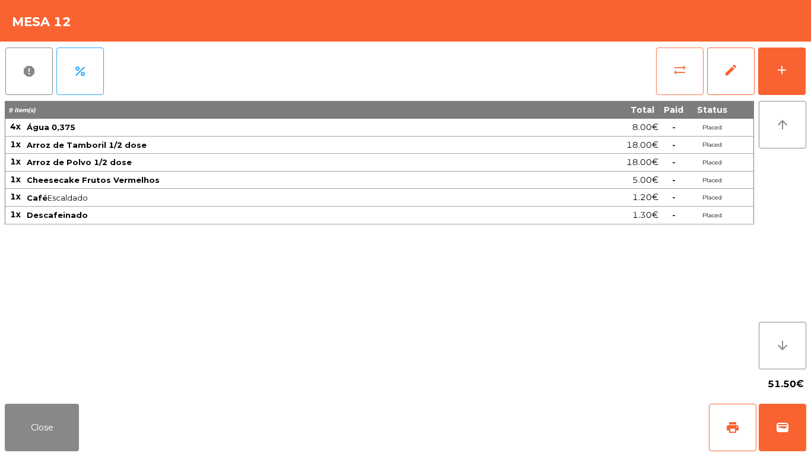
click at [671, 78] on button "sync_alt" at bounding box center [680, 72] width 48 height 48
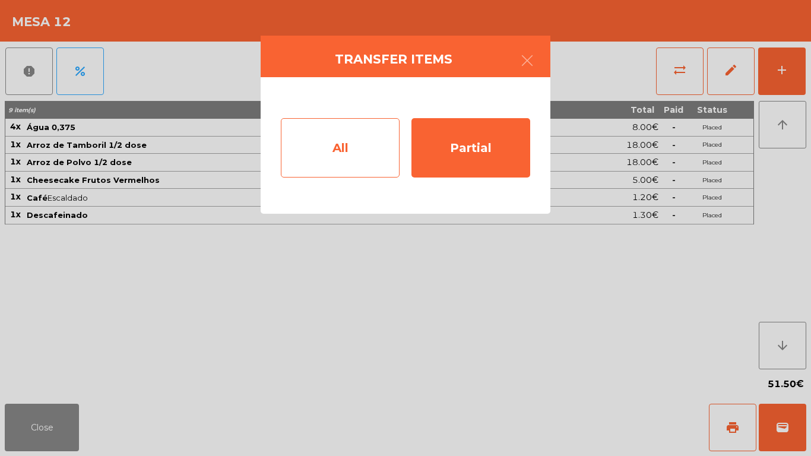
click at [330, 144] on div "All" at bounding box center [340, 147] width 119 height 59
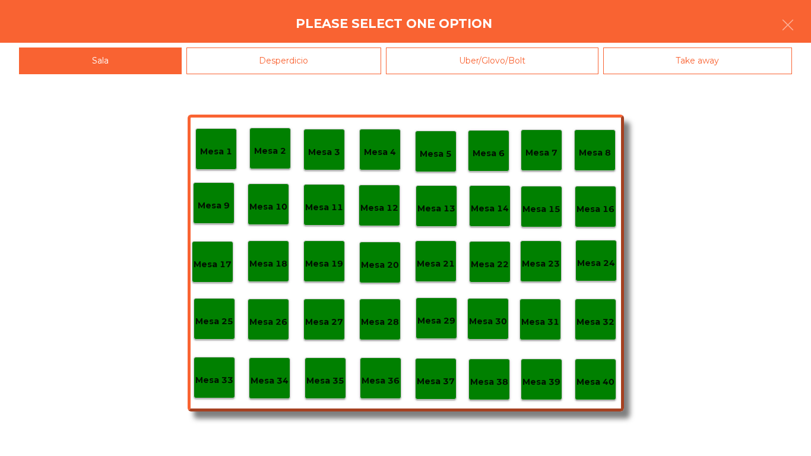
click at [603, 368] on div "Mesa 40" at bounding box center [596, 380] width 42 height 42
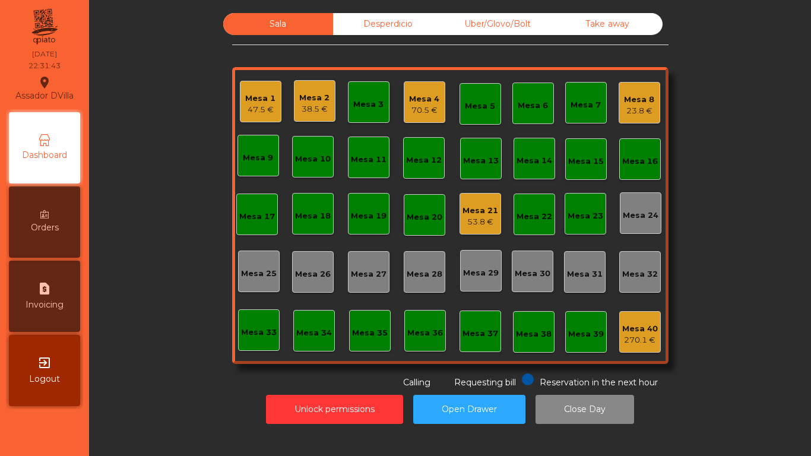
click at [270, 103] on div "Mesa 1" at bounding box center [260, 99] width 30 height 12
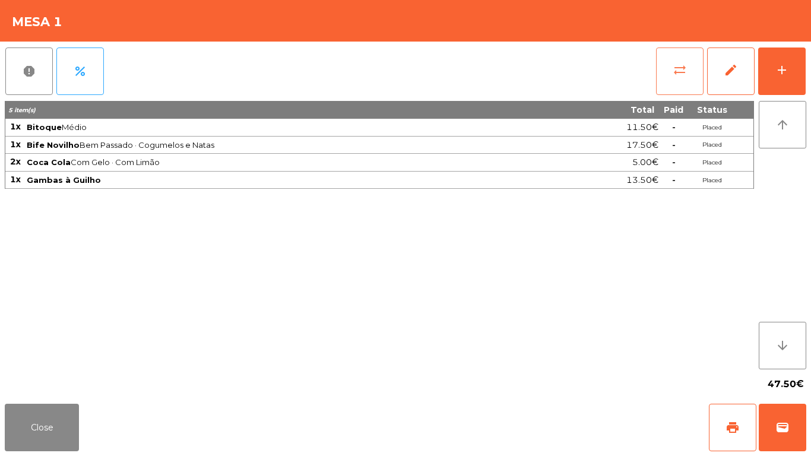
click at [668, 80] on button "sync_alt" at bounding box center [680, 72] width 48 height 48
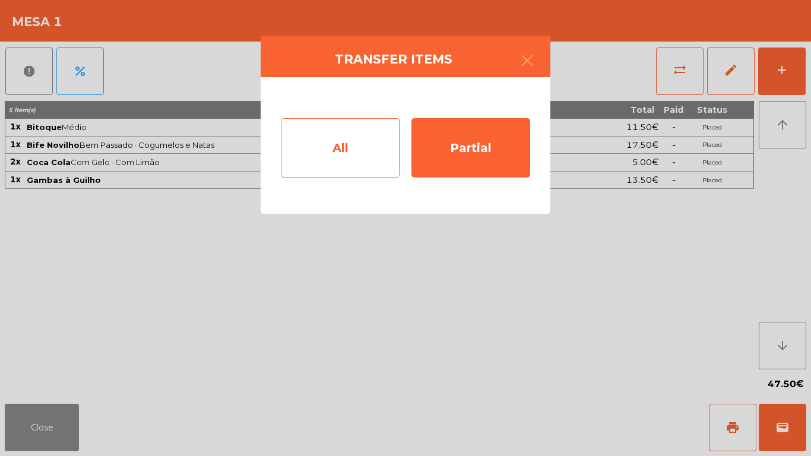
click at [279, 138] on div "All Partial" at bounding box center [406, 145] width 290 height 137
click at [310, 143] on div "All" at bounding box center [340, 147] width 119 height 59
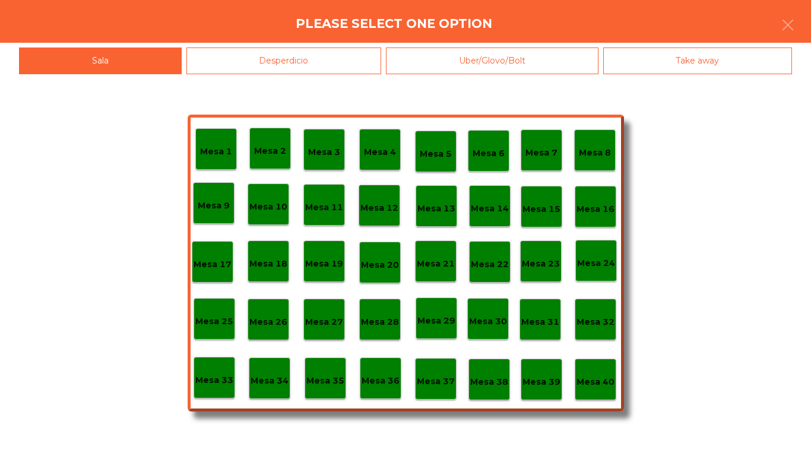
click at [620, 381] on div "Mesa 1 Mesa 2 Mesa 3 Mesa 4 Mesa 5 Mesa 6 Mesa 7 Mesa 8 [GEOGRAPHIC_DATA] 9 [GE…" at bounding box center [406, 263] width 437 height 297
drag, startPoint x: 619, startPoint y: 380, endPoint x: 608, endPoint y: 381, distance: 10.8
click at [617, 380] on div "Mesa 1 Mesa 2 Mesa 3 Mesa 4 Mesa 5 Mesa 6 Mesa 7 Mesa 8 [GEOGRAPHIC_DATA] 9 [GE…" at bounding box center [406, 263] width 437 height 297
click at [608, 381] on p "Mesa 40" at bounding box center [596, 382] width 38 height 14
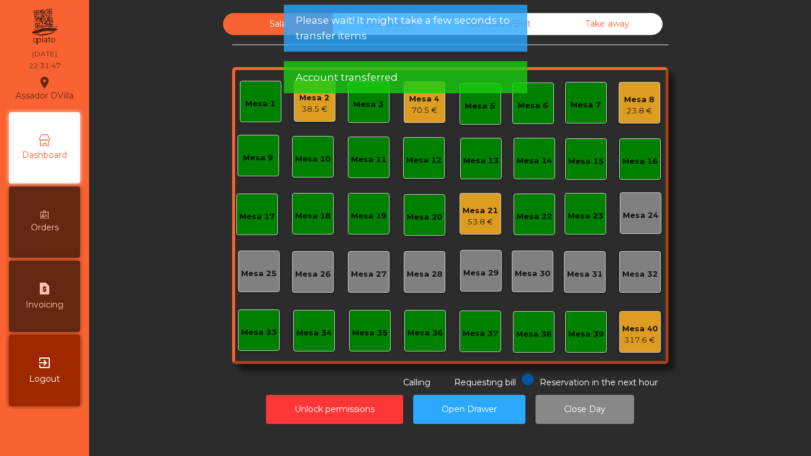
click at [374, 57] on app-alert "Please wait! It might take a few seconds to transfer items Account transferred" at bounding box center [406, 54] width 244 height 98
click at [374, 70] on span "Account transferred" at bounding box center [347, 77] width 102 height 15
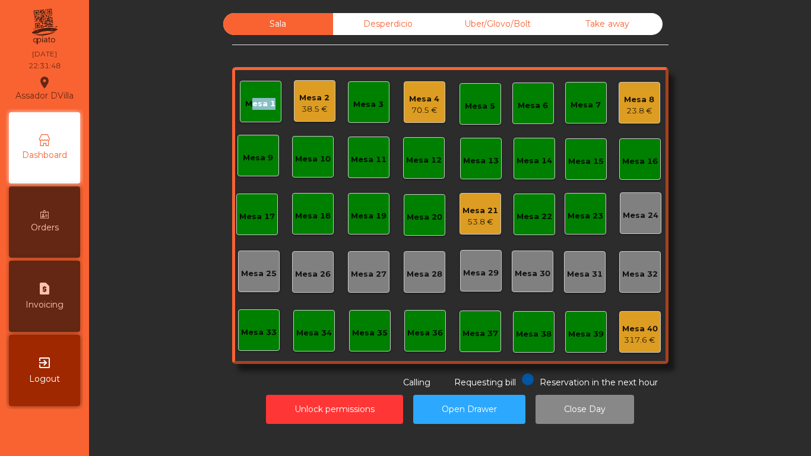
click at [374, 71] on div "Mesa 1 Mesa 2 38.5 € Mesa 3 Mesa 4 70.5 € Mesa 5 Mesa 6 Mesa 7 [GEOGRAPHIC_DATA…" at bounding box center [450, 215] width 437 height 297
click at [374, 68] on div "Mesa 1 Mesa 2 38.5 € Mesa 3 Mesa 4 70.5 € Mesa 5 Mesa 6 Mesa 7 [GEOGRAPHIC_DATA…" at bounding box center [450, 215] width 437 height 297
drag, startPoint x: 385, startPoint y: 17, endPoint x: 423, endPoint y: 20, distance: 38.7
click at [385, 18] on div "Desperdicio" at bounding box center [388, 24] width 110 height 22
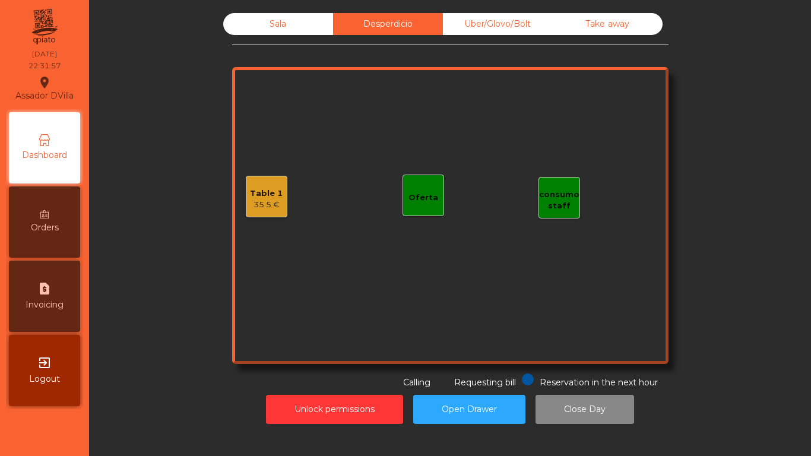
click at [486, 20] on div "Uber/Glovo/Bolt" at bounding box center [498, 24] width 110 height 22
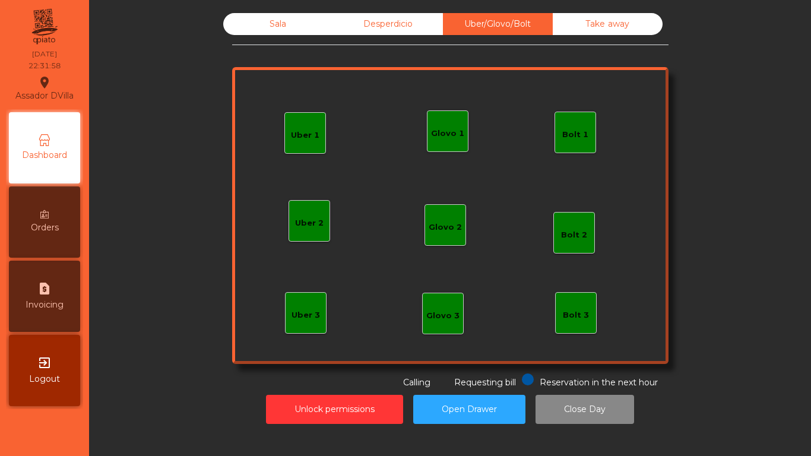
drag, startPoint x: 600, startPoint y: 25, endPoint x: 363, endPoint y: 25, distance: 237.0
click at [596, 25] on div "Take away" at bounding box center [608, 24] width 110 height 22
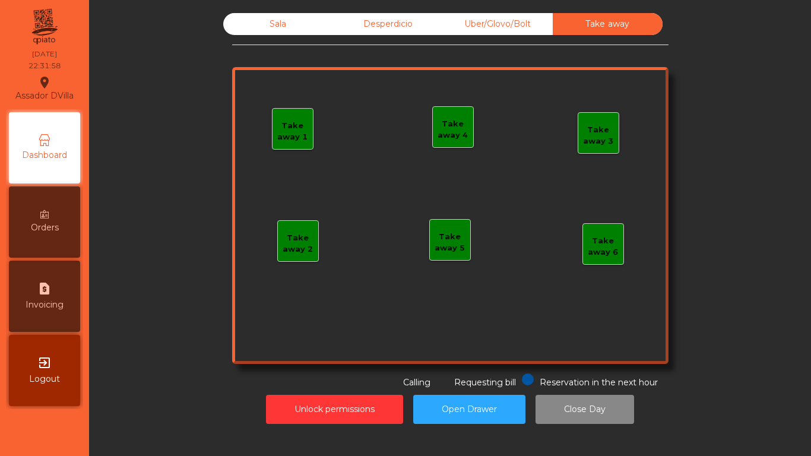
click at [360, 25] on div "Desperdicio" at bounding box center [388, 24] width 110 height 22
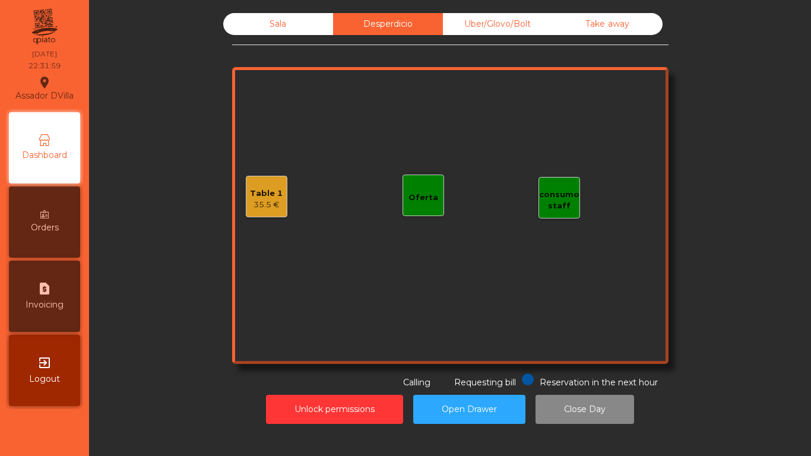
click at [255, 184] on div "Table 1 35.5 €" at bounding box center [266, 197] width 33 height 28
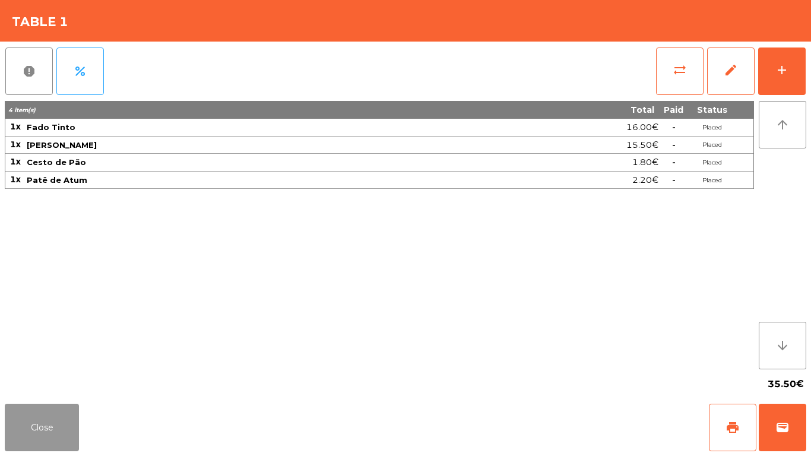
click at [30, 440] on button "Close" at bounding box center [42, 428] width 74 height 48
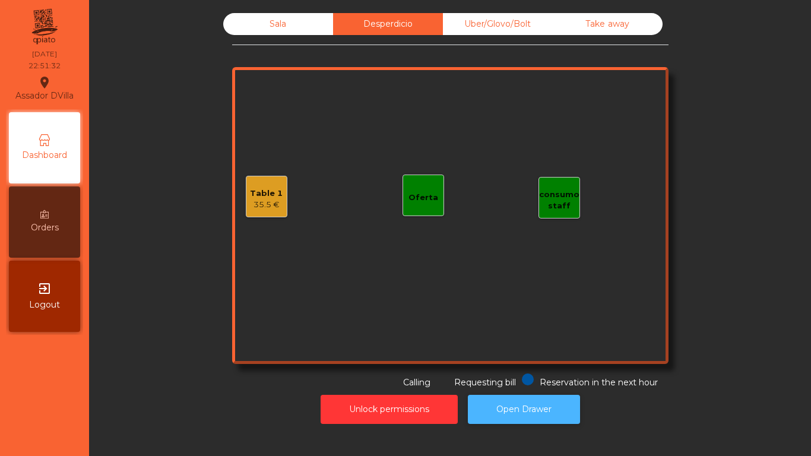
click at [543, 401] on button "Open Drawer" at bounding box center [524, 409] width 112 height 29
click at [542, 403] on button "Open Drawer" at bounding box center [524, 409] width 112 height 29
click at [532, 397] on button "Open Drawer" at bounding box center [524, 409] width 112 height 29
click at [242, 14] on div "Sala" at bounding box center [278, 24] width 110 height 22
